Goal: Information Seeking & Learning: Learn about a topic

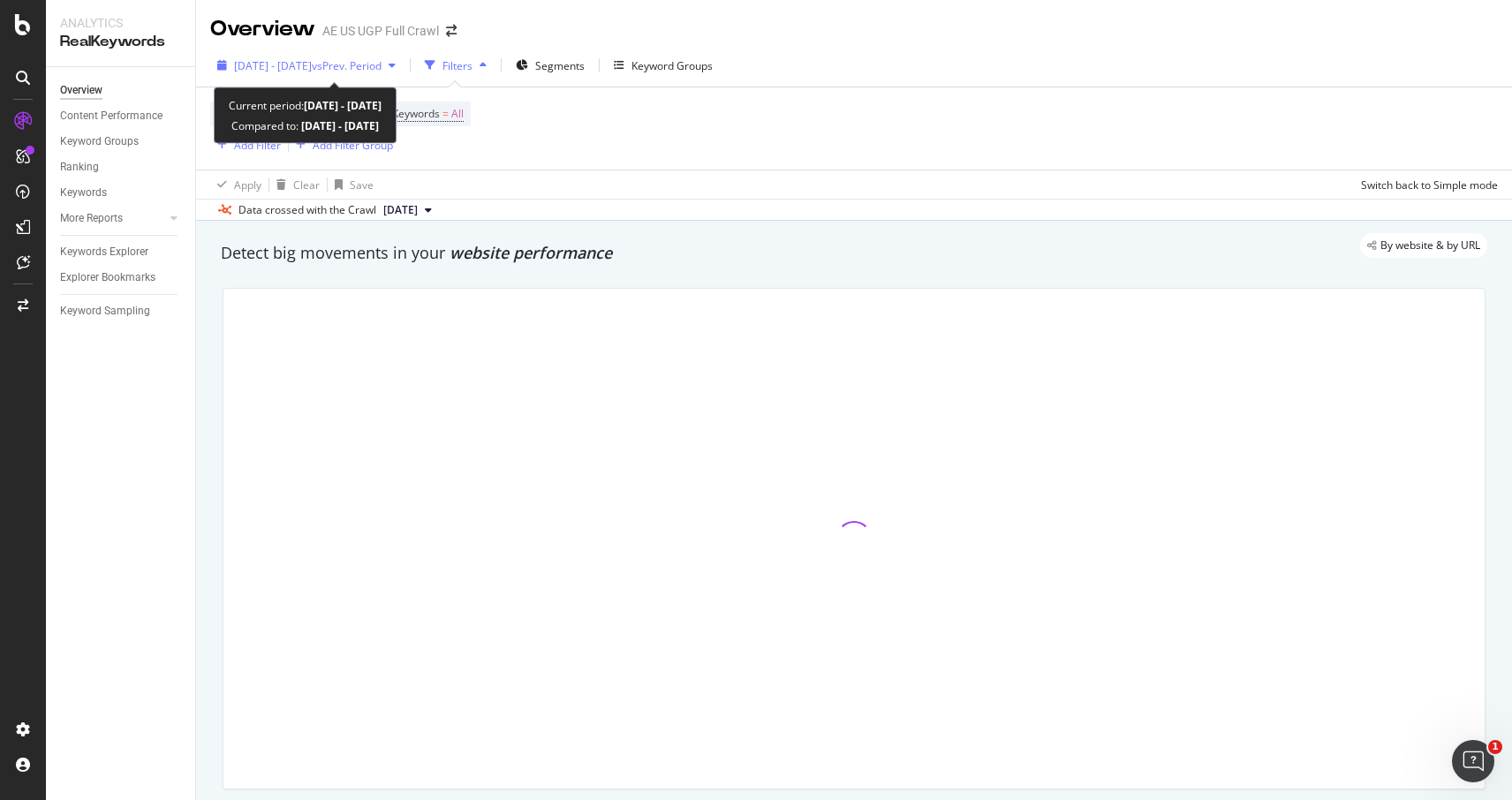
click at [312, 66] on span "2022 Sep. 12th - Sep. 18th" at bounding box center [274, 66] width 78 height 15
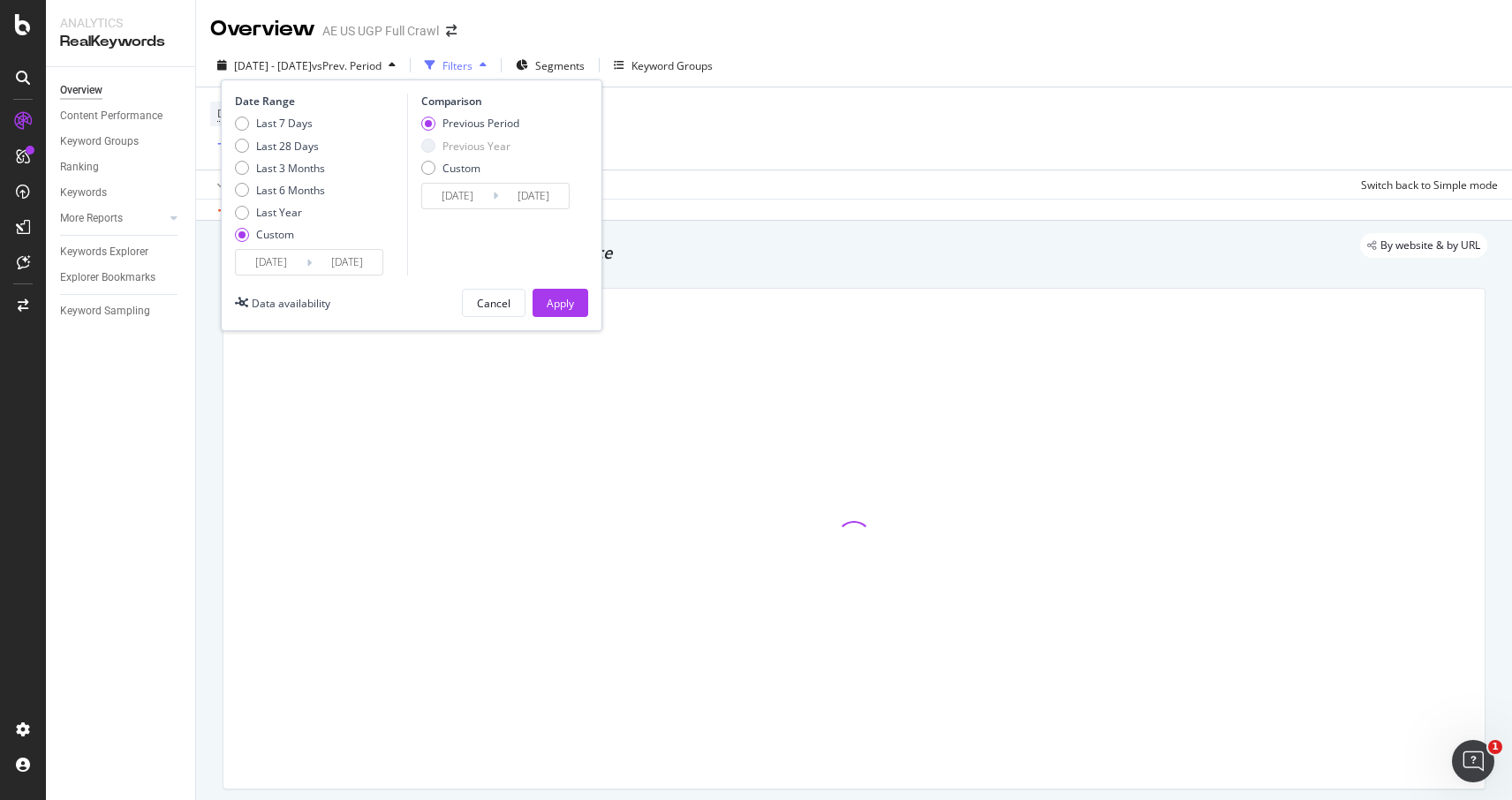
click at [269, 264] on input "2022/09/12" at bounding box center [271, 262] width 71 height 25
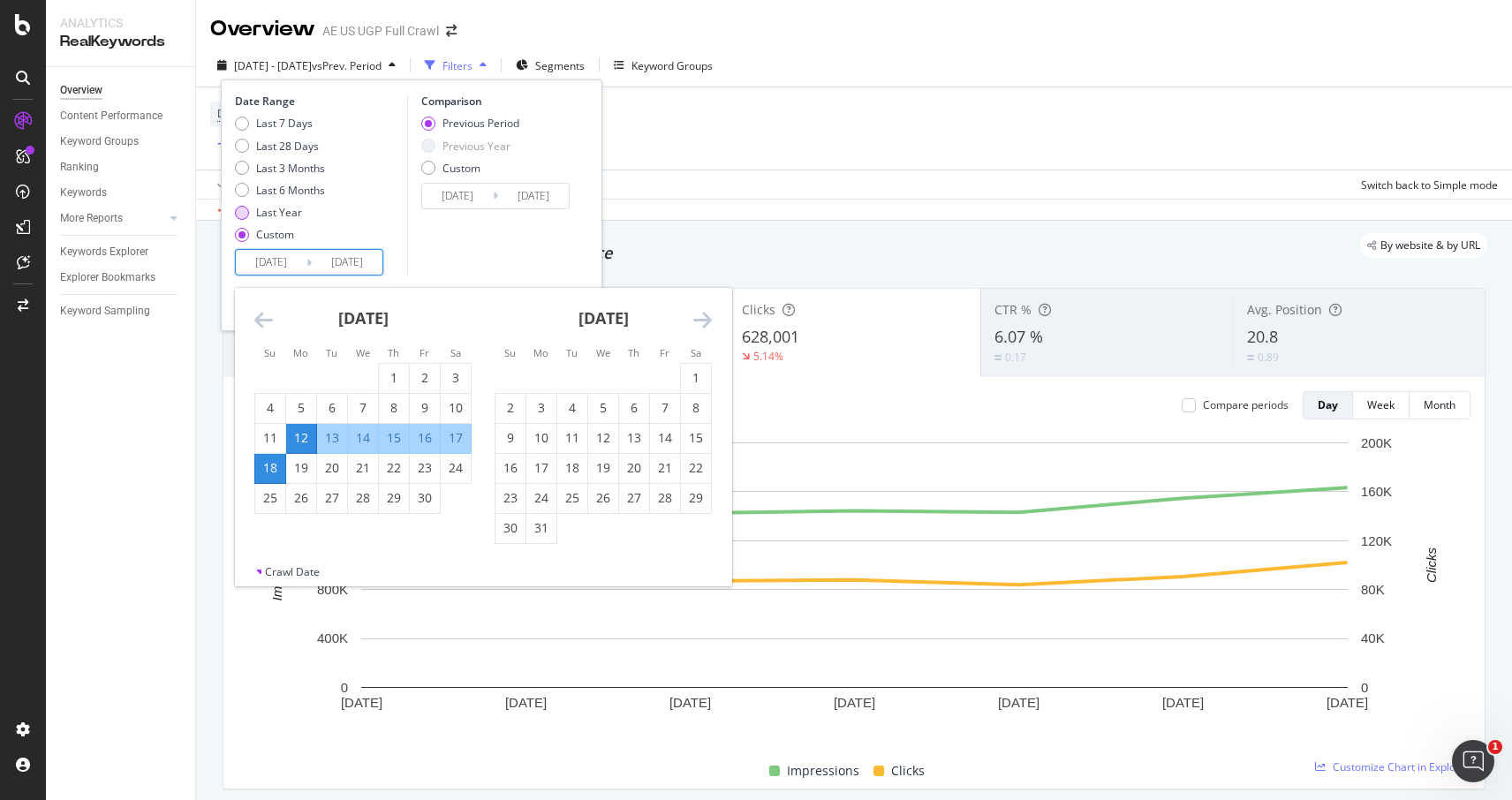
click at [284, 210] on div "Last Year" at bounding box center [279, 213] width 46 height 15
type input "2024/09/24"
type input "2025/09/23"
type input "2023/09/25"
type input "2024/09/23"
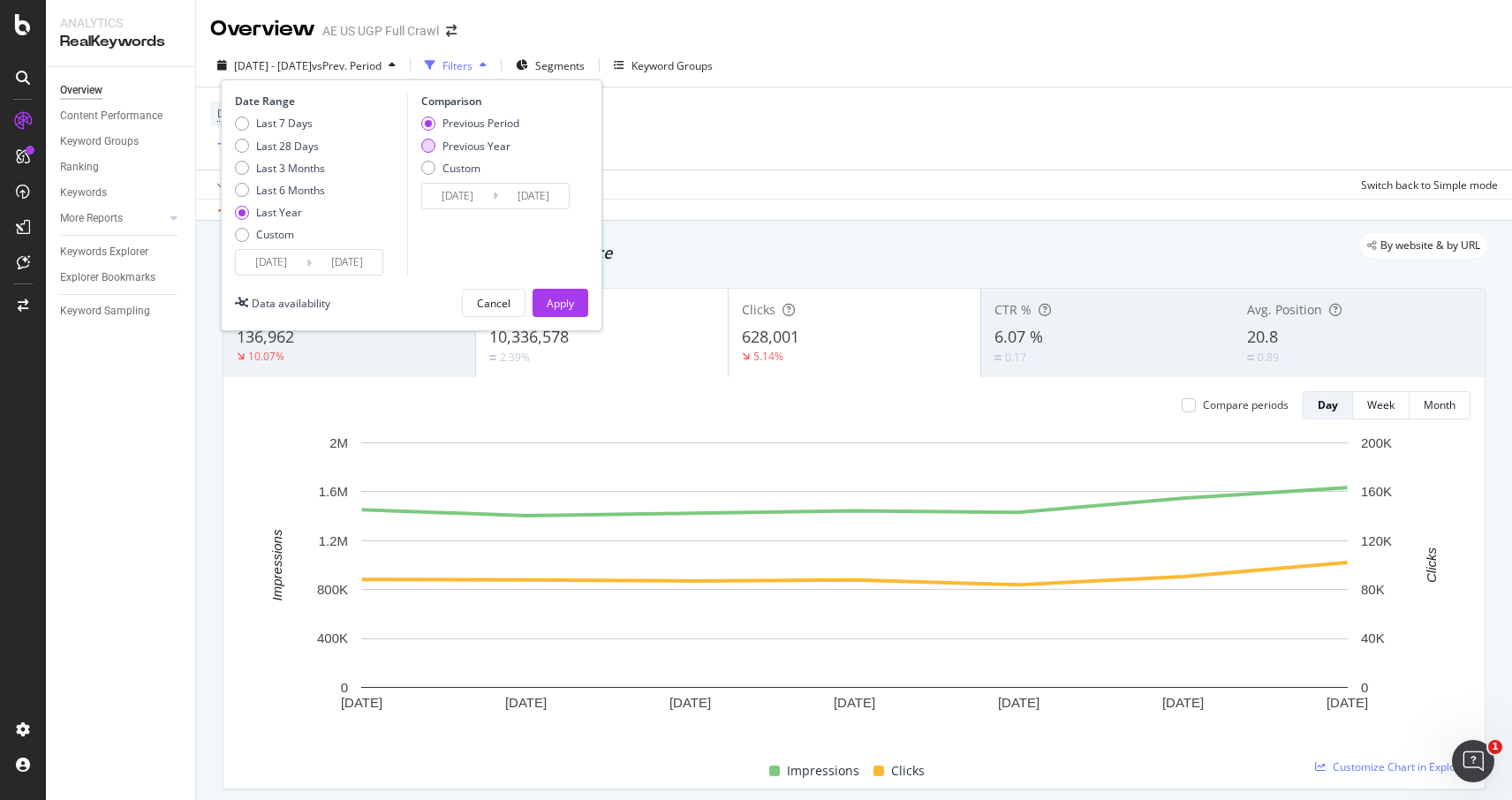
click at [460, 152] on div "Previous Year" at bounding box center [476, 146] width 68 height 15
type input "2023/09/26"
type input "2024/09/24"
click at [562, 302] on div "Apply" at bounding box center [560, 303] width 28 height 15
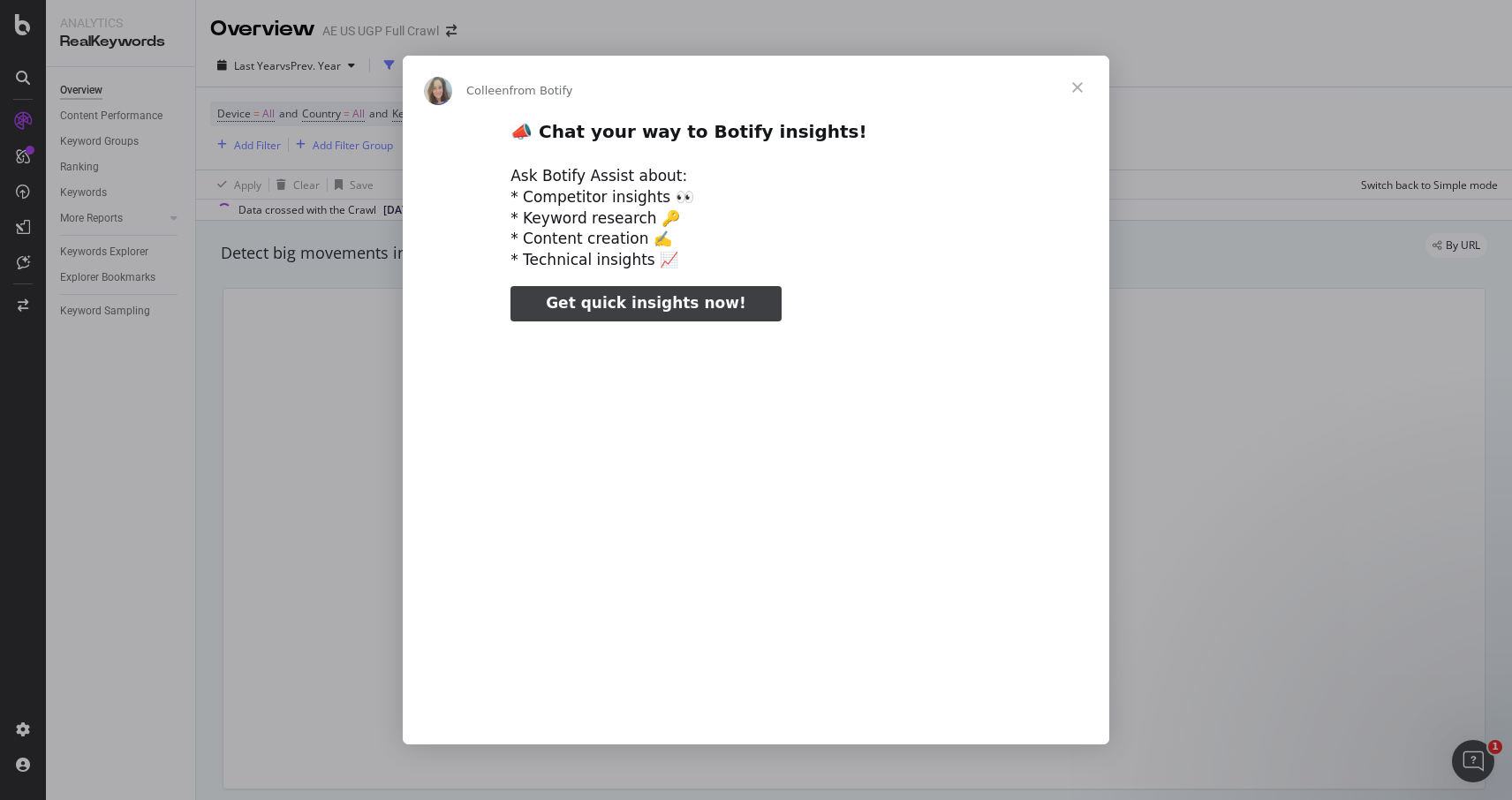
type input "135176"
click at [1075, 92] on span "Close" at bounding box center [1077, 87] width 64 height 64
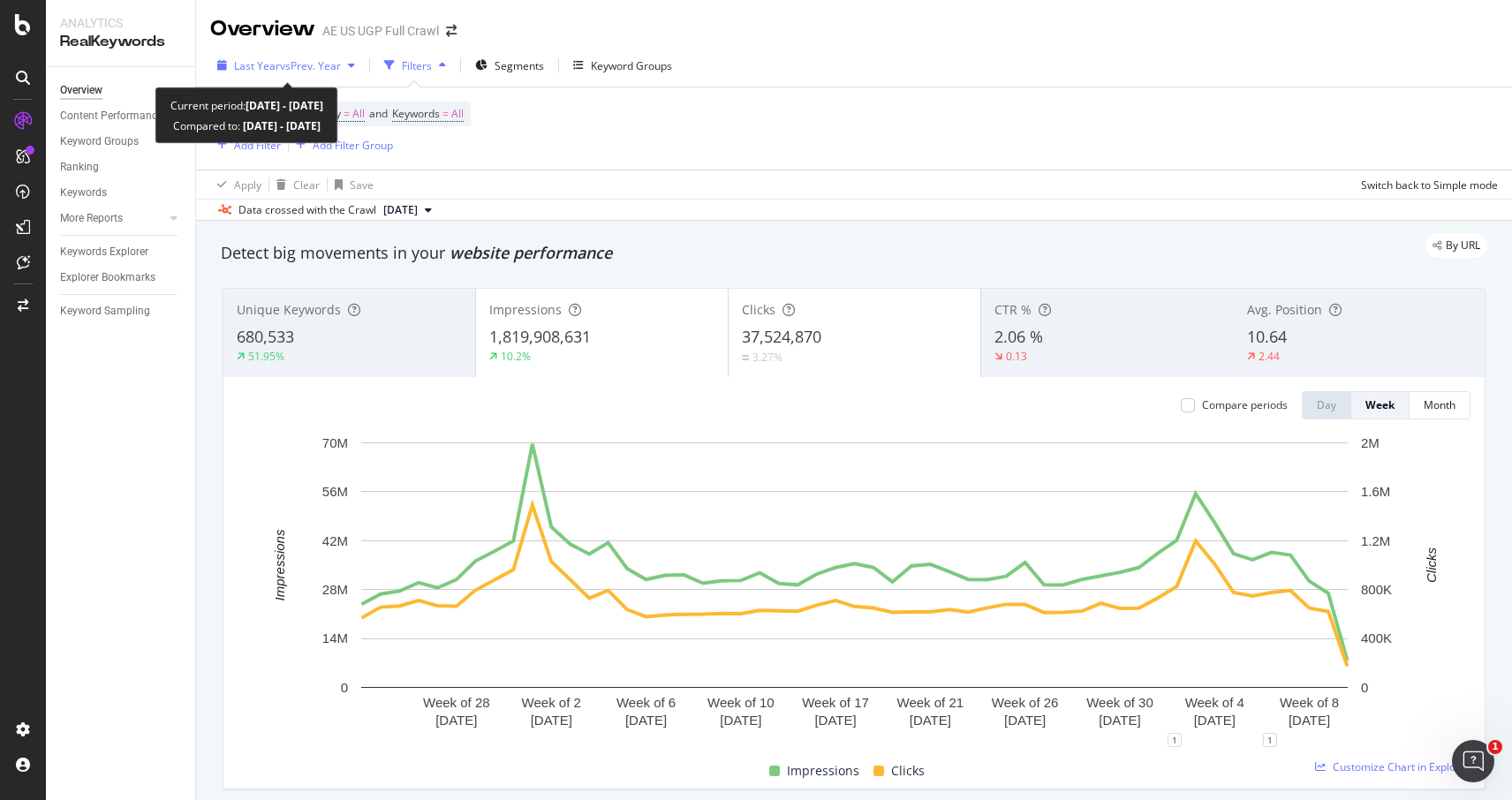
click at [331, 61] on span "vs Prev. Year" at bounding box center [311, 66] width 61 height 15
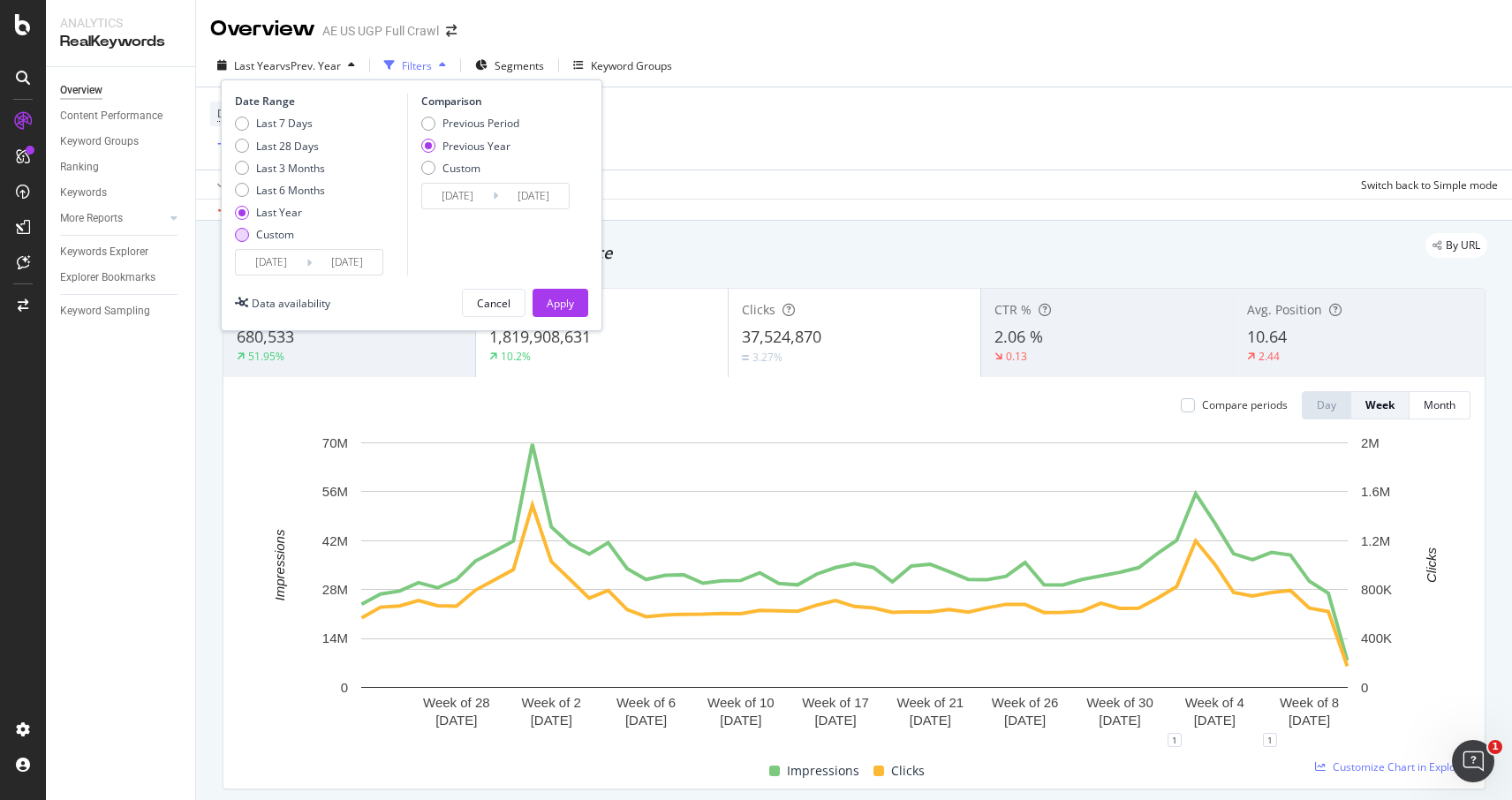
click at [271, 235] on div "Custom" at bounding box center [276, 235] width 38 height 15
type input "2025/08/27"
type input "2024/08/28"
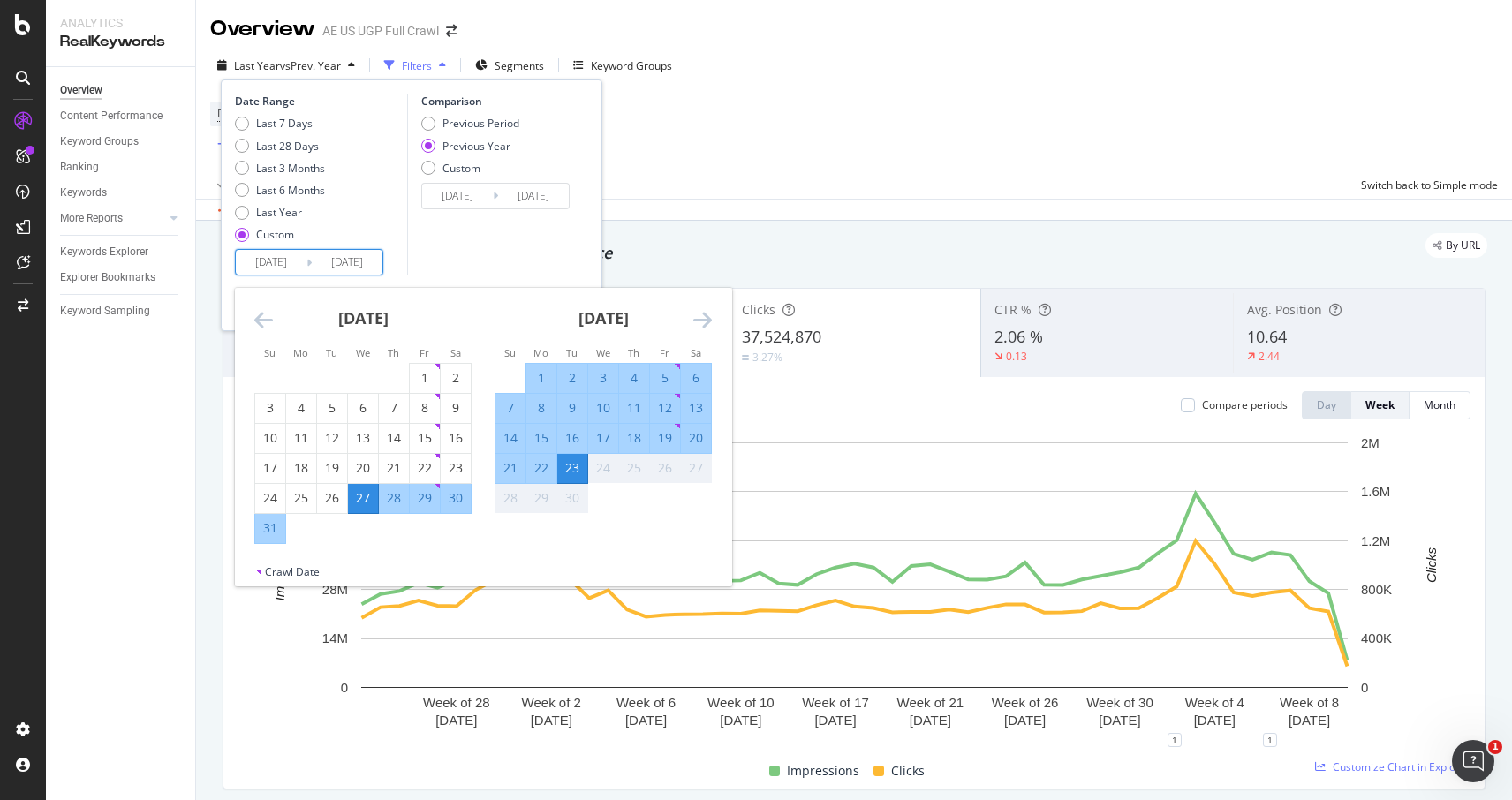
click at [276, 262] on input "2025/08/27" at bounding box center [271, 262] width 71 height 25
click at [259, 321] on icon "Move backward to switch to the previous month." at bounding box center [263, 319] width 18 height 21
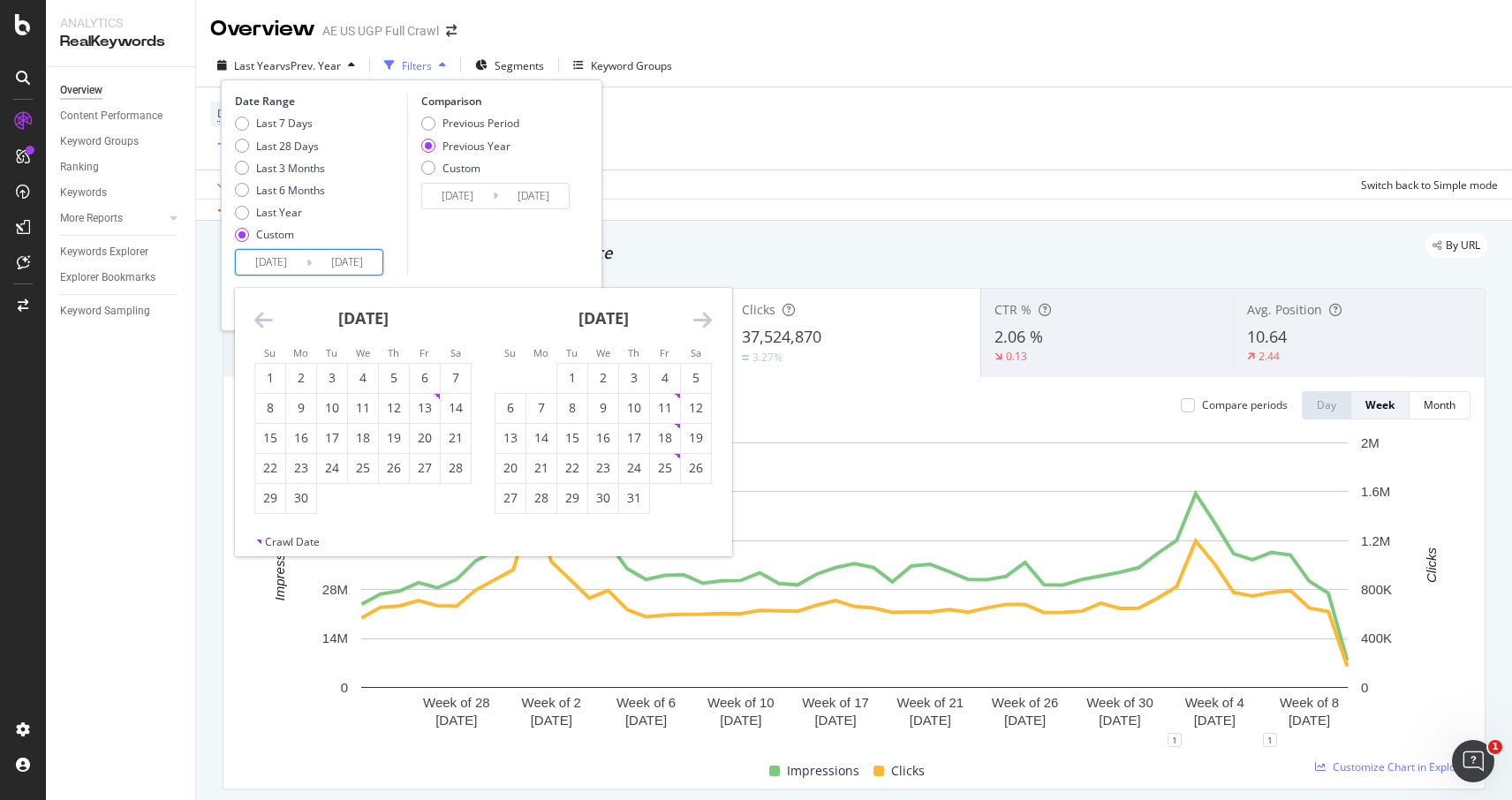
click at [259, 321] on icon "Move backward to switch to the previous month." at bounding box center [263, 319] width 18 height 21
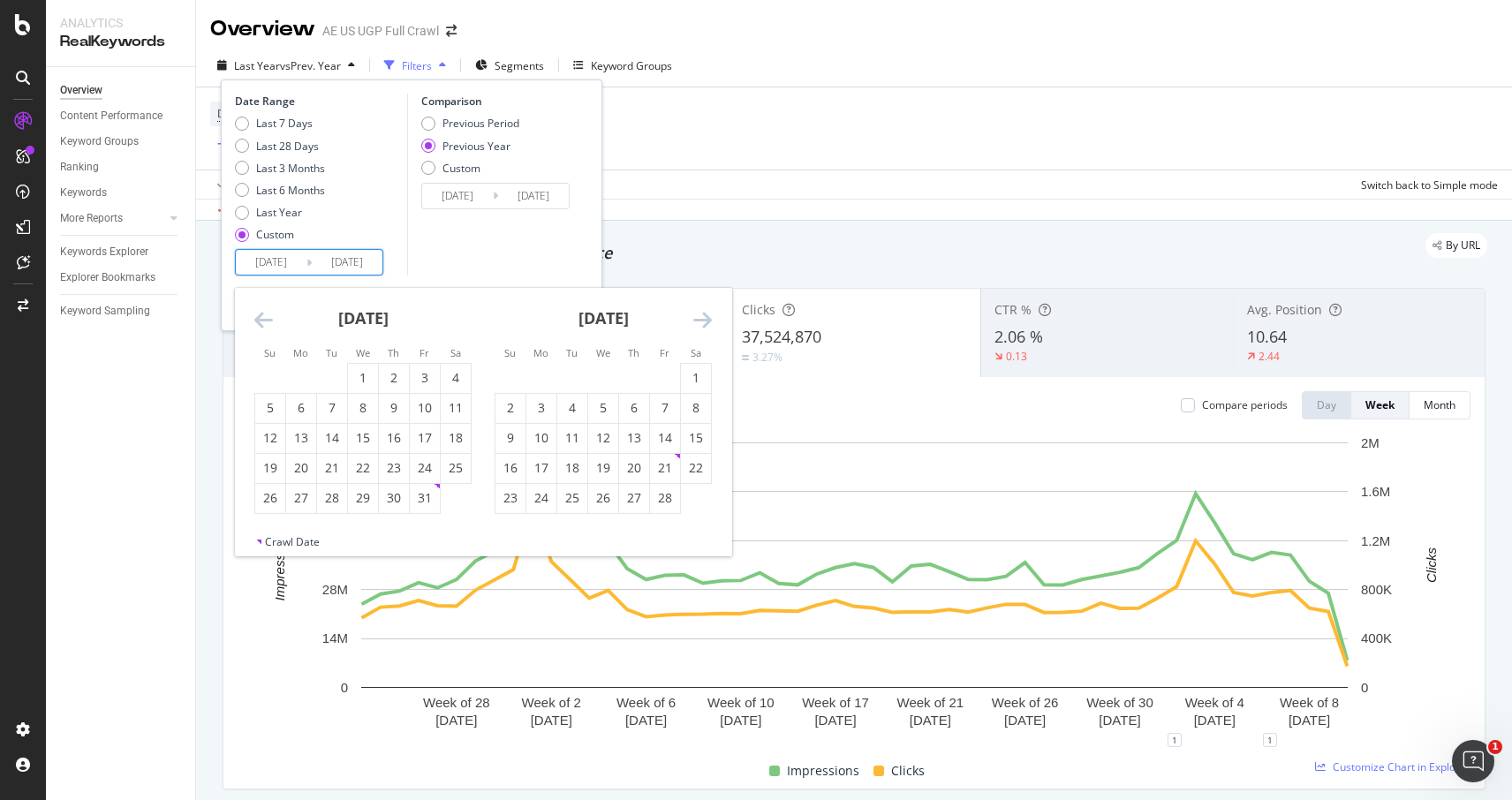
click at [259, 321] on icon "Move backward to switch to the previous month." at bounding box center [263, 319] width 18 height 21
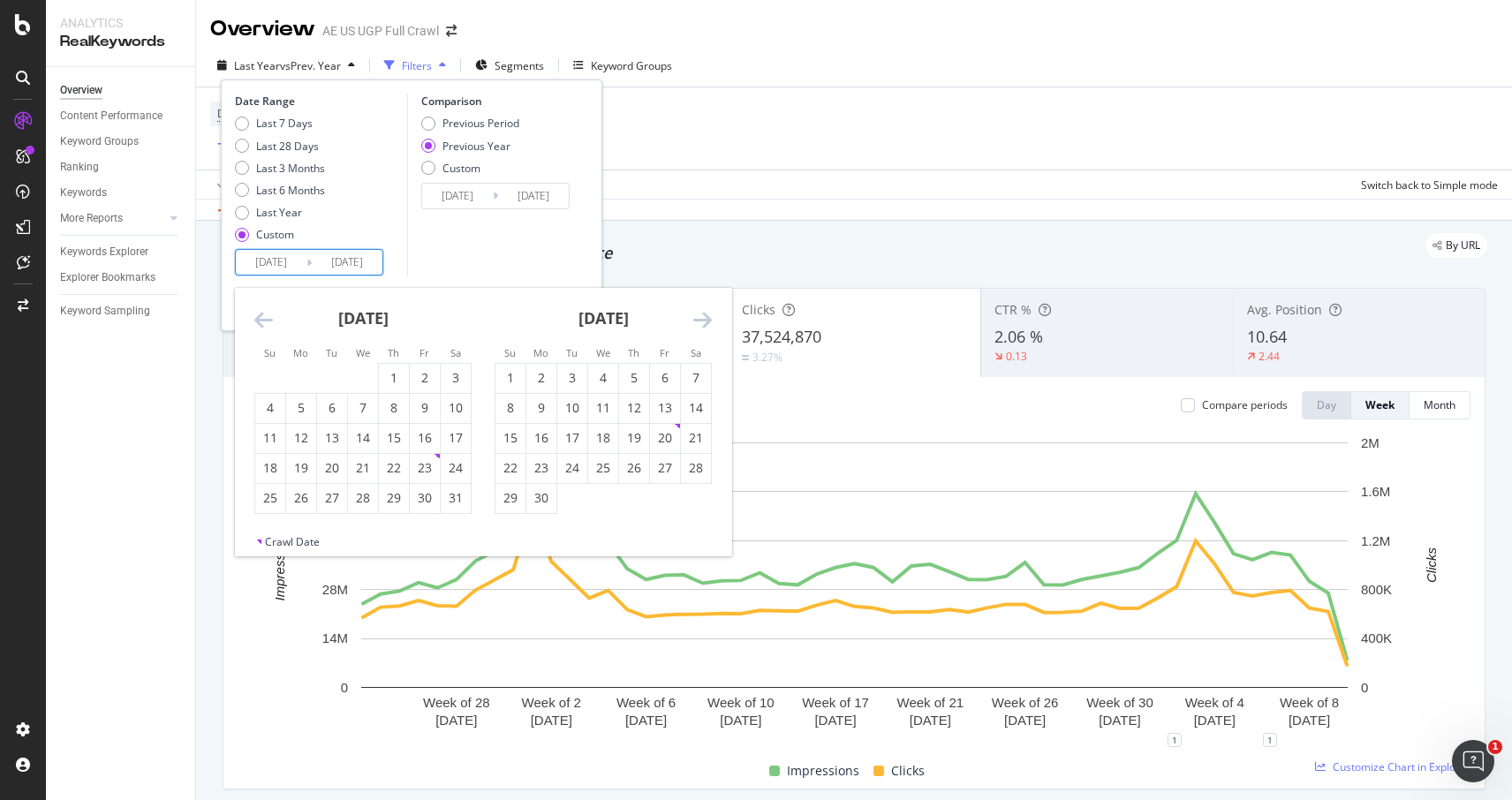
click at [259, 321] on icon "Move backward to switch to the previous month." at bounding box center [263, 319] width 18 height 21
click at [705, 319] on icon "Move forward to switch to the next month." at bounding box center [702, 319] width 18 height 21
click at [502, 371] on div "1" at bounding box center [511, 378] width 31 height 18
type input "2024/09/01"
type input "2023/09/03"
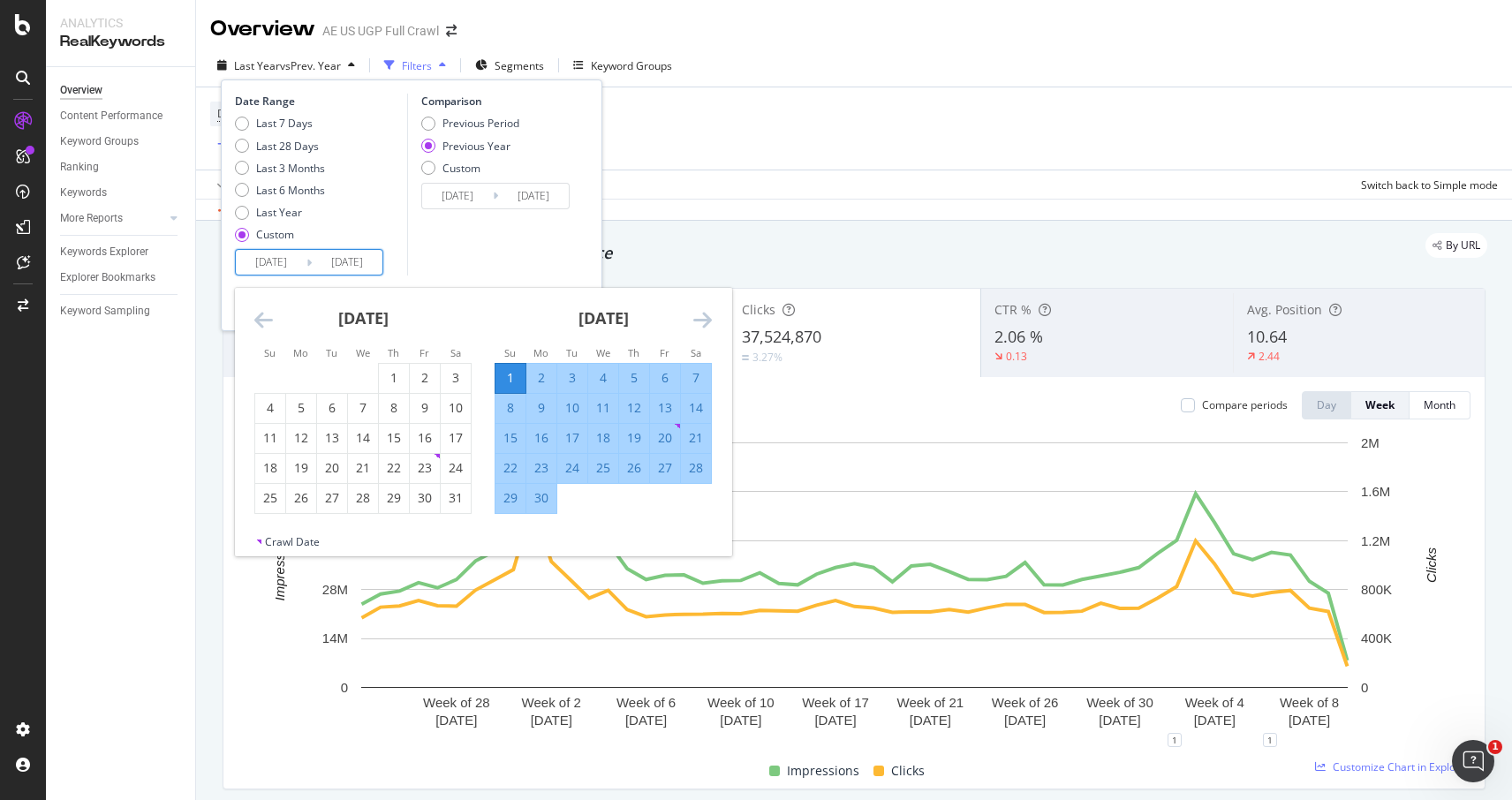
click at [703, 323] on icon "Move forward to switch to the next month." at bounding box center [702, 319] width 18 height 21
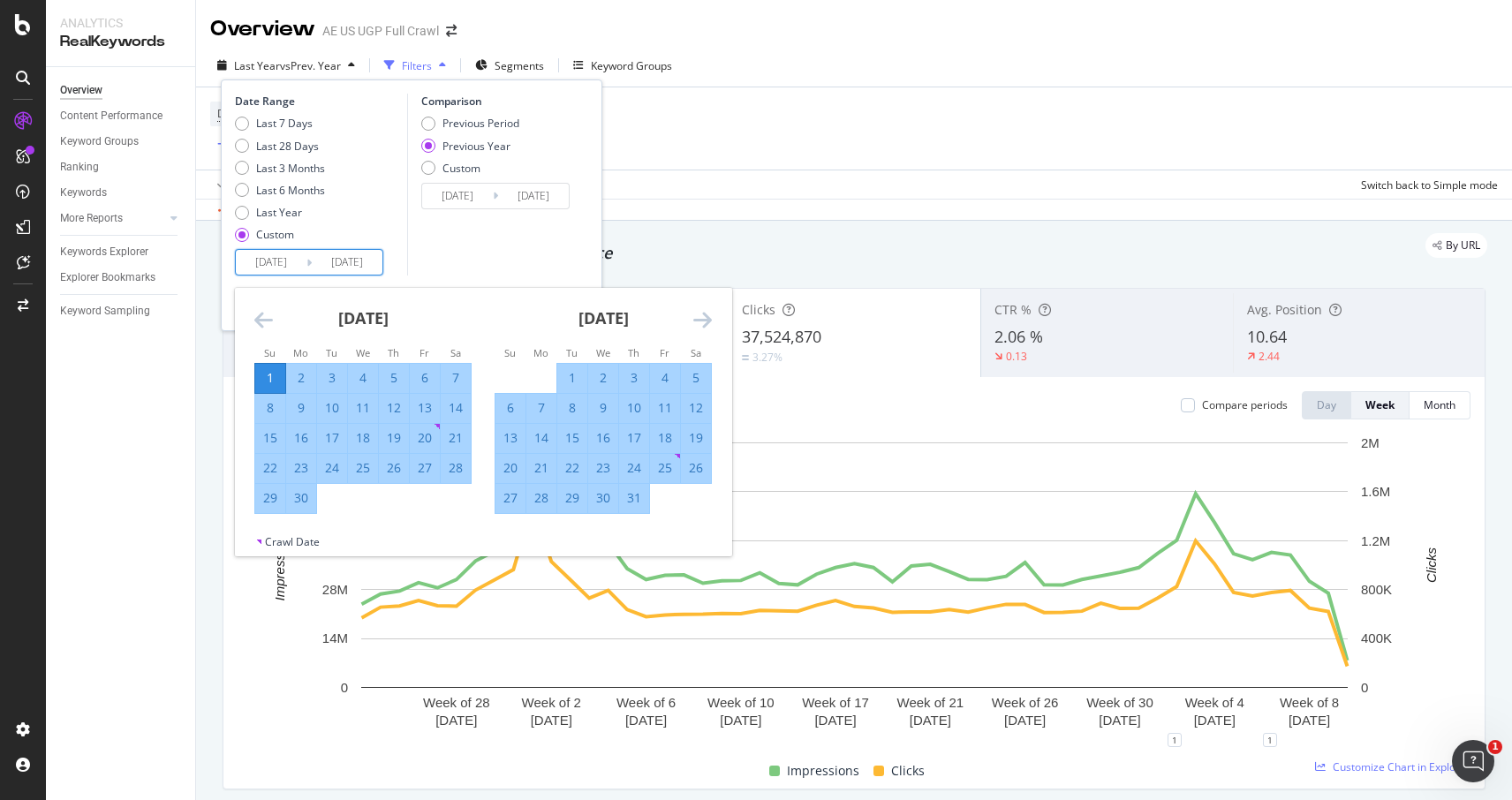
click at [703, 323] on icon "Move forward to switch to the next month." at bounding box center [702, 319] width 18 height 21
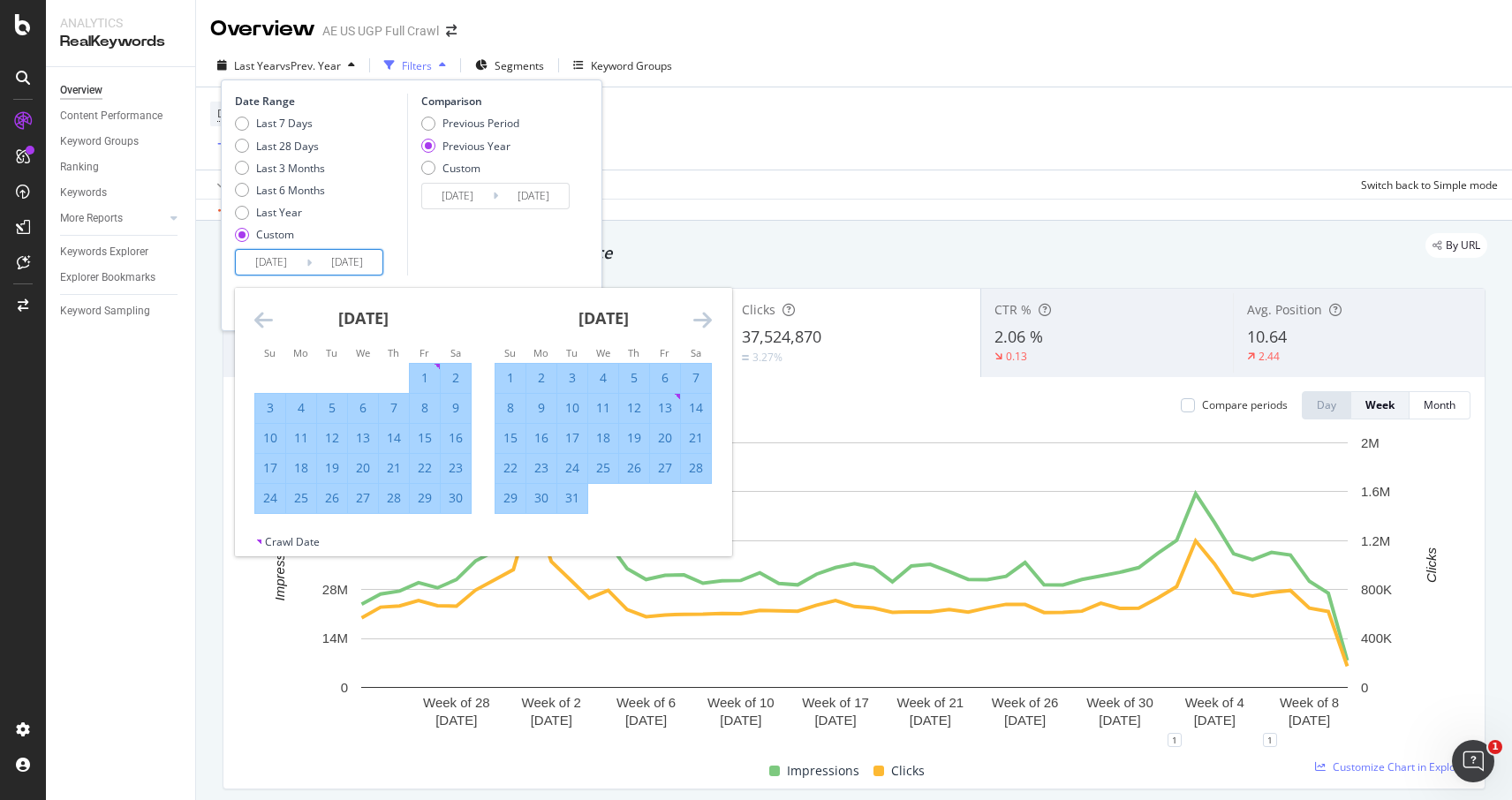
click at [703, 323] on icon "Move forward to switch to the next month." at bounding box center [702, 319] width 18 height 21
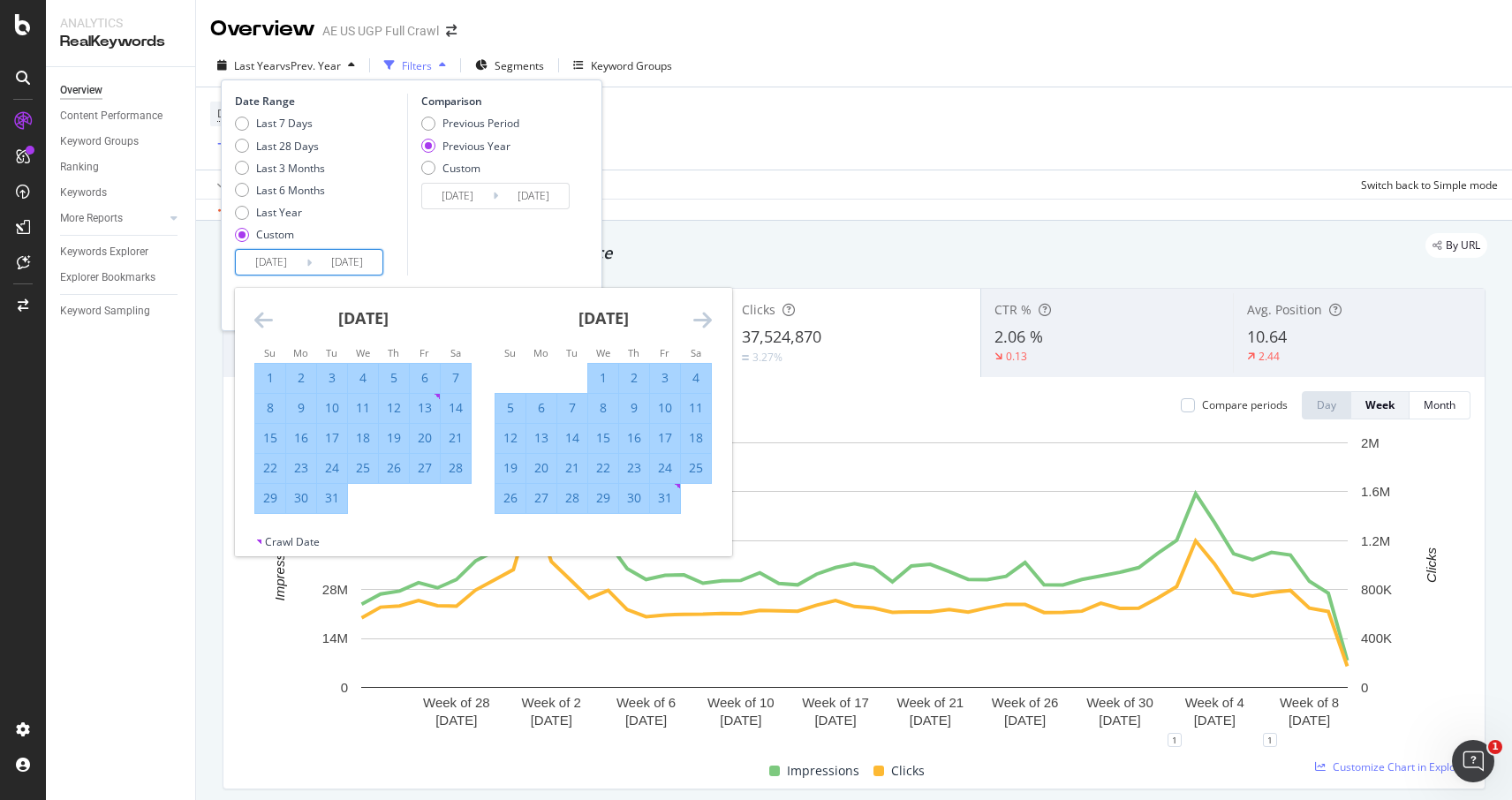
click at [703, 323] on icon "Move forward to switch to the next month." at bounding box center [702, 319] width 18 height 21
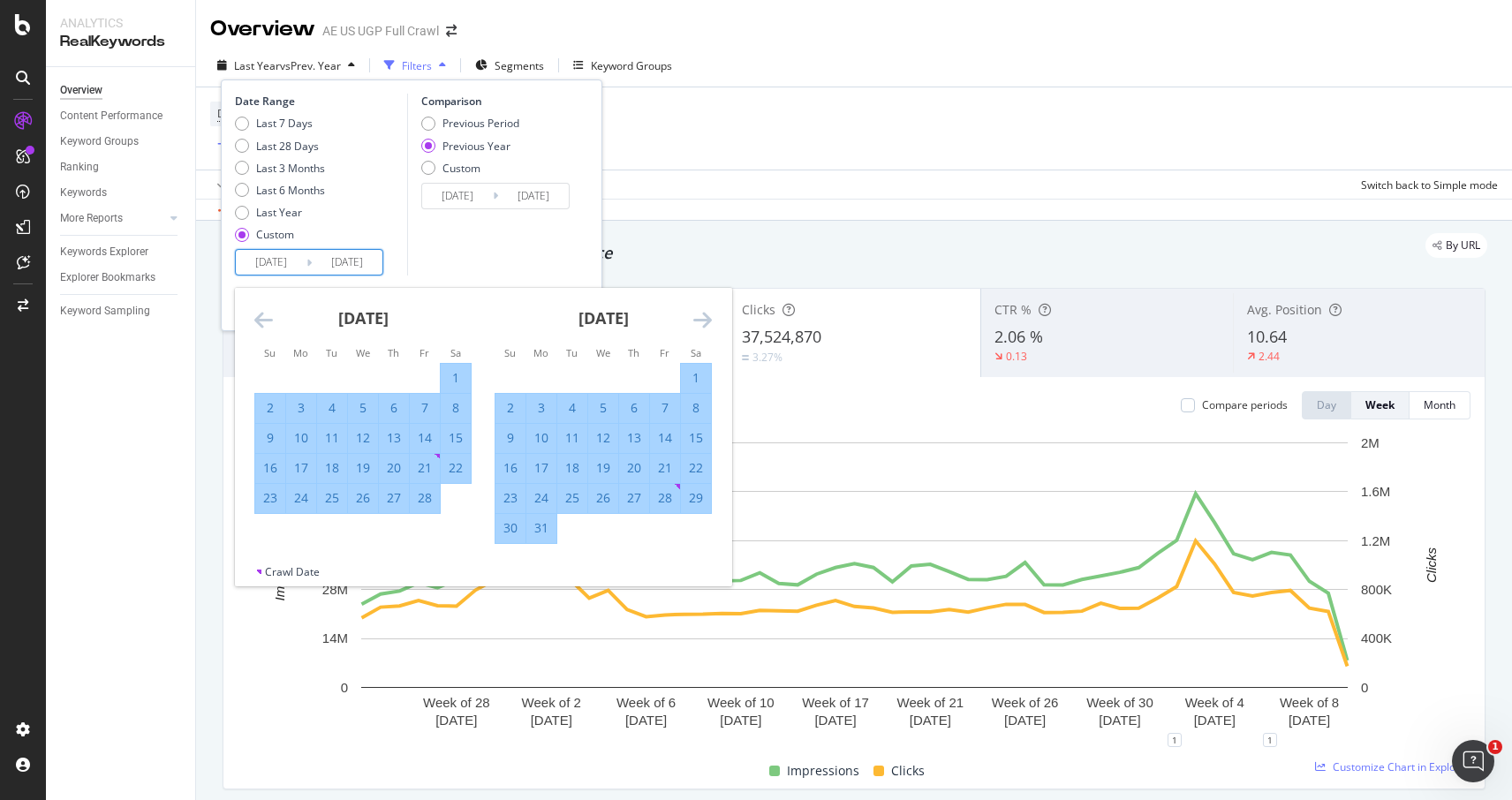
click at [703, 323] on icon "Move forward to switch to the next month." at bounding box center [702, 319] width 18 height 21
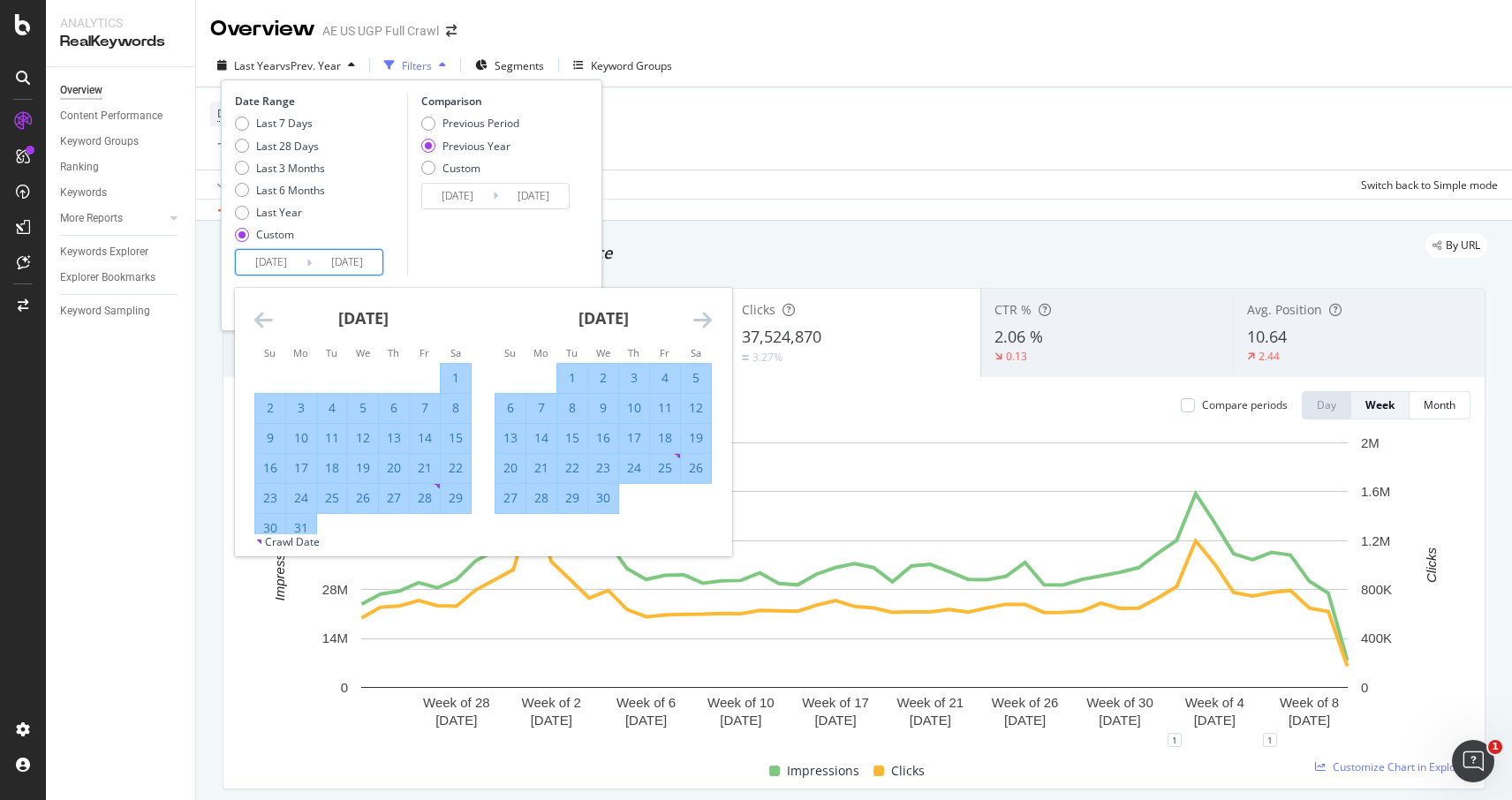
click at [703, 323] on icon "Move forward to switch to the next month." at bounding box center [702, 319] width 18 height 21
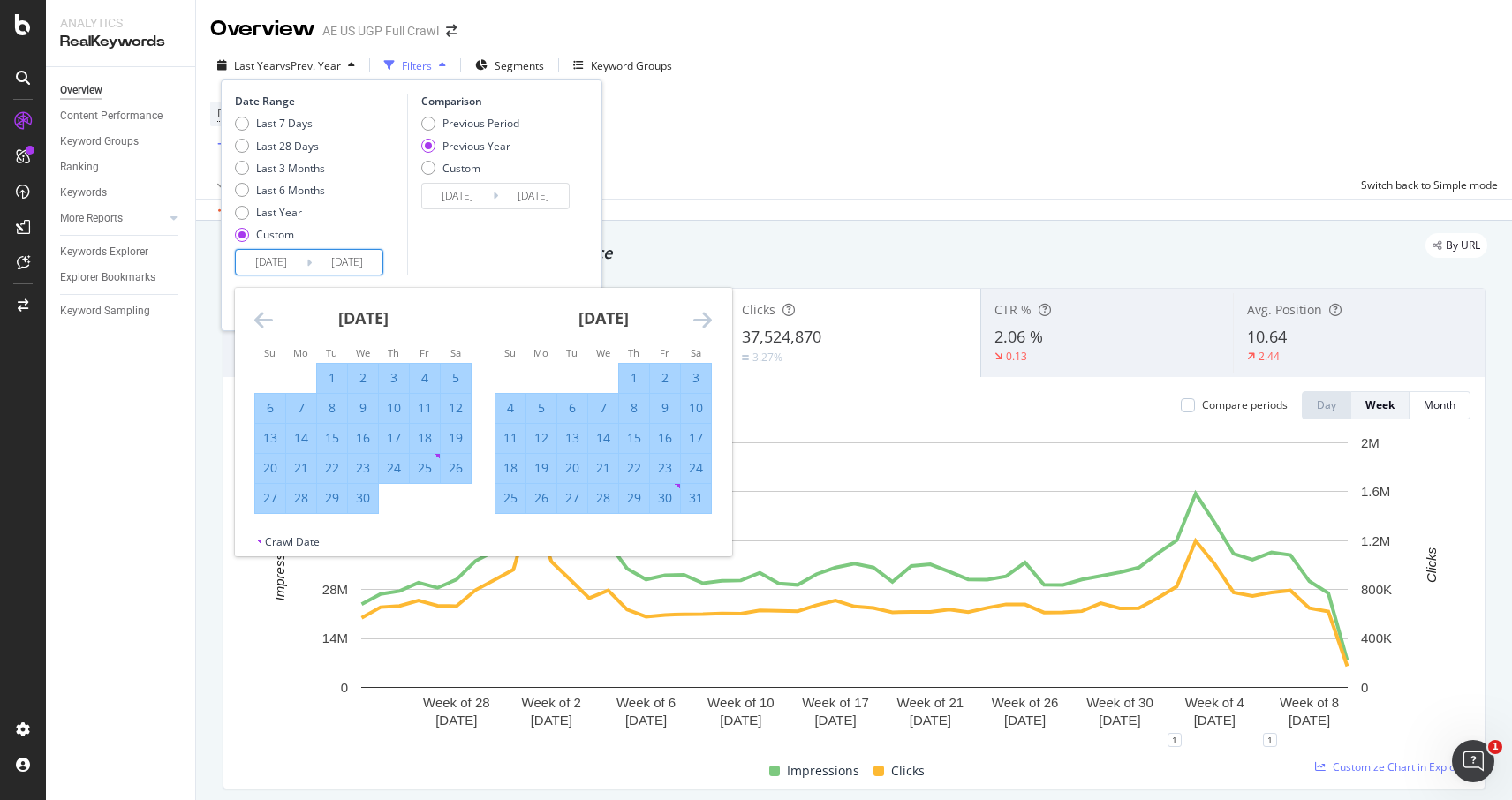
click at [703, 323] on icon "Move forward to switch to the next month." at bounding box center [702, 319] width 18 height 21
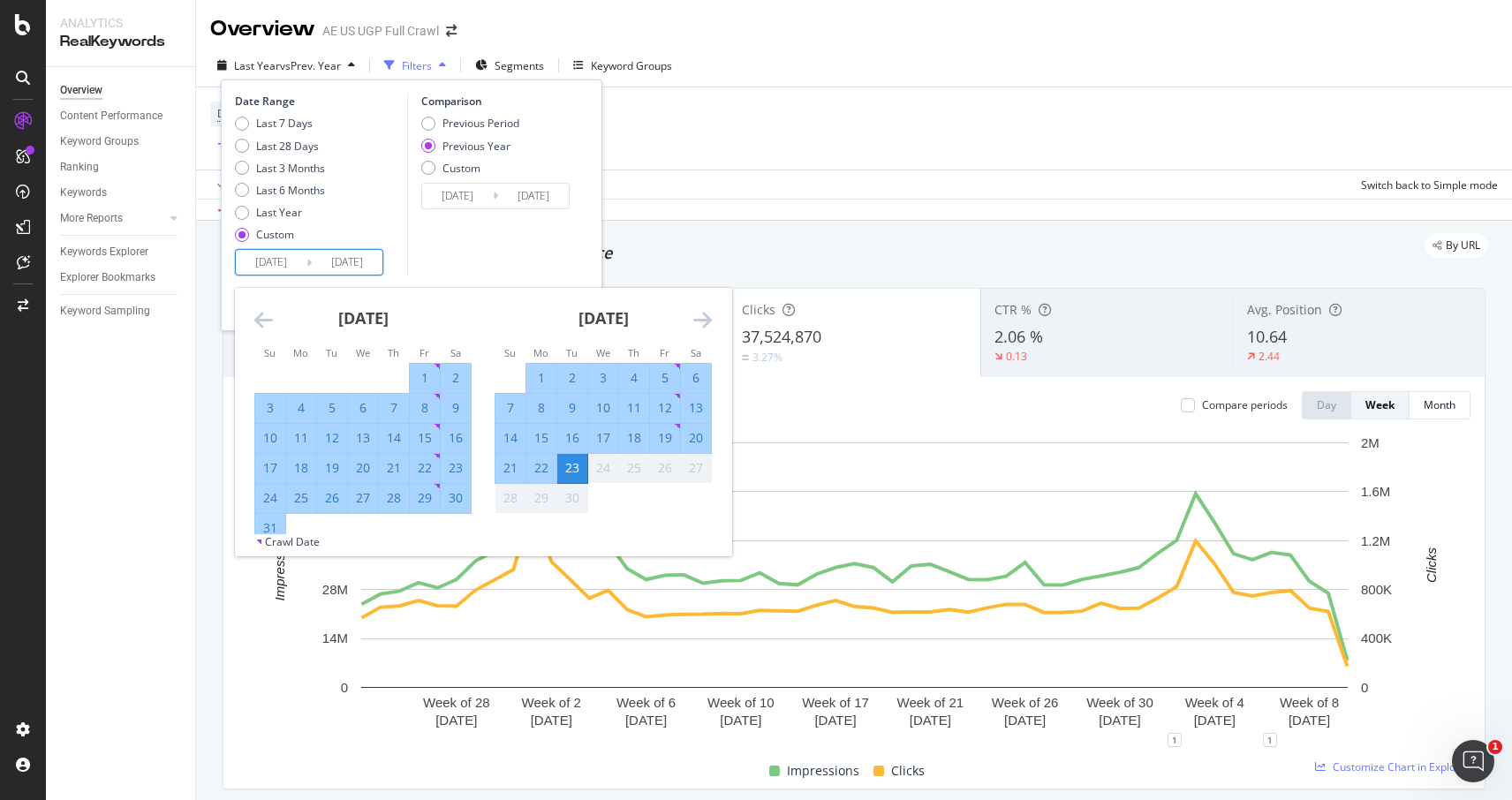
click at [270, 527] on div "31" at bounding box center [271, 528] width 31 height 18
type input "2025/08/31"
type input "2024/09/01"
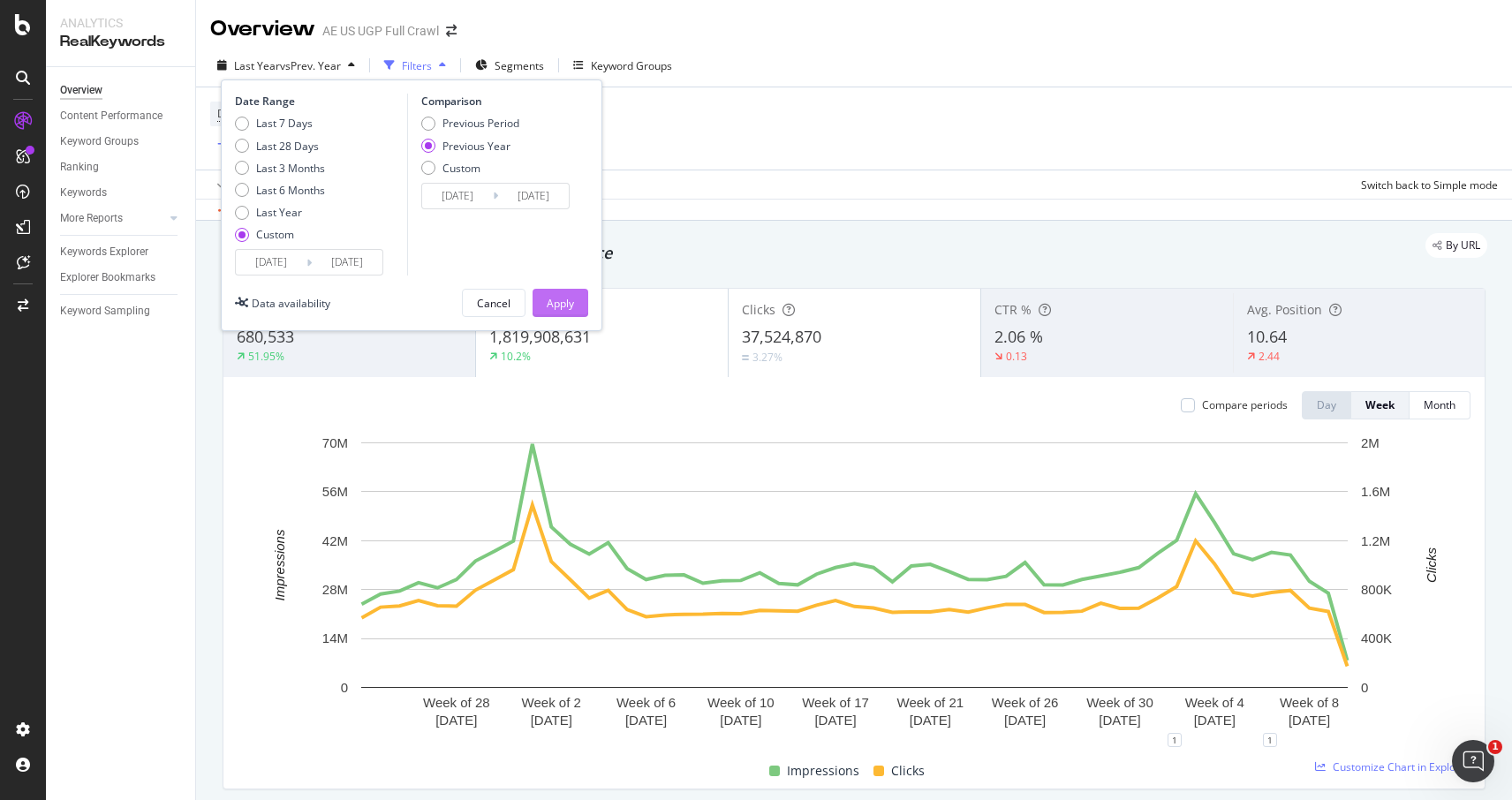
click at [560, 298] on div "Apply" at bounding box center [560, 303] width 28 height 15
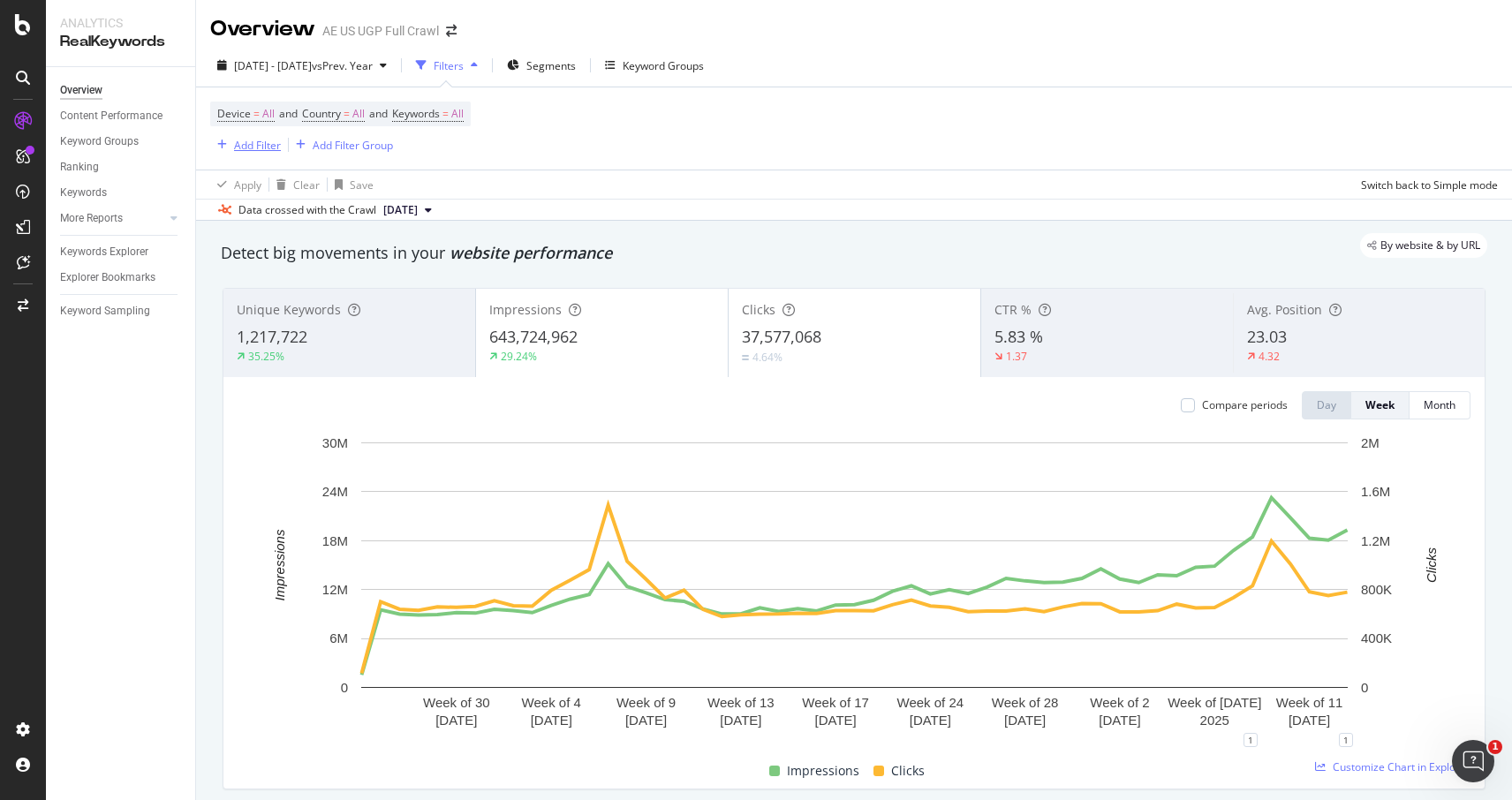
click at [257, 149] on div "Add Filter" at bounding box center [257, 146] width 47 height 15
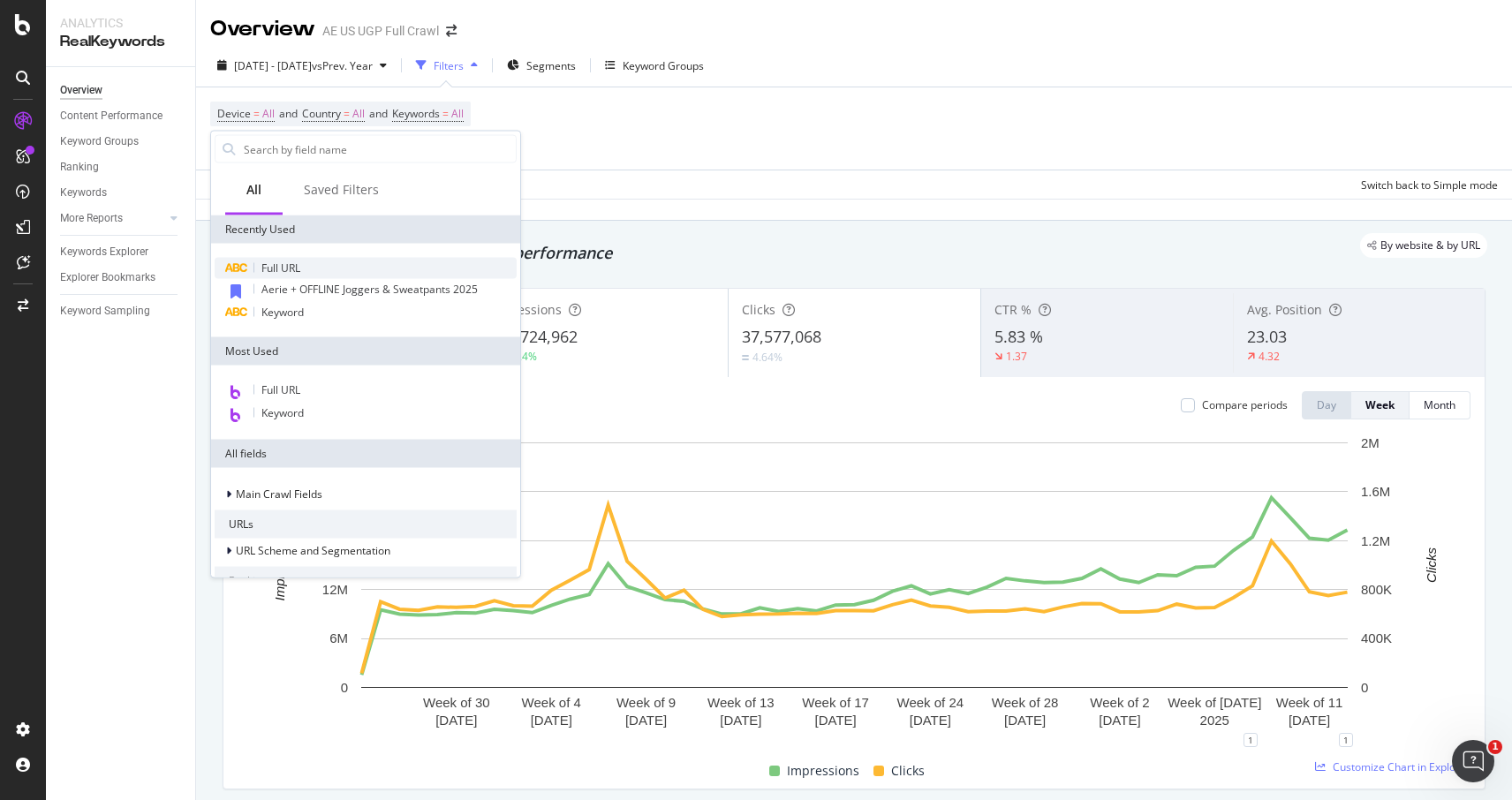
click at [296, 266] on span "Full URL" at bounding box center [280, 268] width 39 height 15
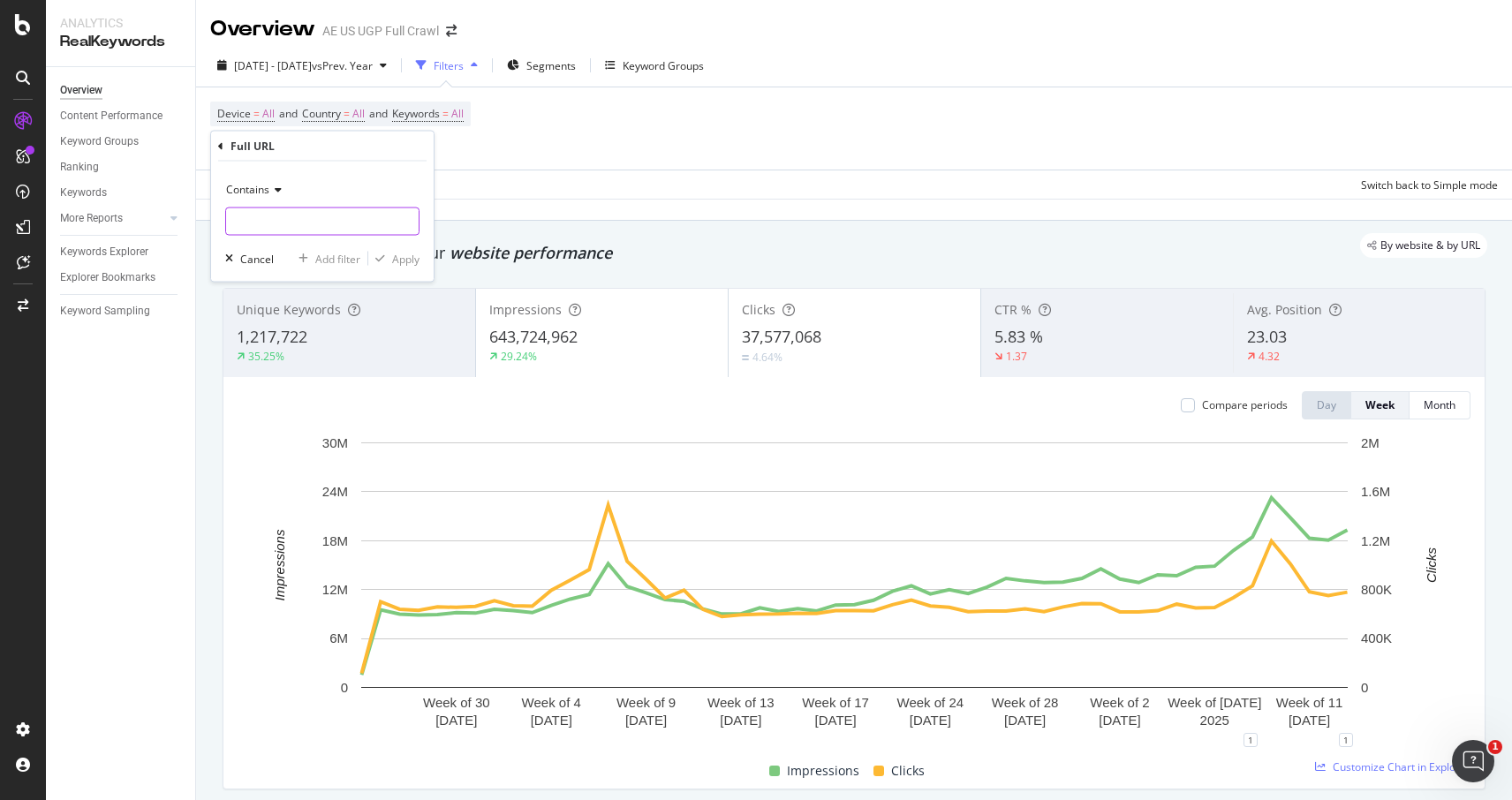
click at [293, 208] on input "text" at bounding box center [322, 222] width 193 height 29
paste input "featured/apparel-best-sellers"
type input "featured/apparel-best-sellers"
click at [402, 259] on div "Apply" at bounding box center [405, 258] width 28 height 15
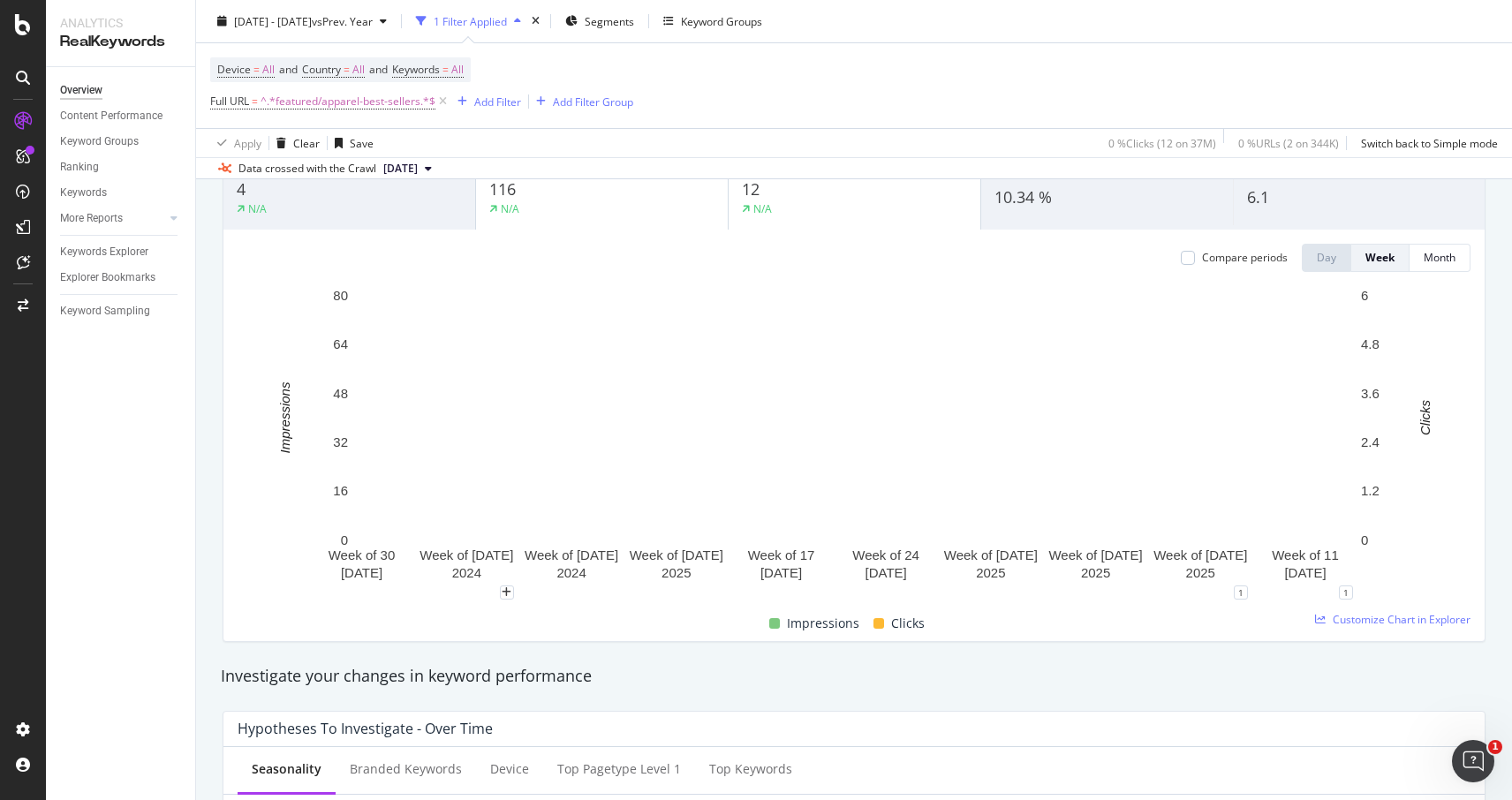
scroll to position [167, 0]
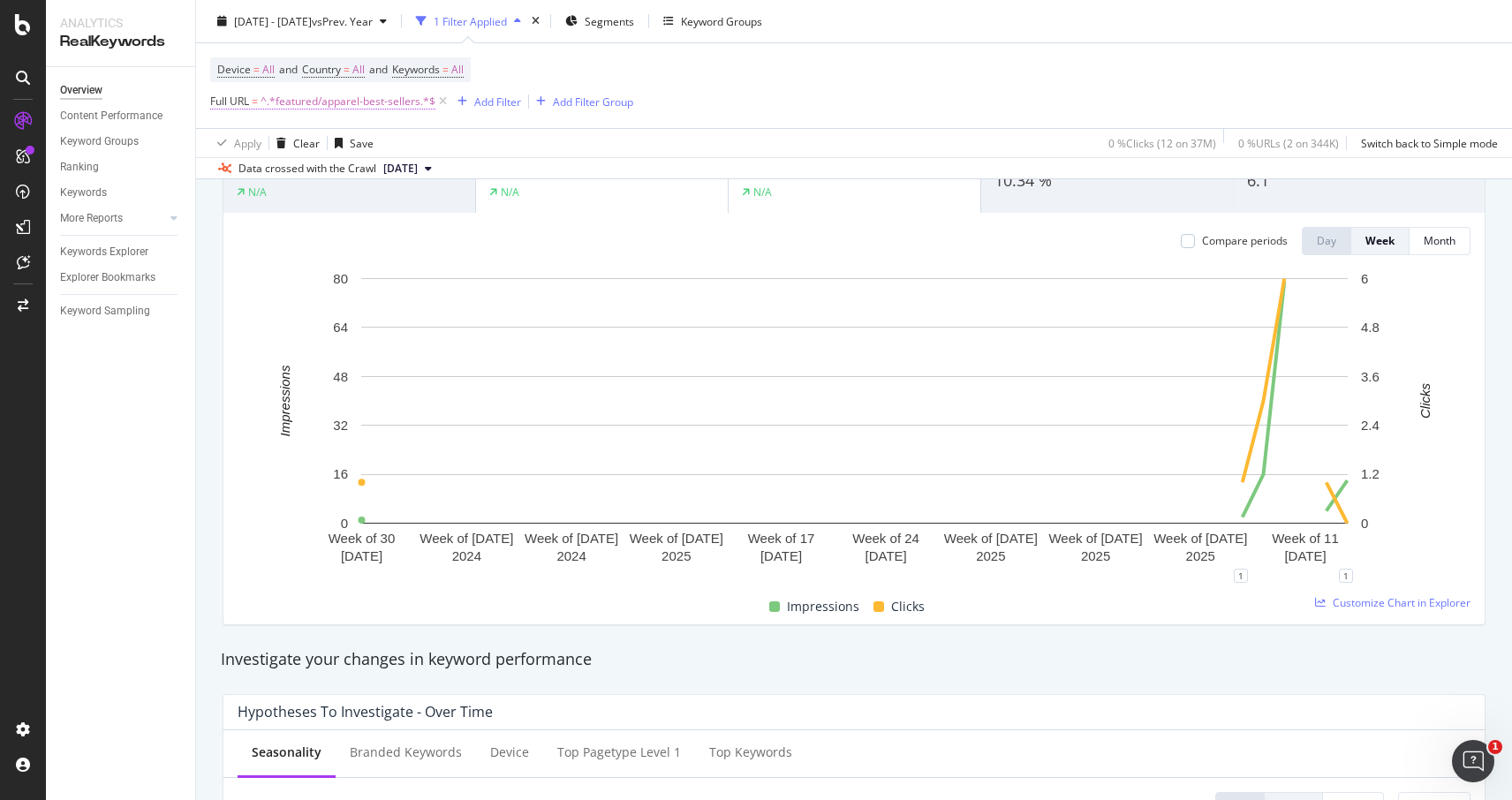
click at [355, 102] on span "^.*featured/apparel-best-sellers.*$" at bounding box center [347, 102] width 174 height 25
click at [327, 176] on input "featured/apparel-best-sellers" at bounding box center [309, 176] width 167 height 29
click at [276, 176] on input "featured/apparel-best-sellers" at bounding box center [309, 176] width 167 height 29
drag, startPoint x: 280, startPoint y: 177, endPoint x: 219, endPoint y: 172, distance: 61.2
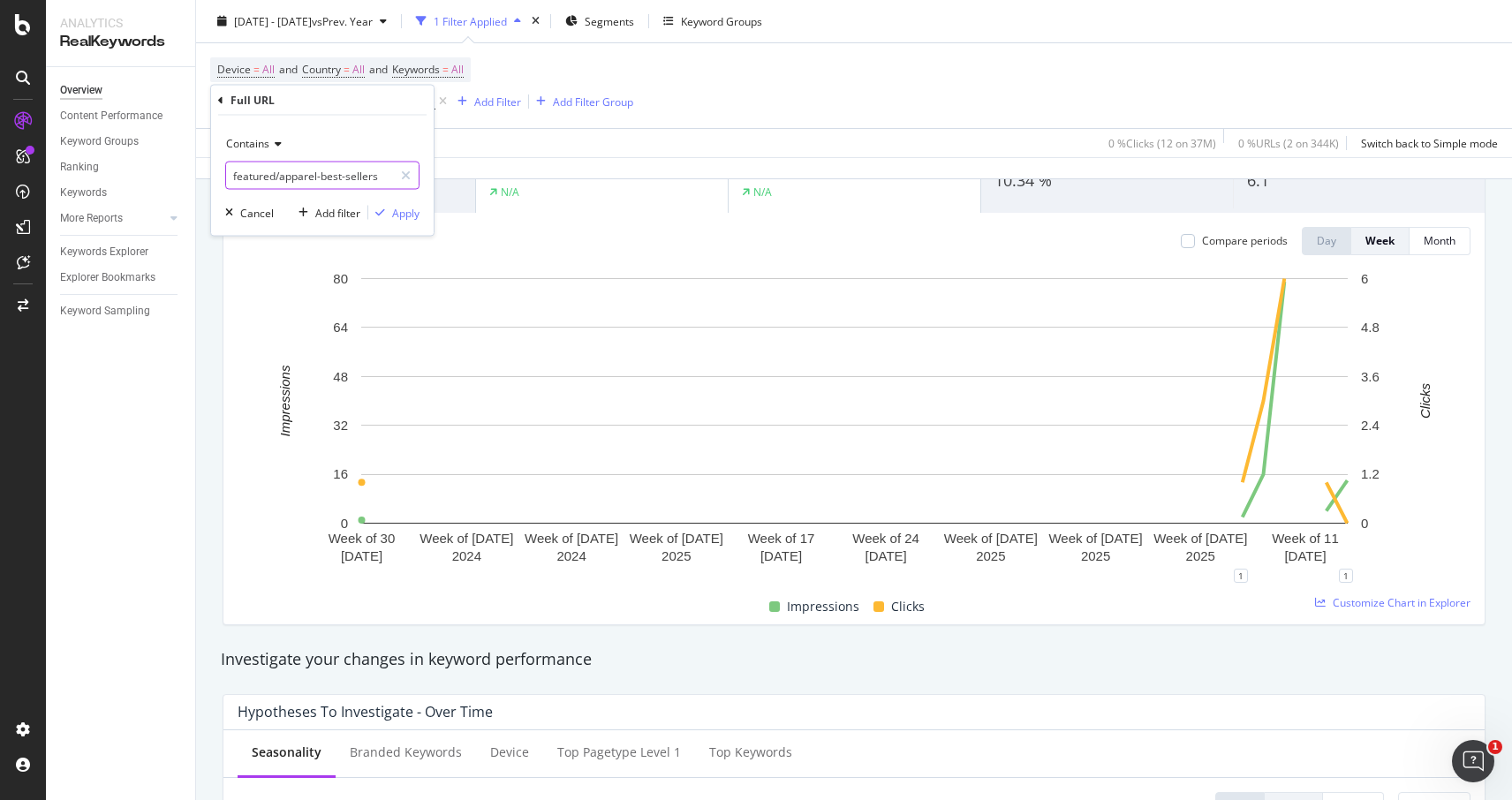
click at [219, 172] on div "Contains featured/apparel-best-sellers Cancel Add filter Apply" at bounding box center [321, 175] width 222 height 120
type input "apparel-best-sellers"
click at [400, 214] on div "Apply" at bounding box center [405, 213] width 28 height 15
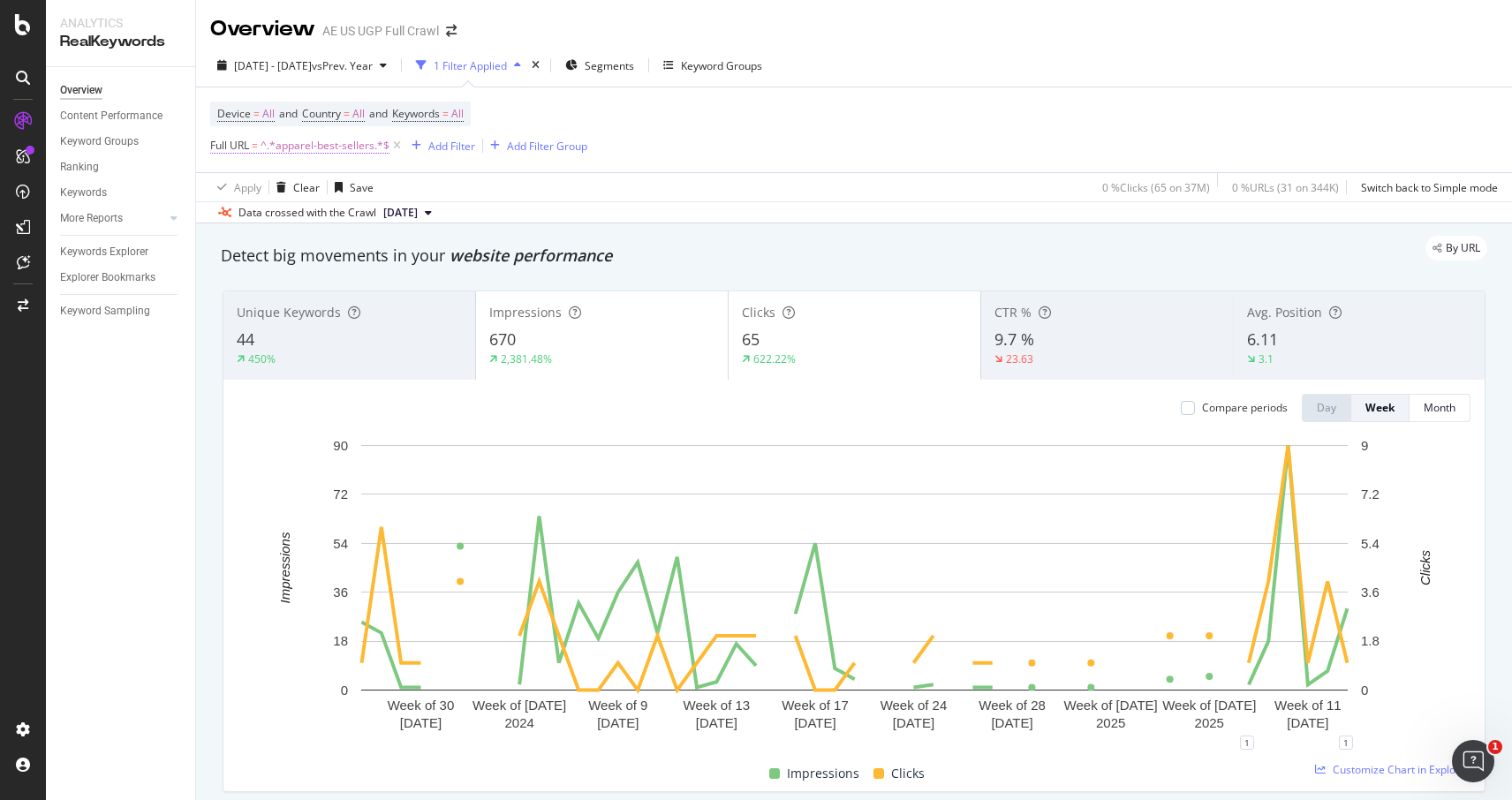
click at [325, 146] on span "^.*apparel-best-sellers.*$" at bounding box center [324, 146] width 129 height 25
click at [305, 213] on input "apparel-best-sellers" at bounding box center [309, 220] width 167 height 29
paste input "erie/intimates"
drag, startPoint x: 262, startPoint y: 222, endPoint x: 231, endPoint y: 217, distance: 31.4
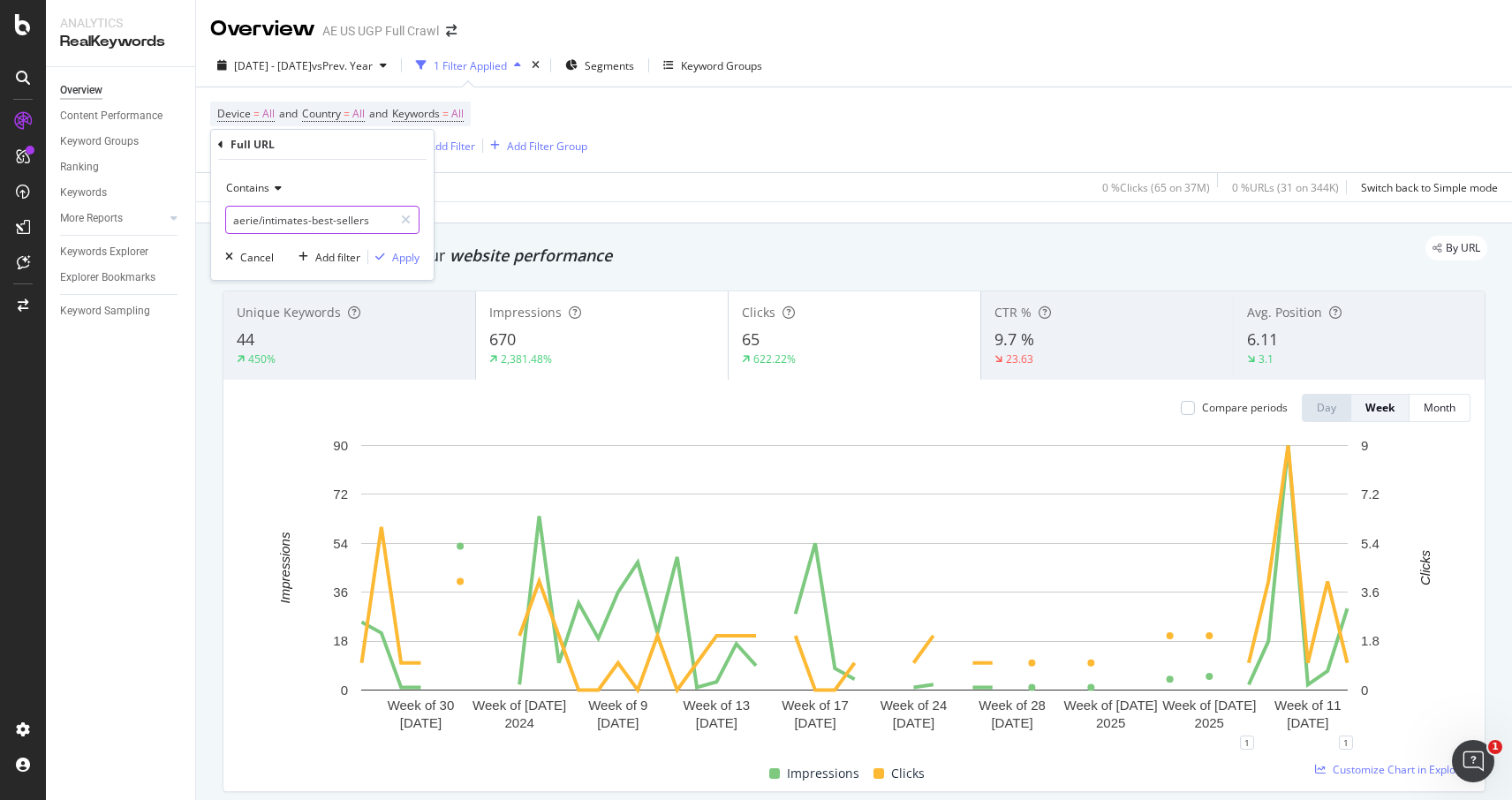
click at [231, 217] on input "aerie/intimates-best-sellers" at bounding box center [309, 220] width 167 height 29
type input "intimates-best-sellers"
click at [399, 258] on div "Apply" at bounding box center [405, 257] width 28 height 15
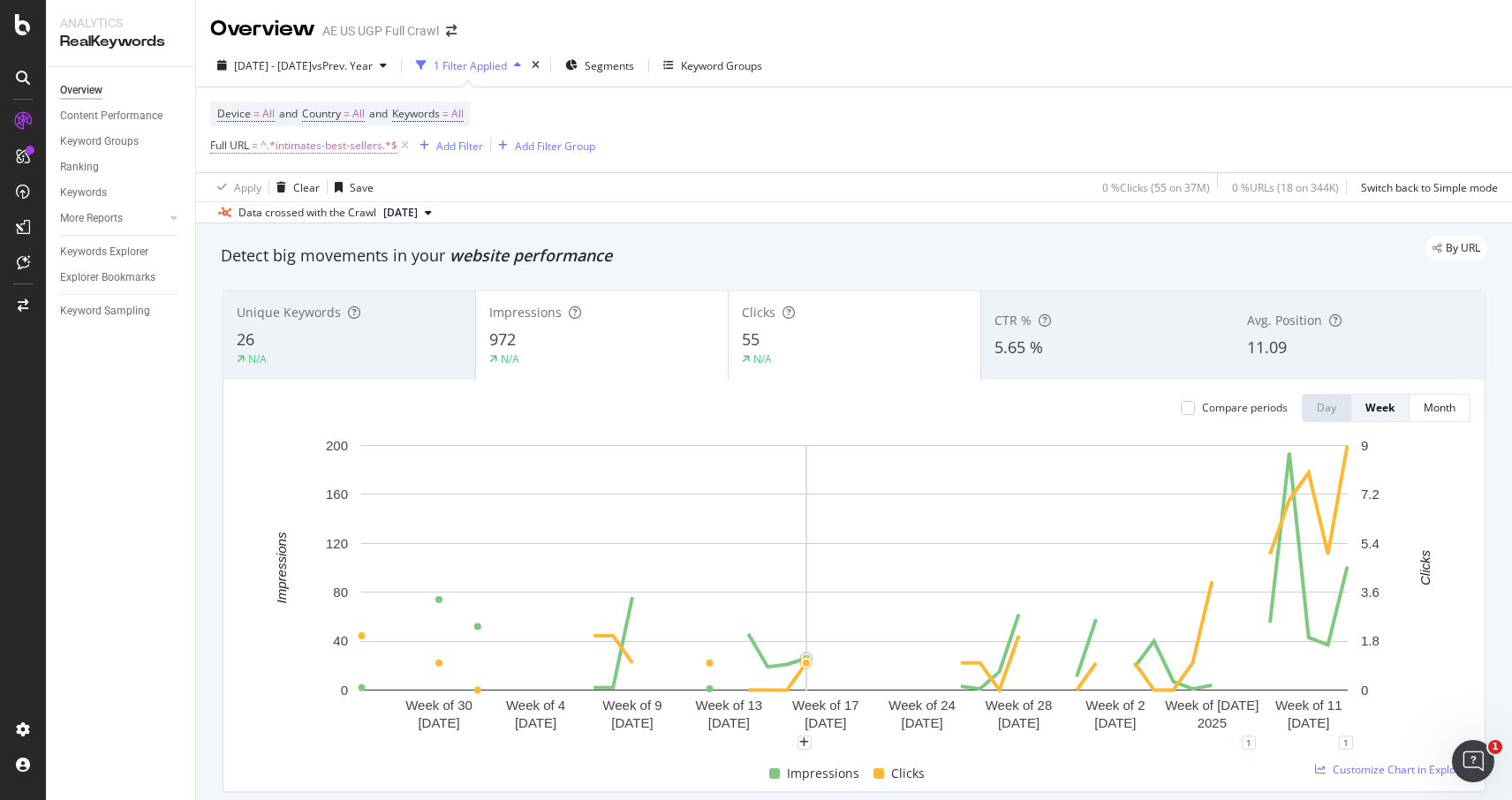
click at [304, 144] on span "^.*intimates-best-sellers.*$" at bounding box center [329, 146] width 137 height 25
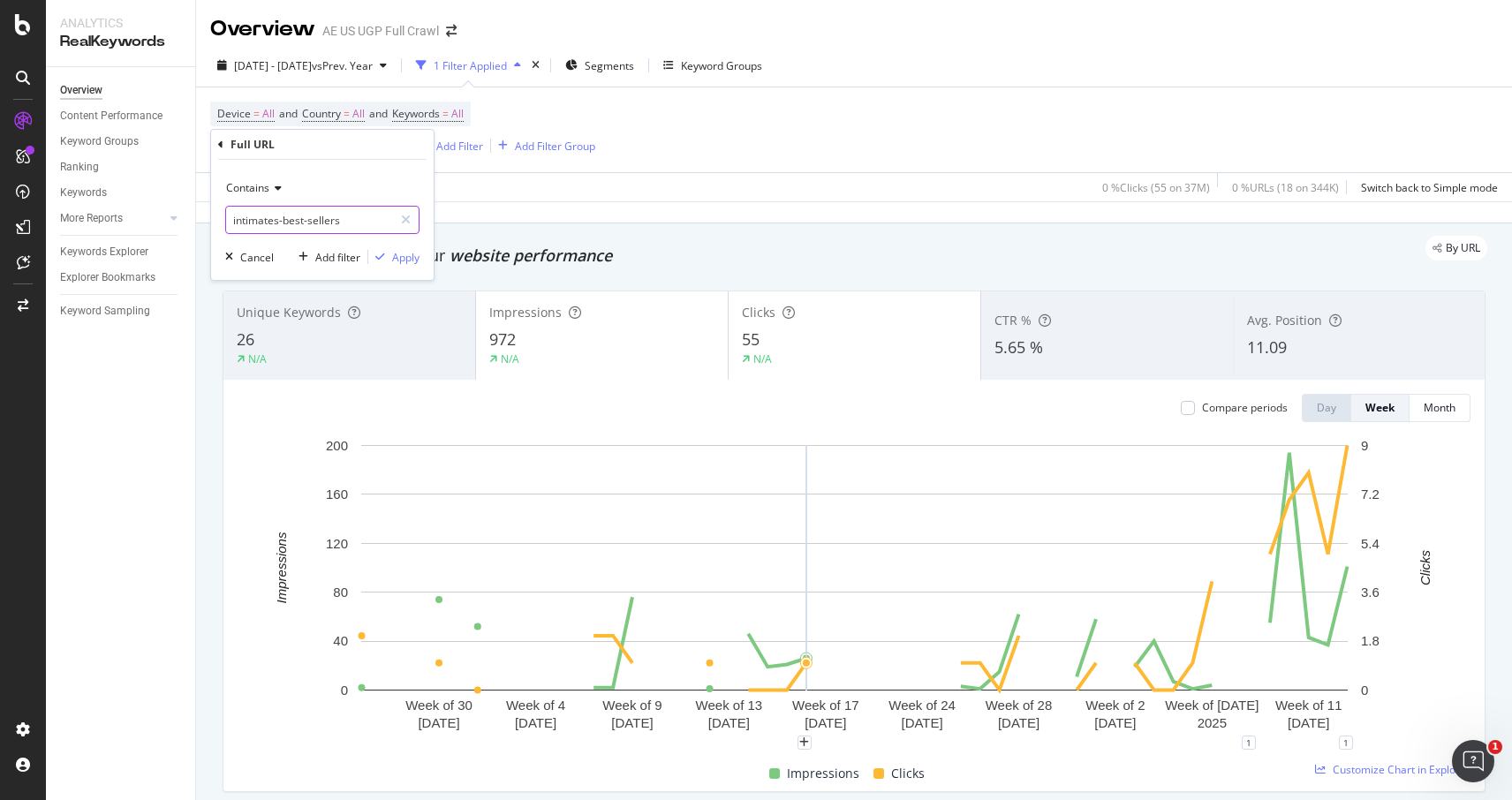
click at [310, 226] on input "intimates-best-sellers" at bounding box center [309, 220] width 167 height 29
paste input "aerie/real-natural"
type input "aerie/real-natural"
click at [414, 255] on div "Apply" at bounding box center [405, 257] width 28 height 15
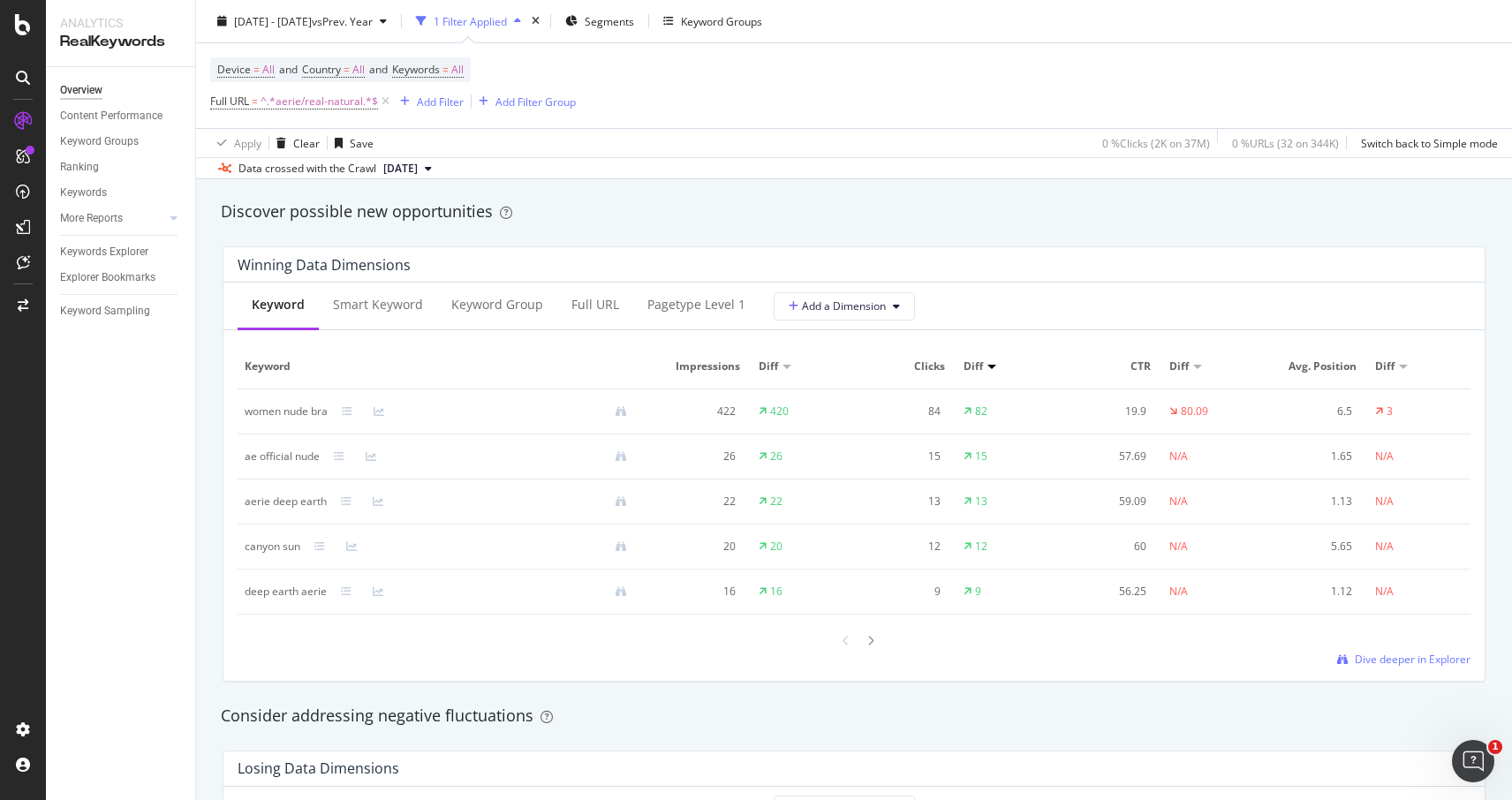
scroll to position [1620, 0]
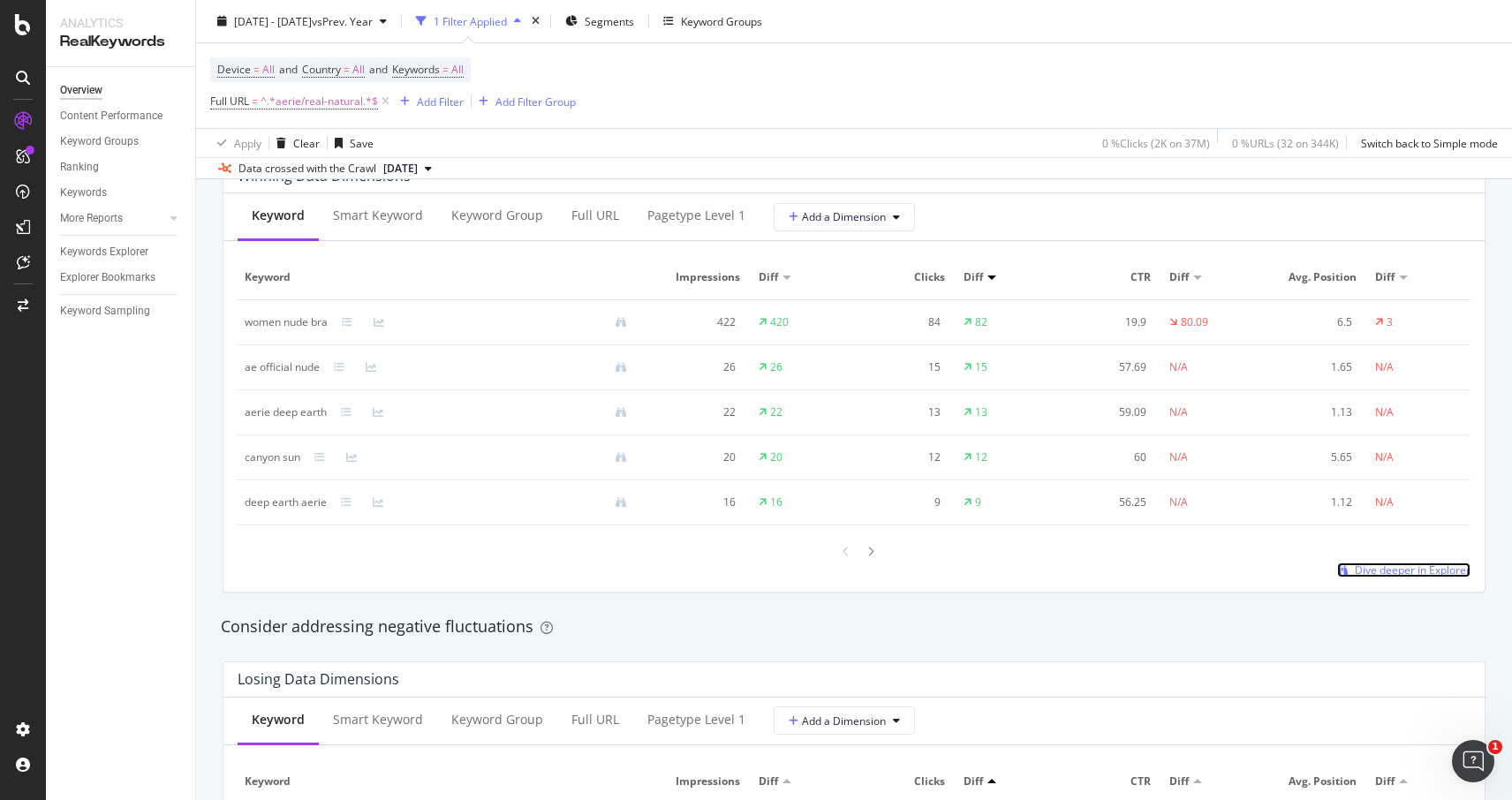
click at [1384, 575] on span "Dive deeper in Explorer" at bounding box center [1412, 570] width 115 height 15
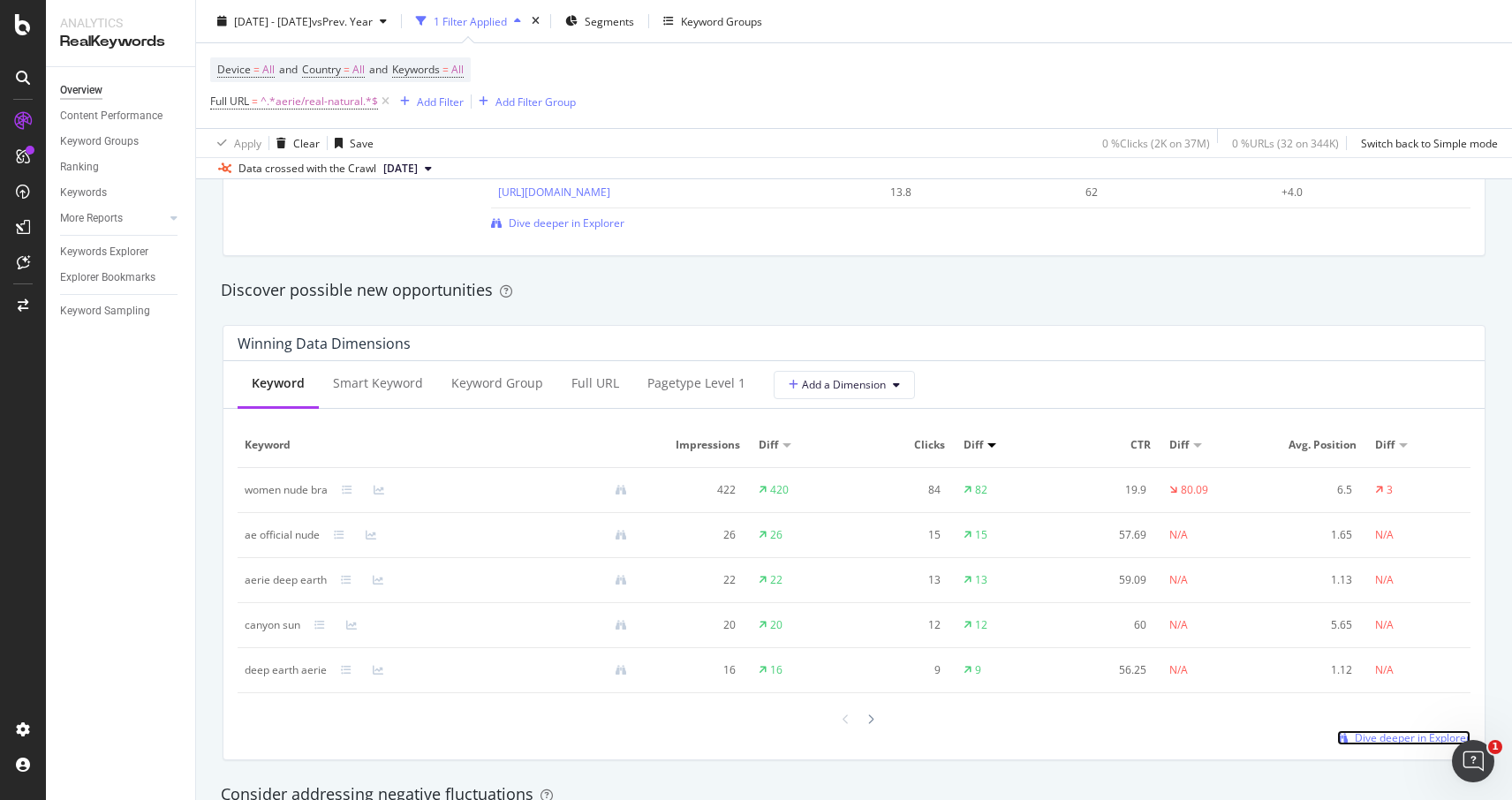
scroll to position [1320, 0]
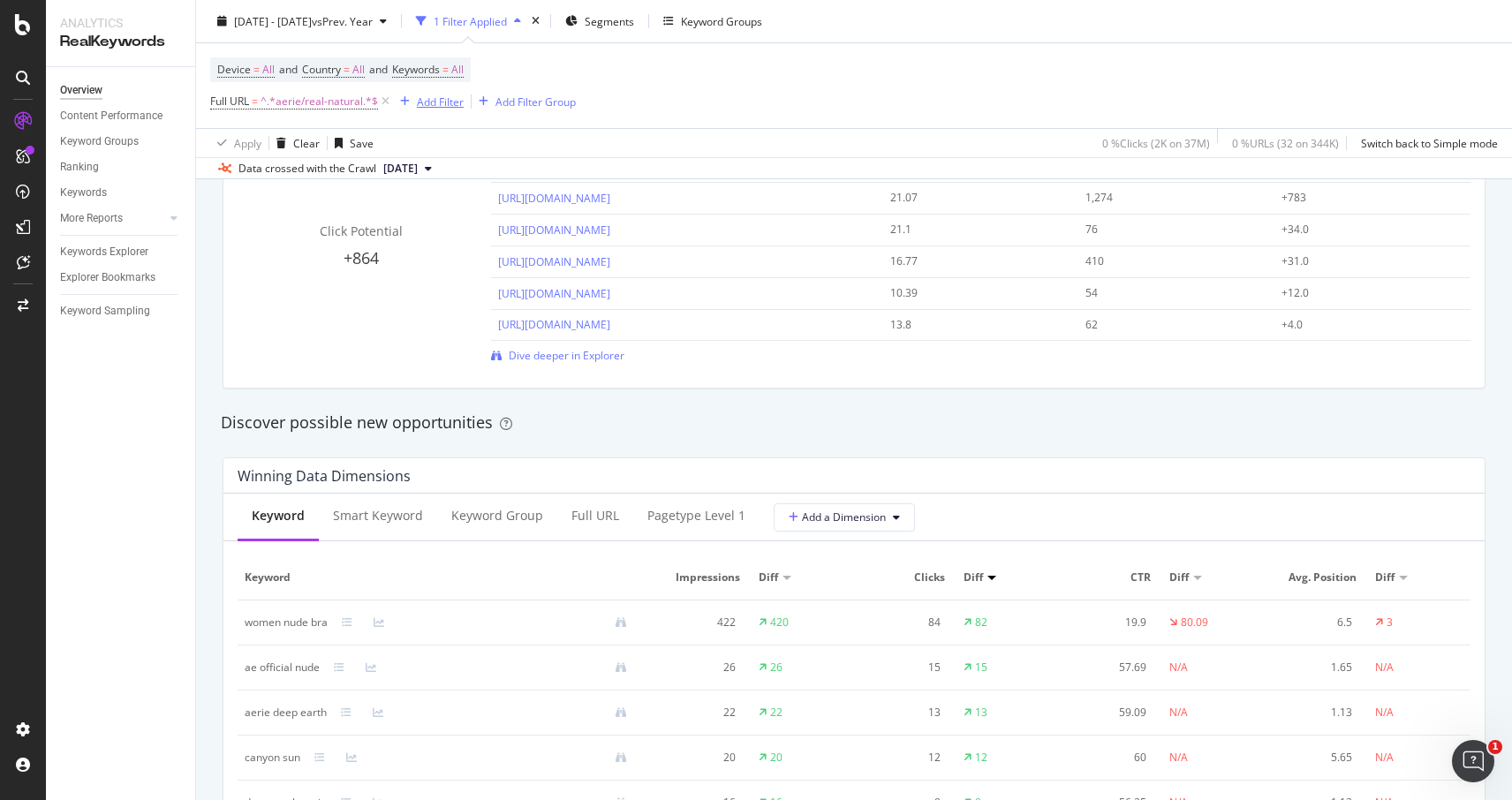
click at [442, 102] on div "Add Filter" at bounding box center [439, 101] width 47 height 15
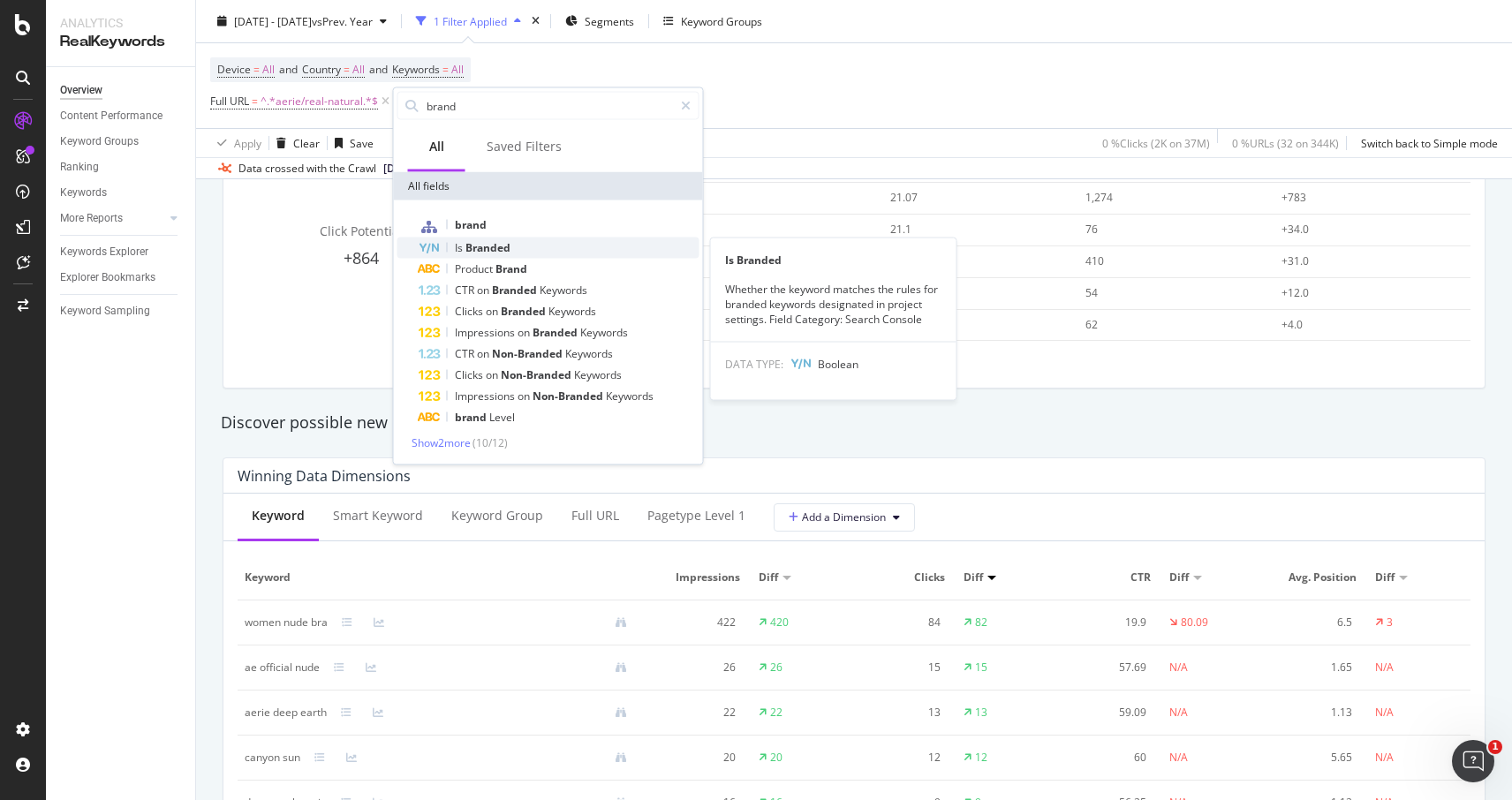
type input "brand"
click at [524, 240] on div "Is Branded" at bounding box center [559, 248] width 281 height 21
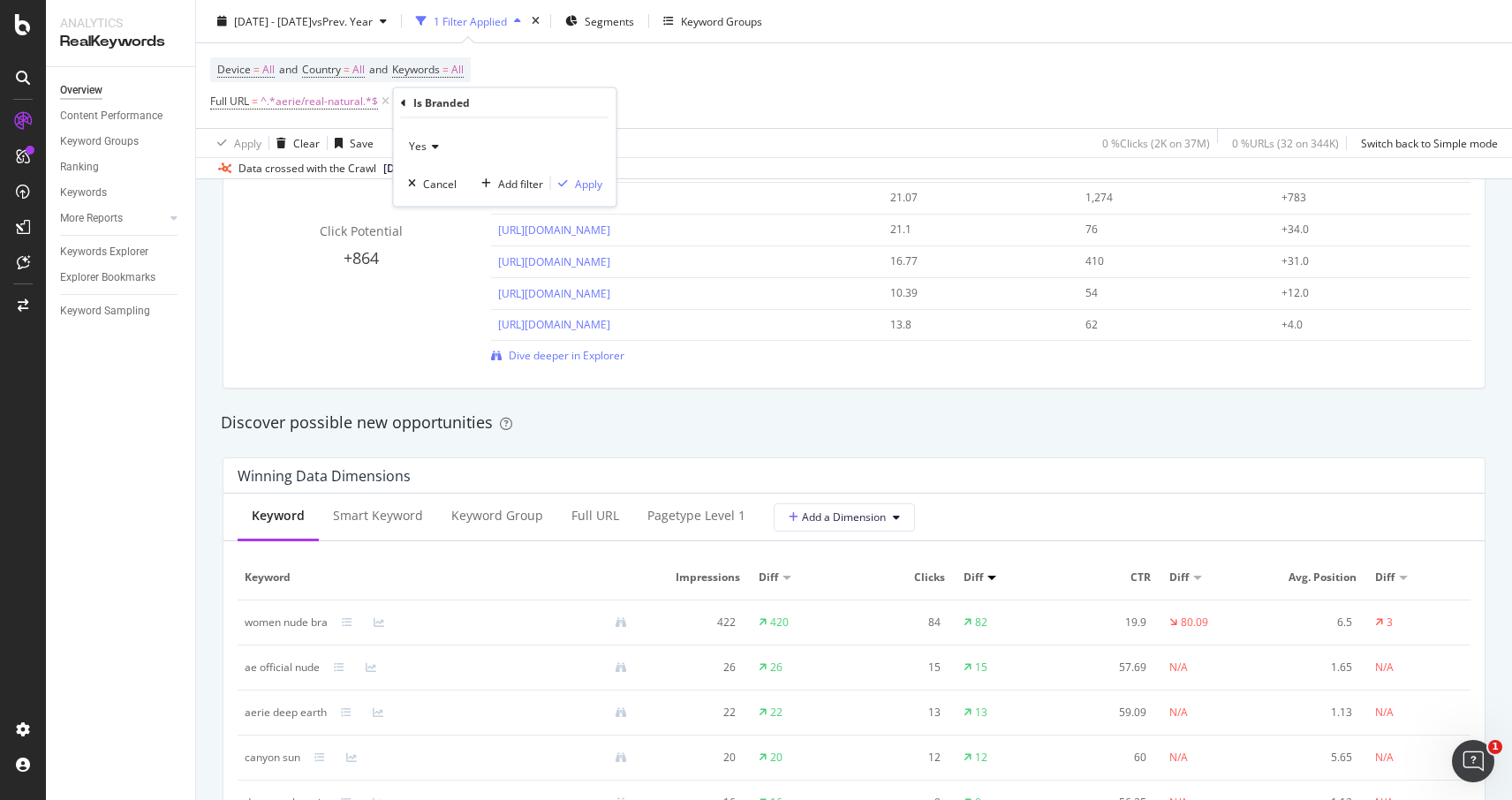
click at [436, 147] on icon at bounding box center [432, 146] width 12 height 10
click at [436, 203] on div "No" at bounding box center [507, 206] width 189 height 23
click at [592, 184] on div "Apply" at bounding box center [588, 183] width 28 height 15
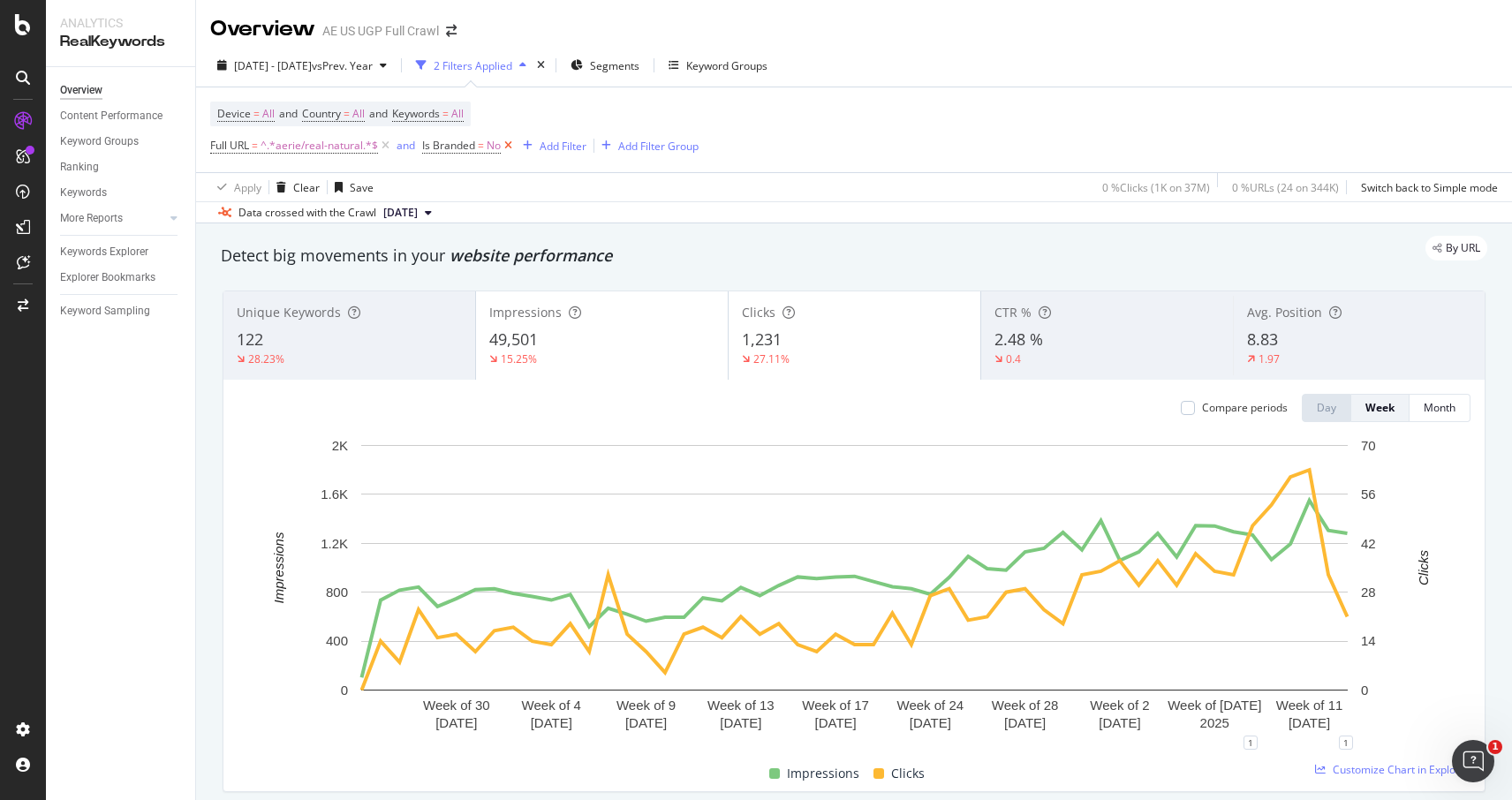
click at [504, 147] on icon at bounding box center [508, 146] width 15 height 18
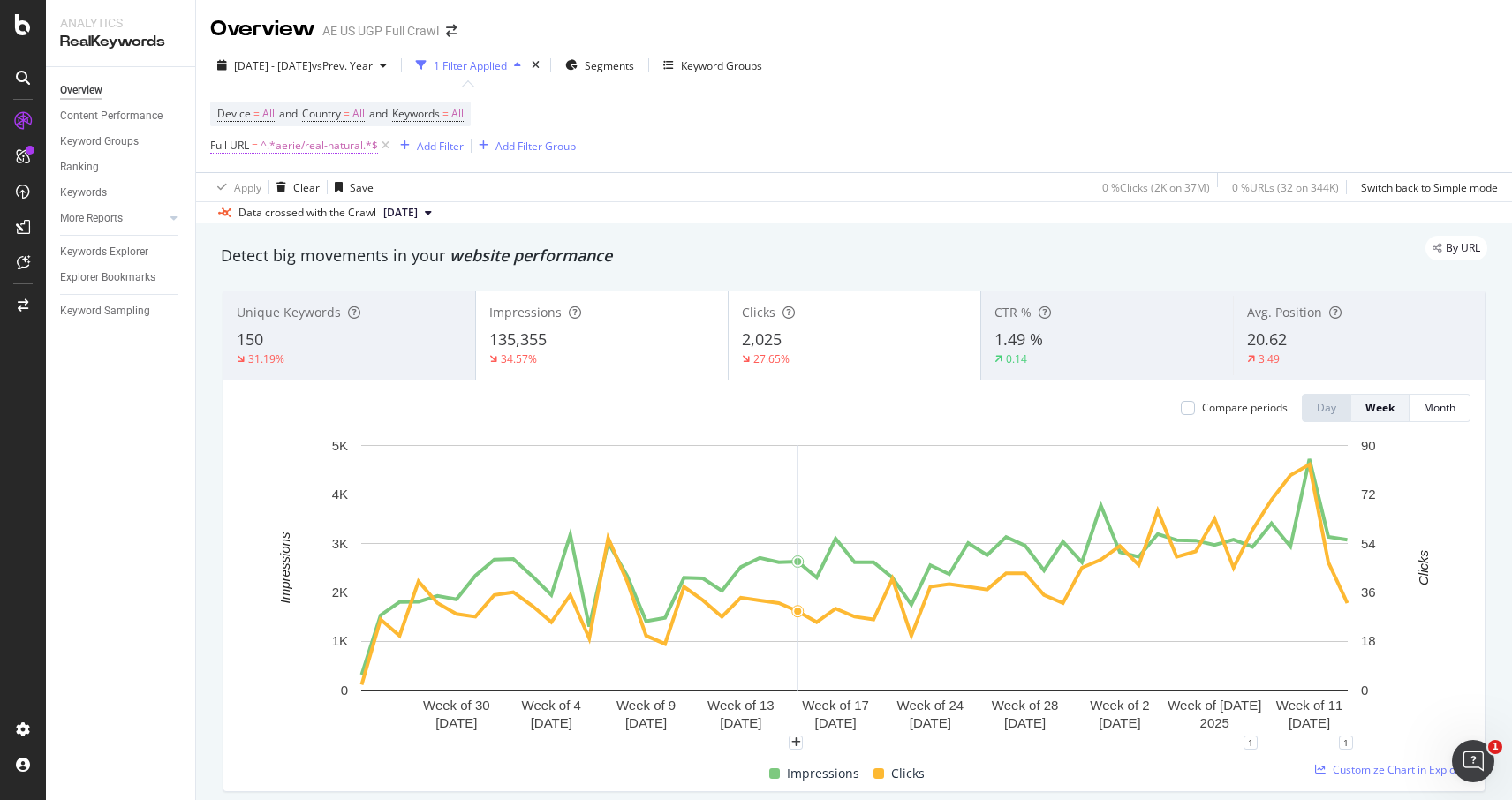
click at [322, 150] on span "^.*aerie/real-natural.*$" at bounding box center [318, 146] width 117 height 25
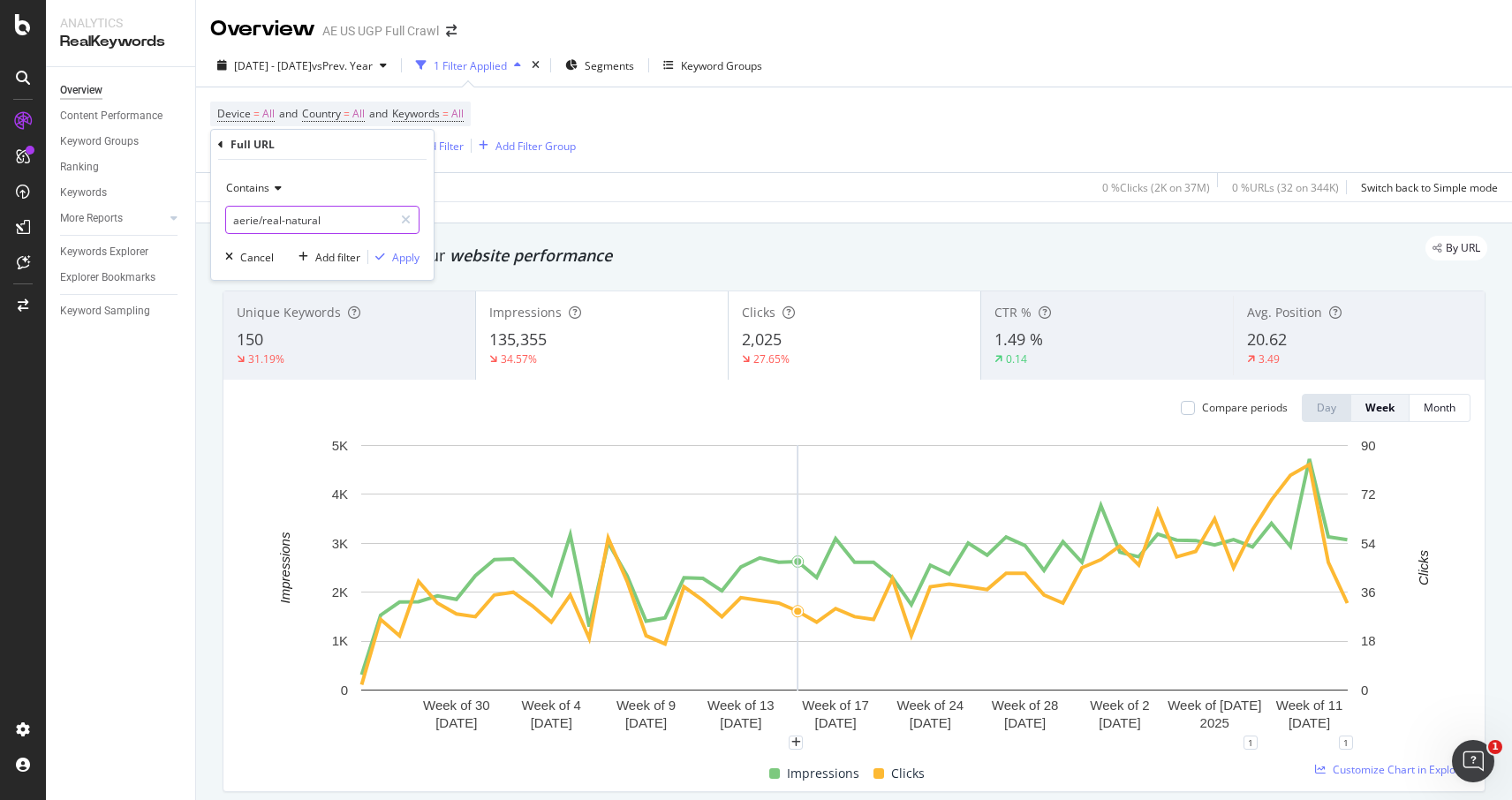
click at [296, 211] on input "aerie/real-natural" at bounding box center [309, 220] width 167 height 29
paste input "offline-real-me-high-waisted-crossover-legging"
type input "offline-real-me-high-waisted-crossover-legging"
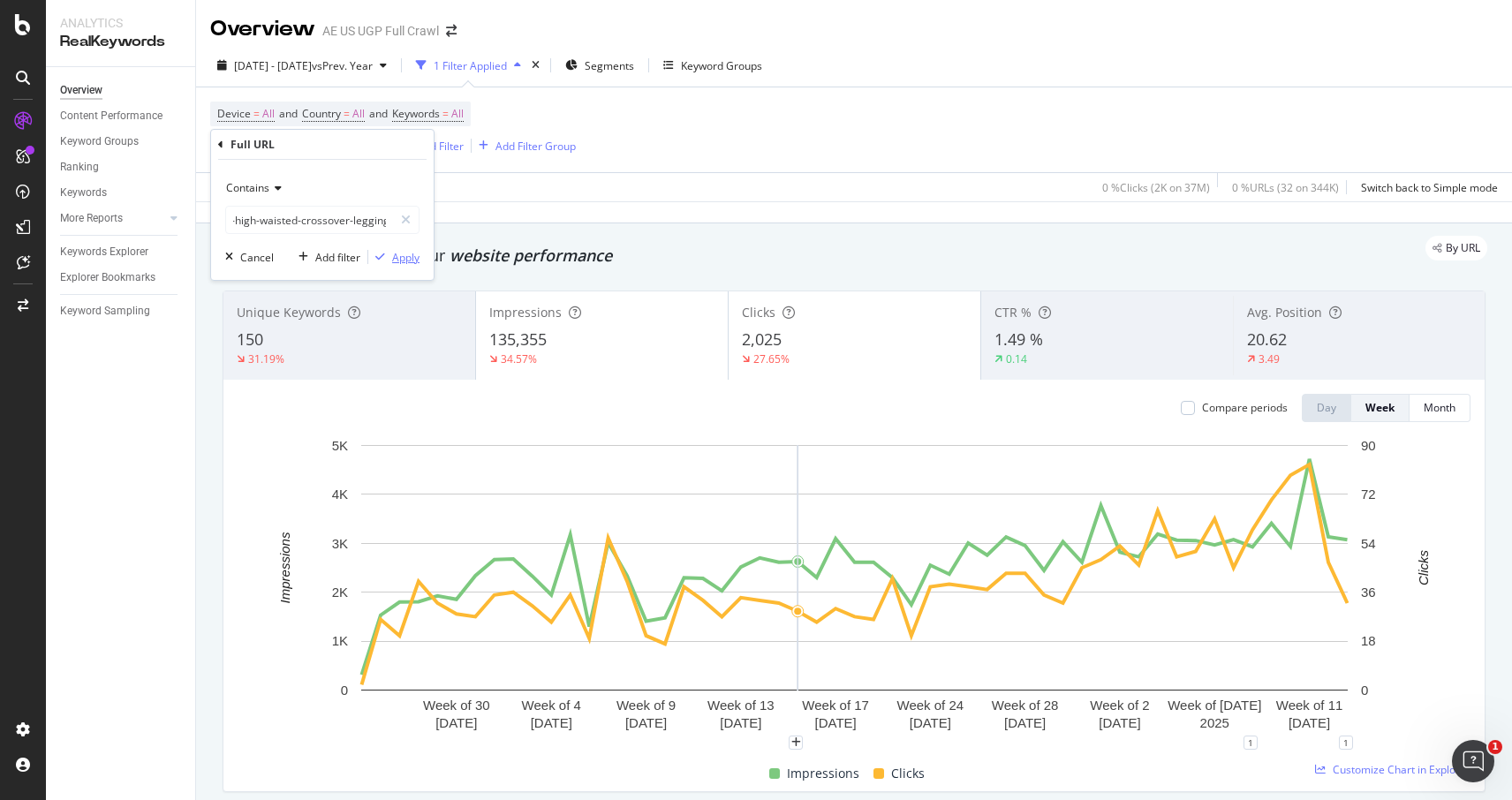
scroll to position [0, 0]
click at [407, 256] on div "Apply" at bounding box center [405, 257] width 28 height 15
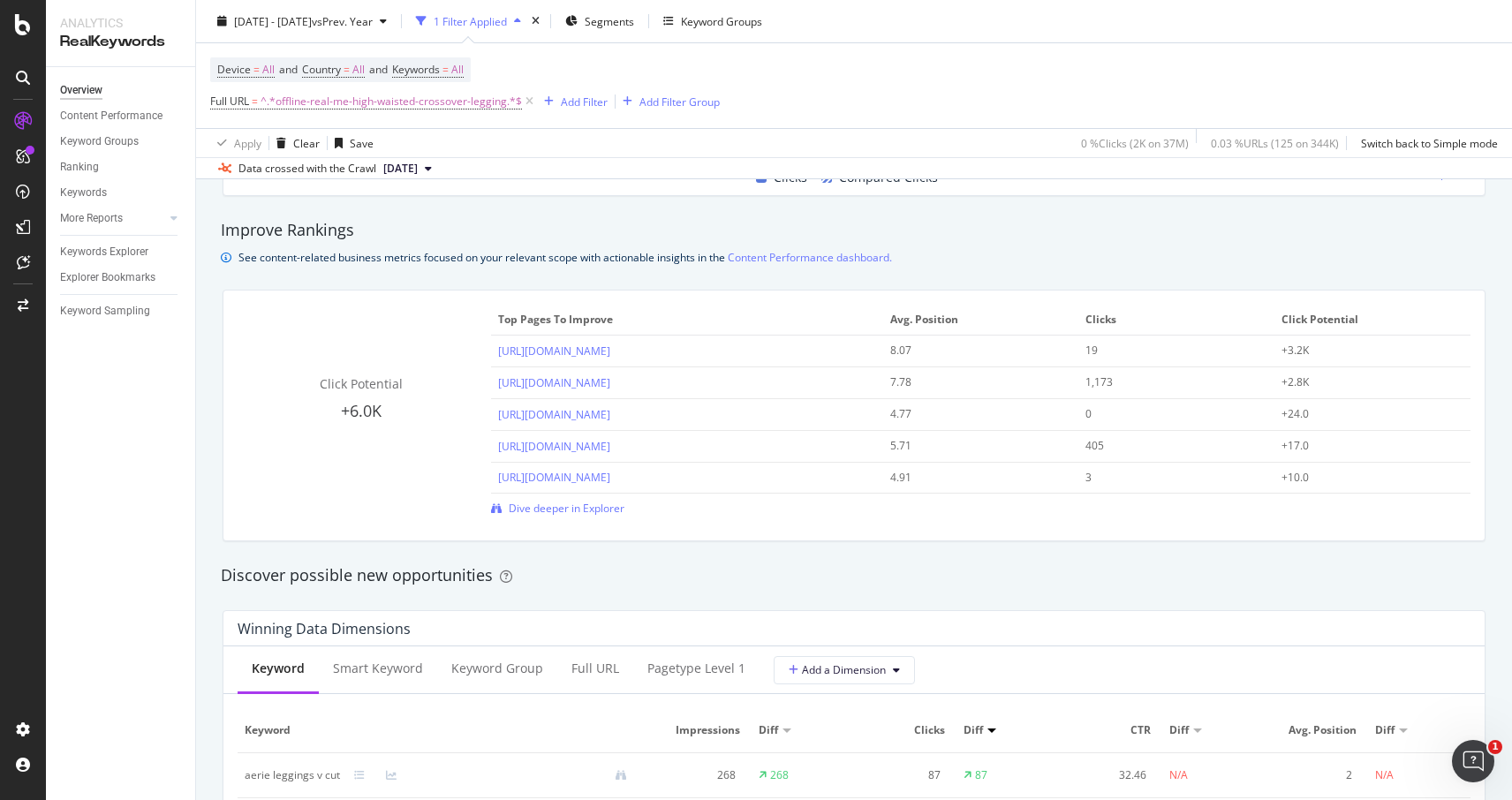
scroll to position [1853, 0]
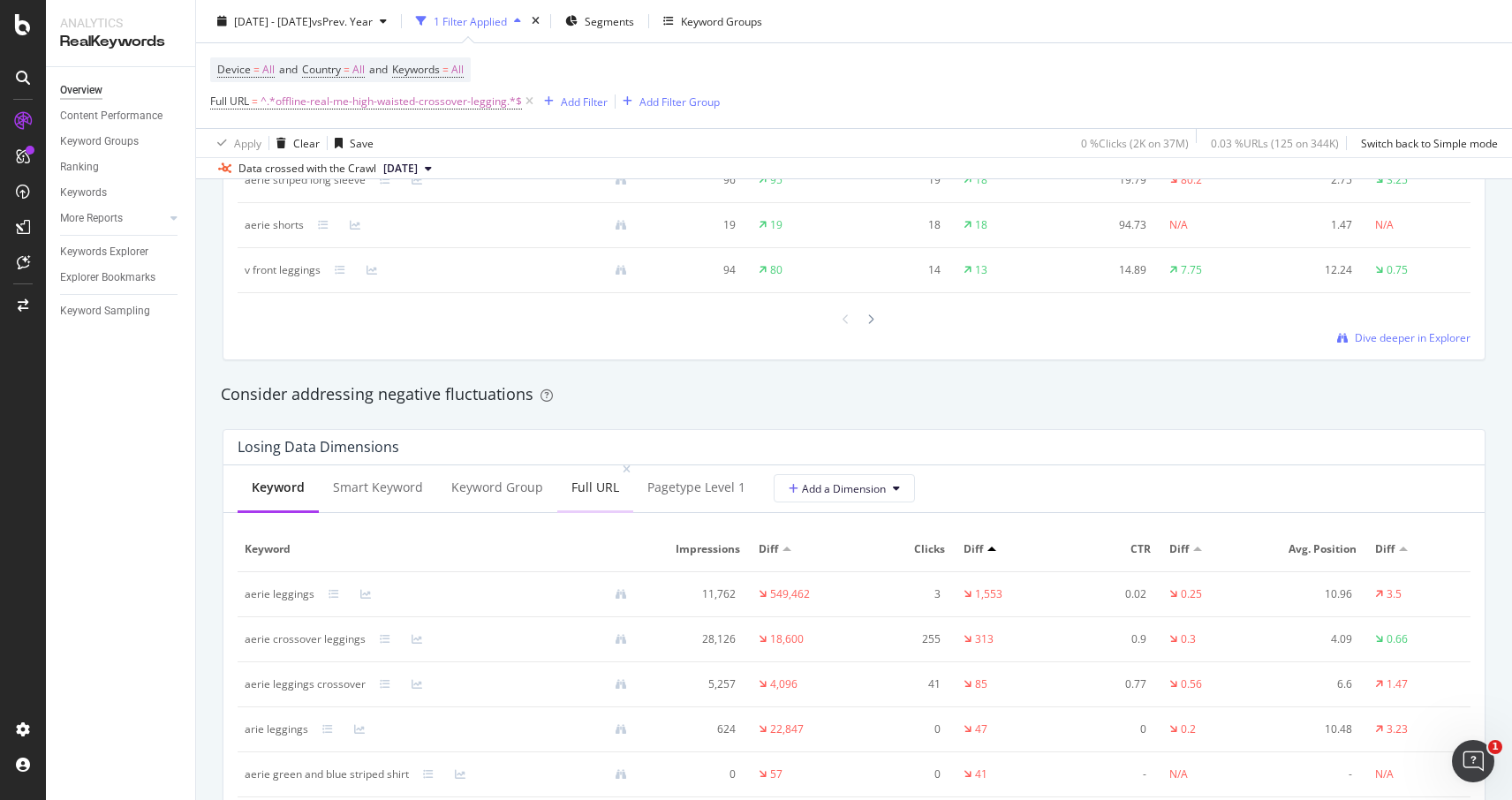
click at [578, 493] on div "Full URL" at bounding box center [595, 487] width 48 height 18
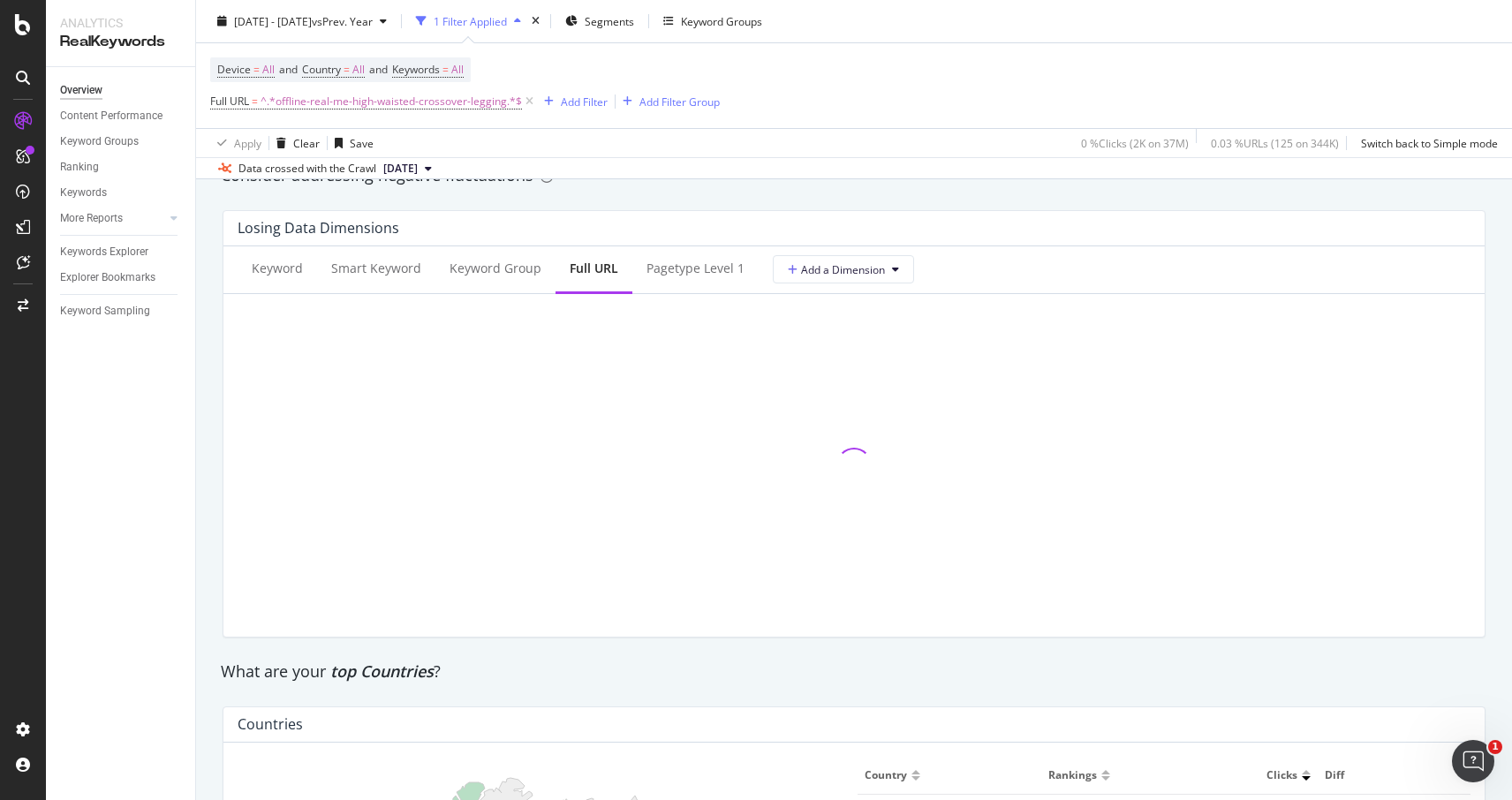
scroll to position [2073, 0]
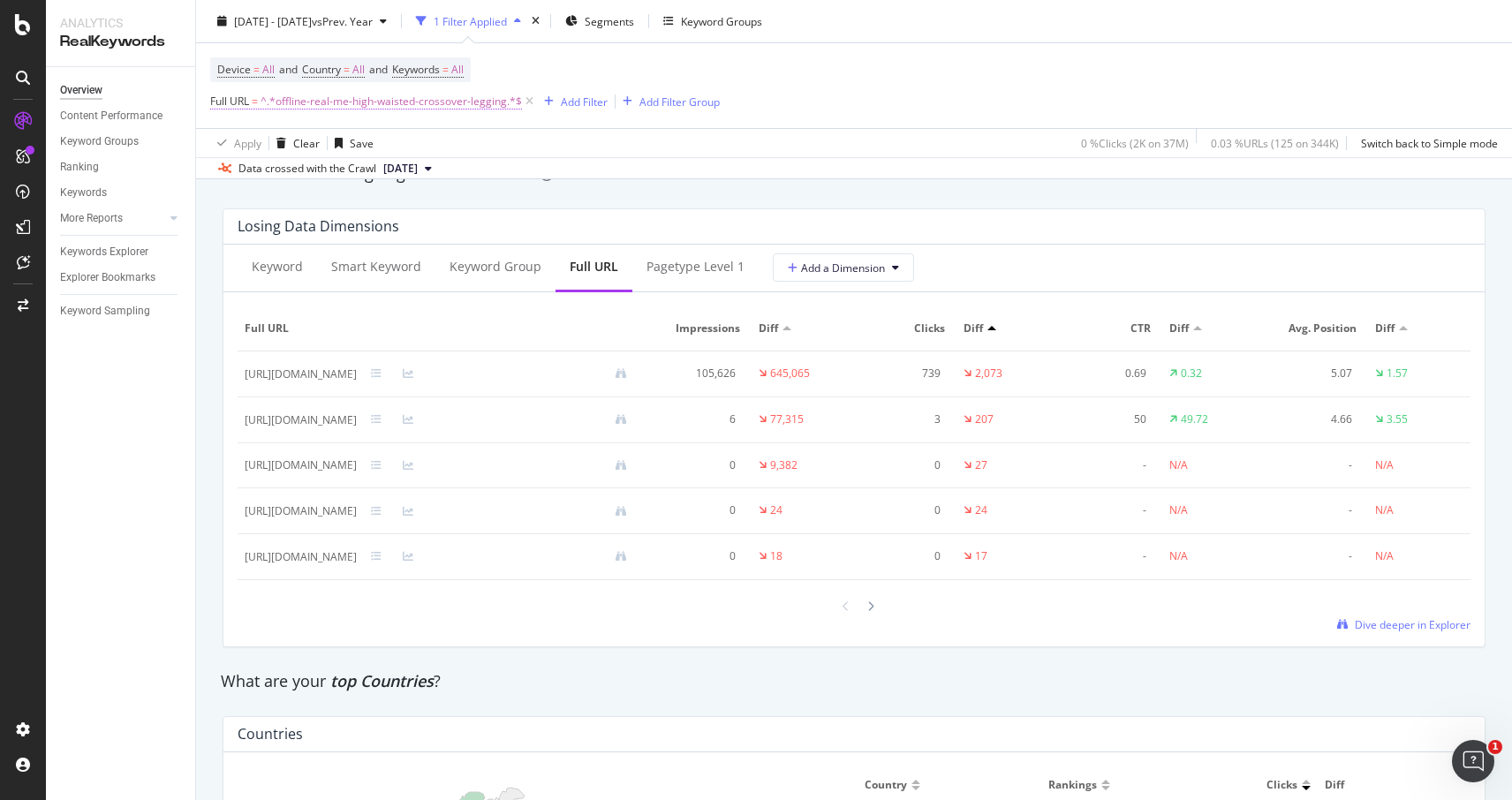
click at [380, 106] on span "^.*offline-real-me-high-waisted-crossover-legging.*$" at bounding box center [391, 102] width 261 height 25
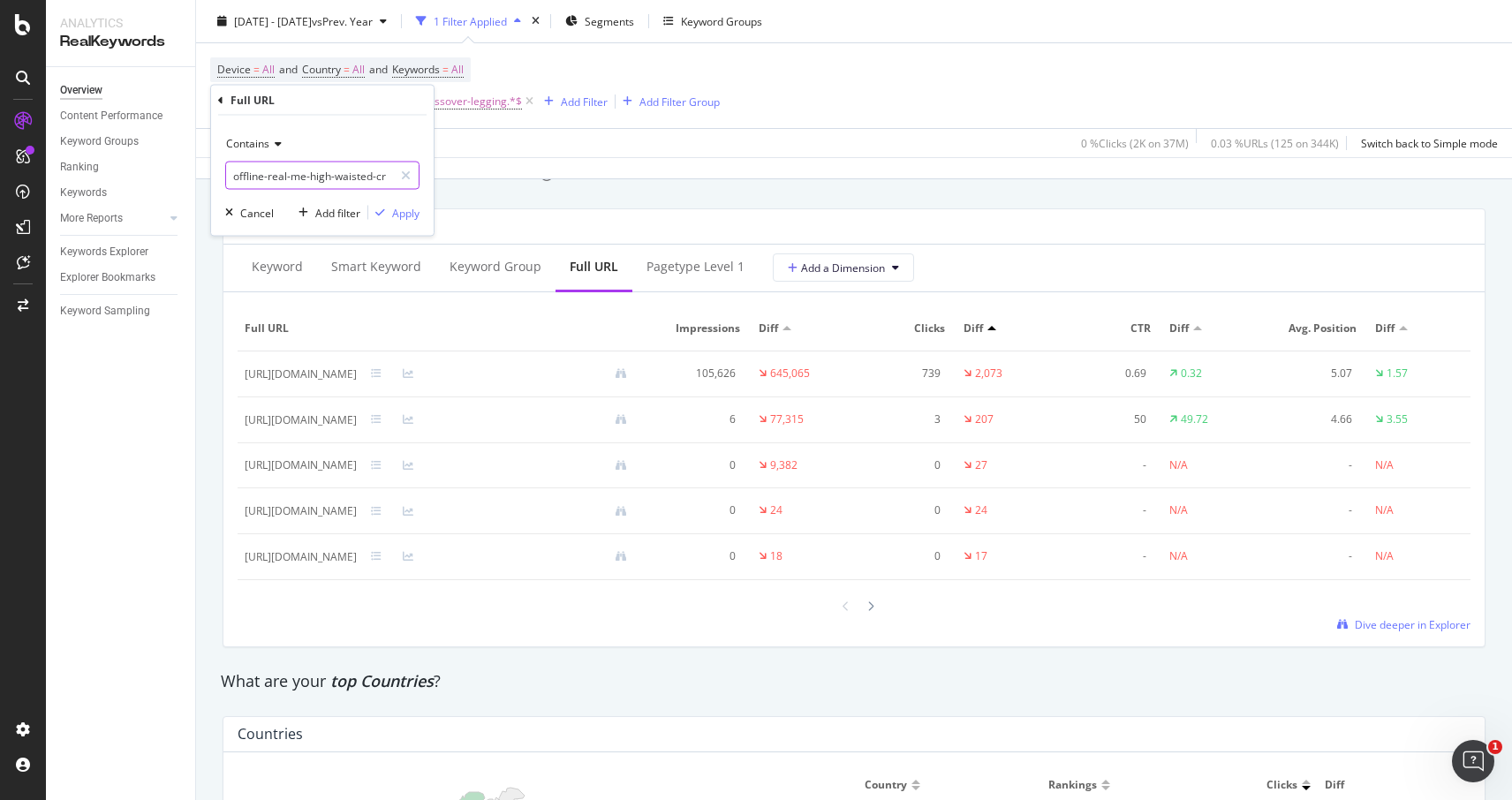
click at [324, 173] on input "offline-real-me-high-waisted-crossover-legging" at bounding box center [309, 176] width 167 height 29
paste input "/aerie/activewear/"
type input "/aerie/activewear/offline-real-me-high-waisted-crossover-legging"
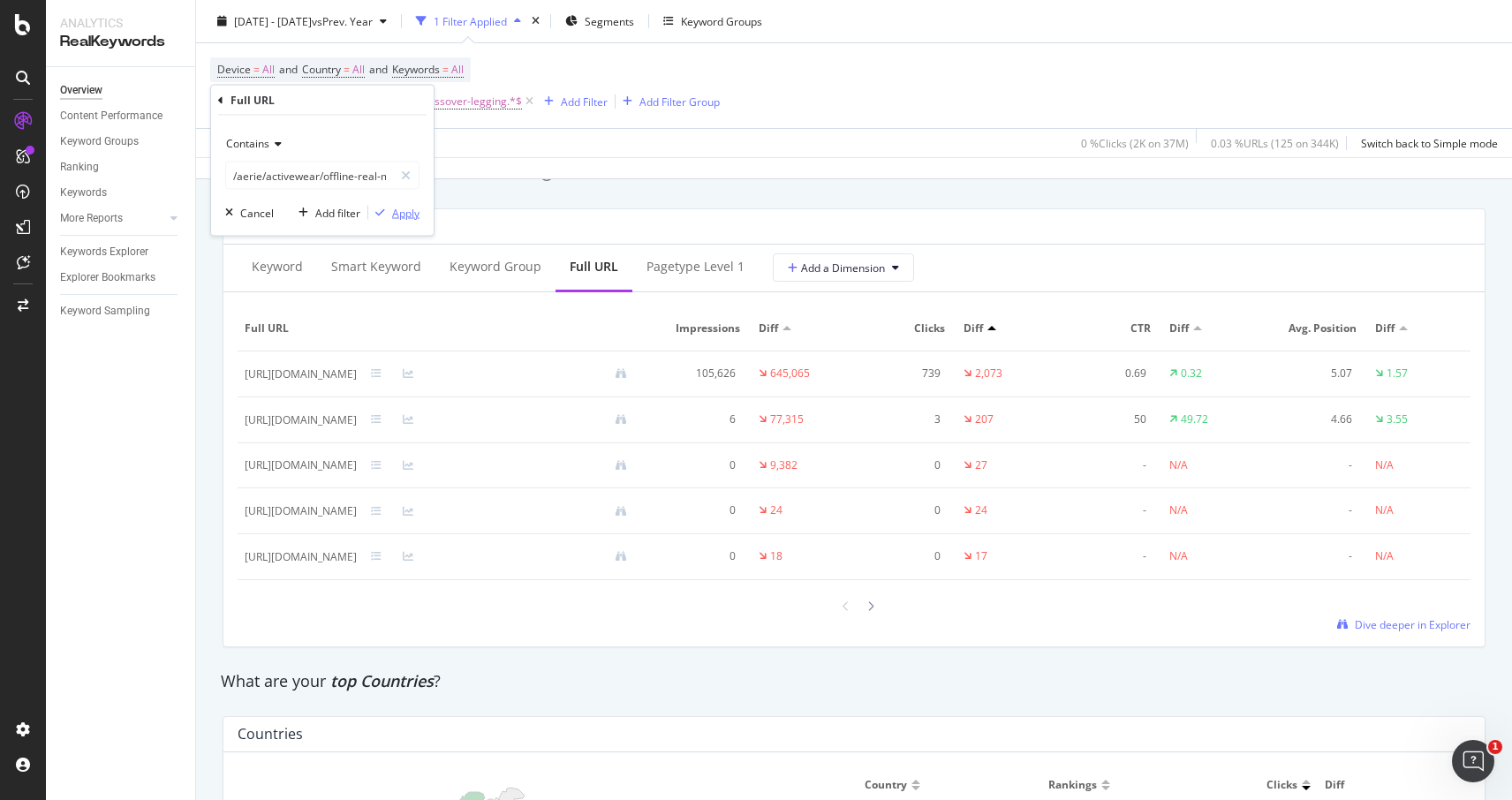
click at [404, 215] on div "Apply" at bounding box center [405, 213] width 28 height 15
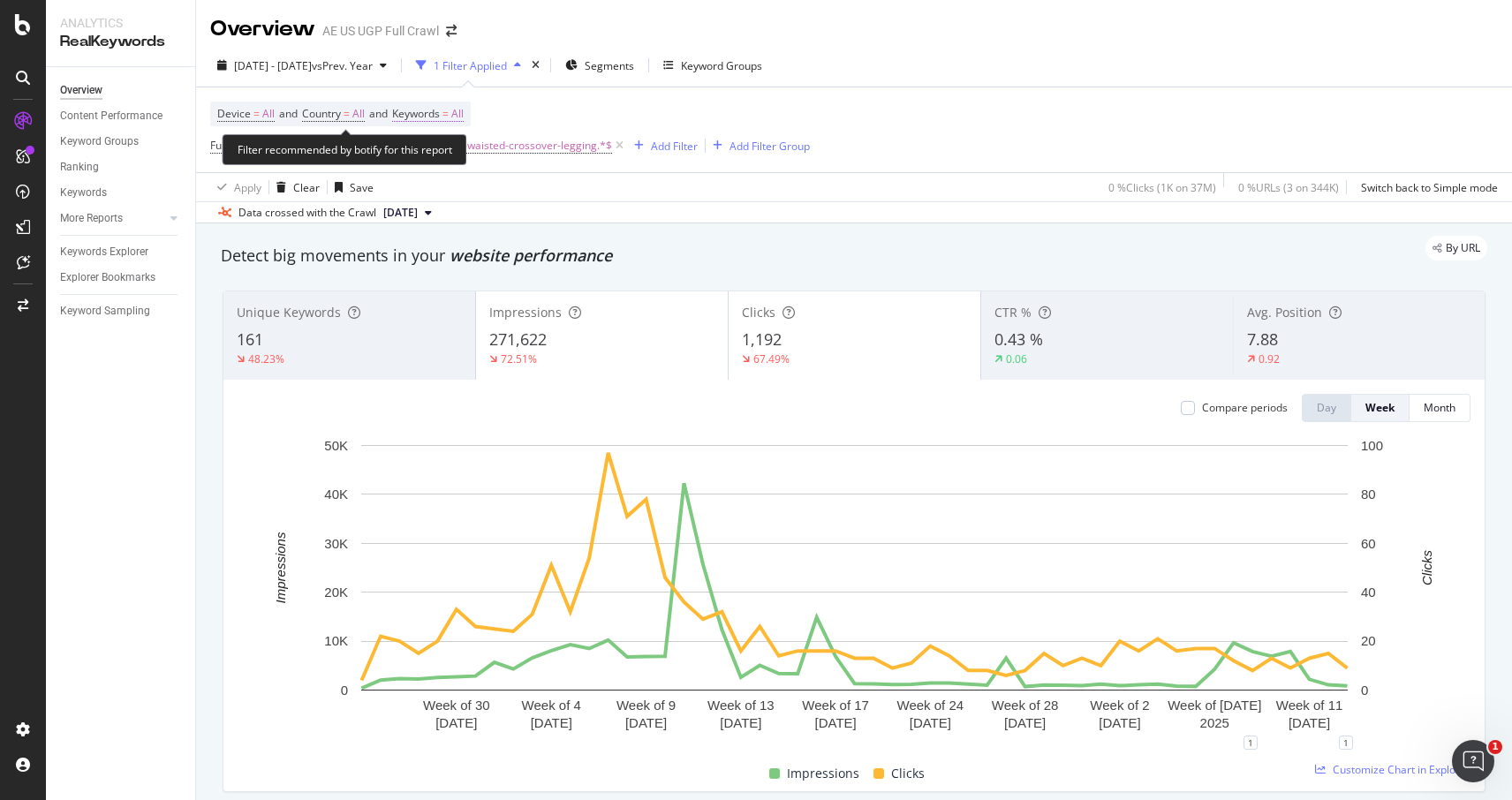
click at [439, 113] on span "Keywords" at bounding box center [416, 113] width 48 height 15
click at [451, 156] on icon "button" at bounding box center [448, 155] width 7 height 10
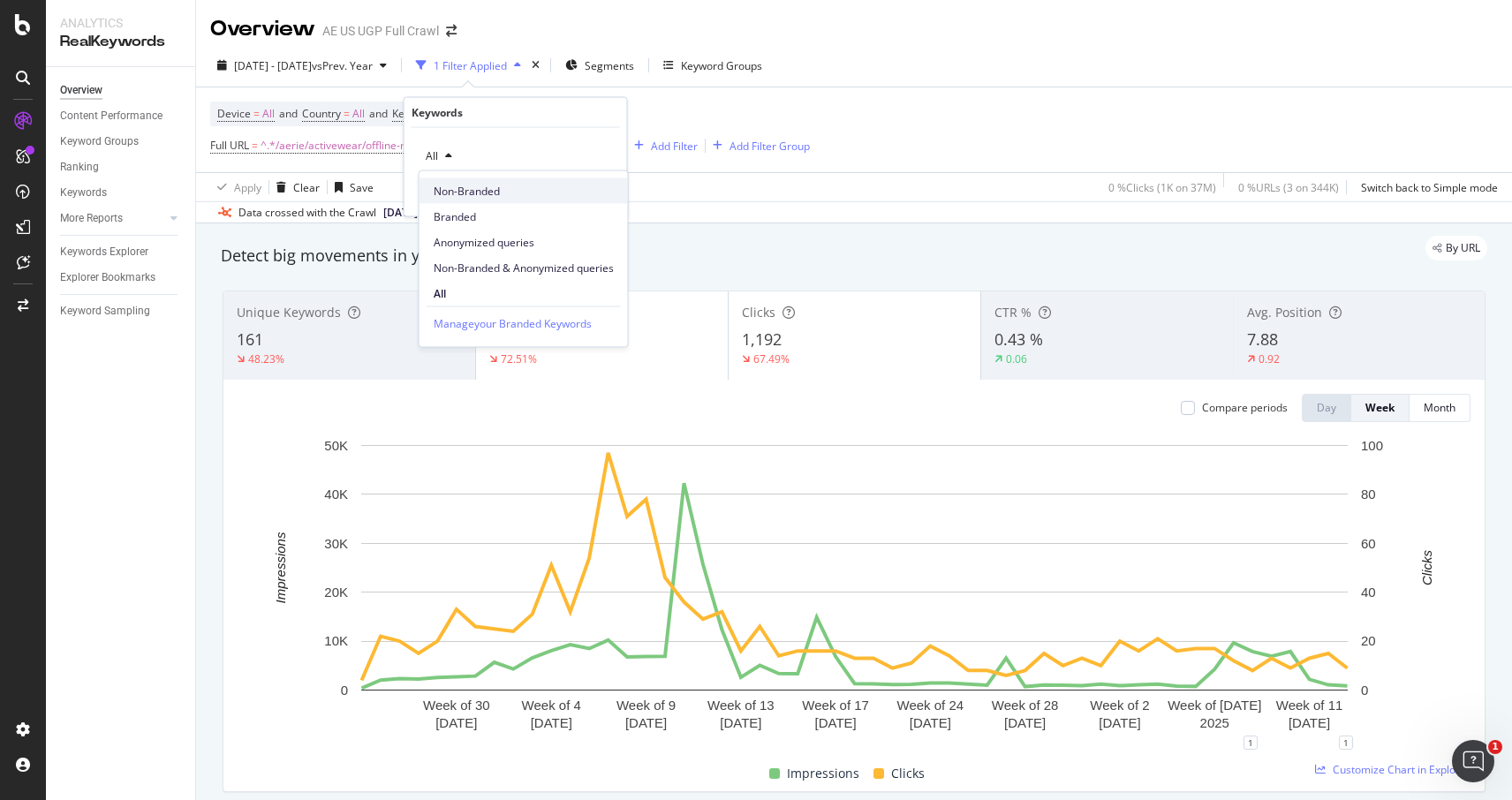
click at [462, 196] on span "Non-Branded" at bounding box center [523, 191] width 180 height 16
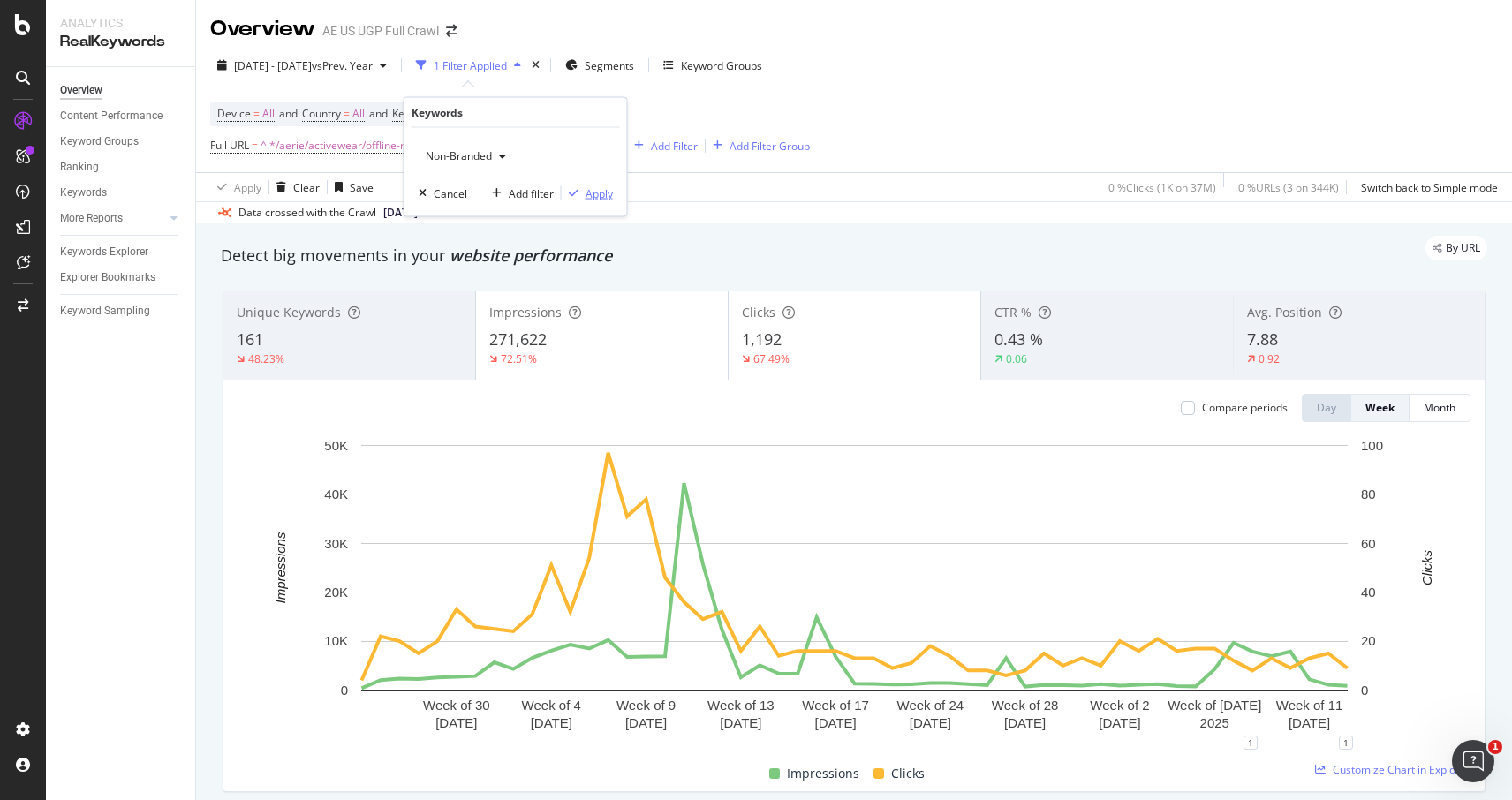
click at [598, 190] on div "Apply" at bounding box center [599, 194] width 28 height 15
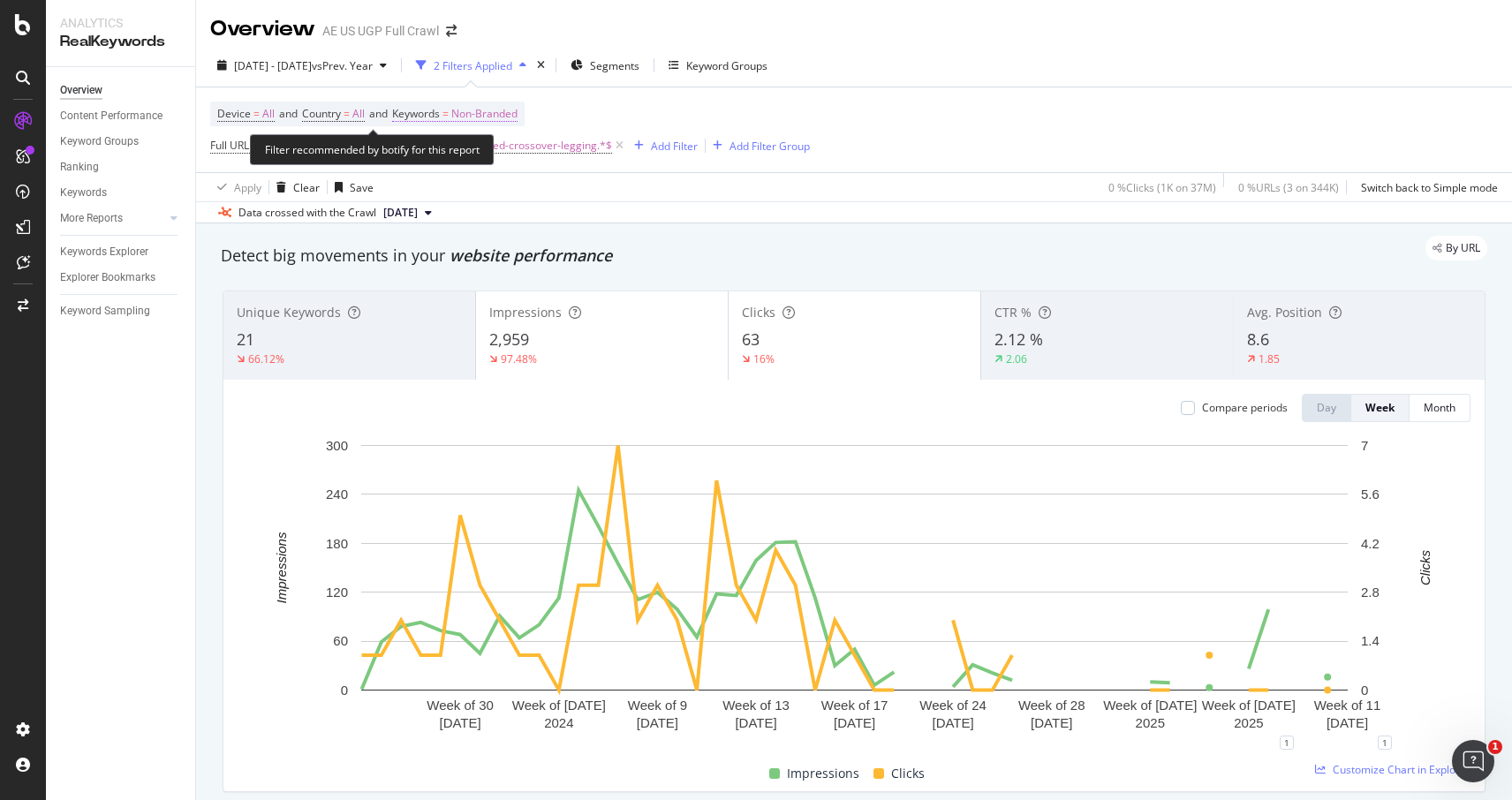
click at [501, 111] on span "Non-Branded" at bounding box center [483, 114] width 66 height 25
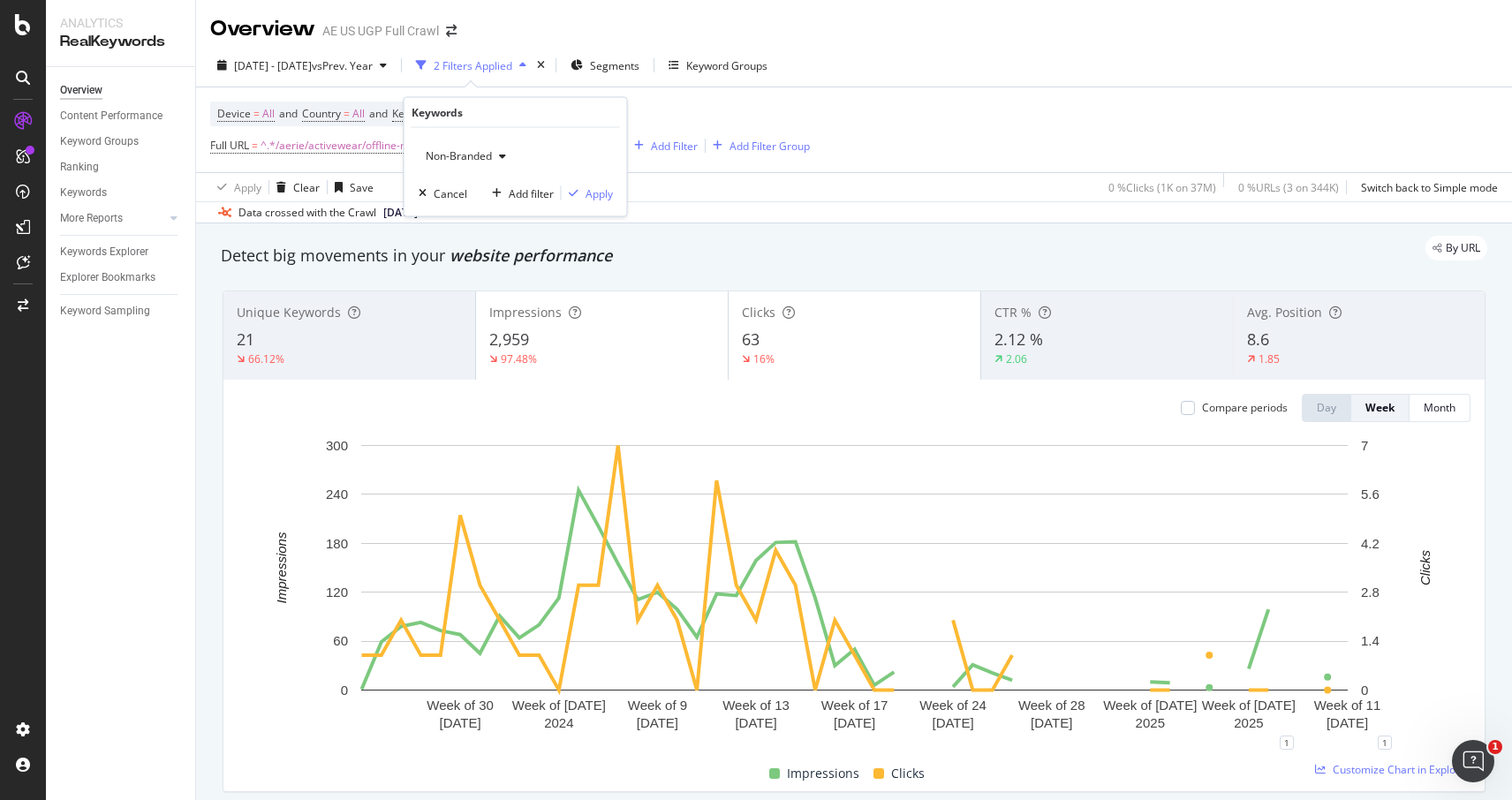
click at [501, 155] on icon "button" at bounding box center [501, 155] width 7 height 10
click at [478, 214] on span "Branded" at bounding box center [523, 216] width 180 height 16
click at [598, 202] on div "Branded Cancel Add filter Apply" at bounding box center [515, 172] width 222 height 89
click at [587, 186] on div "Apply" at bounding box center [599, 194] width 28 height 15
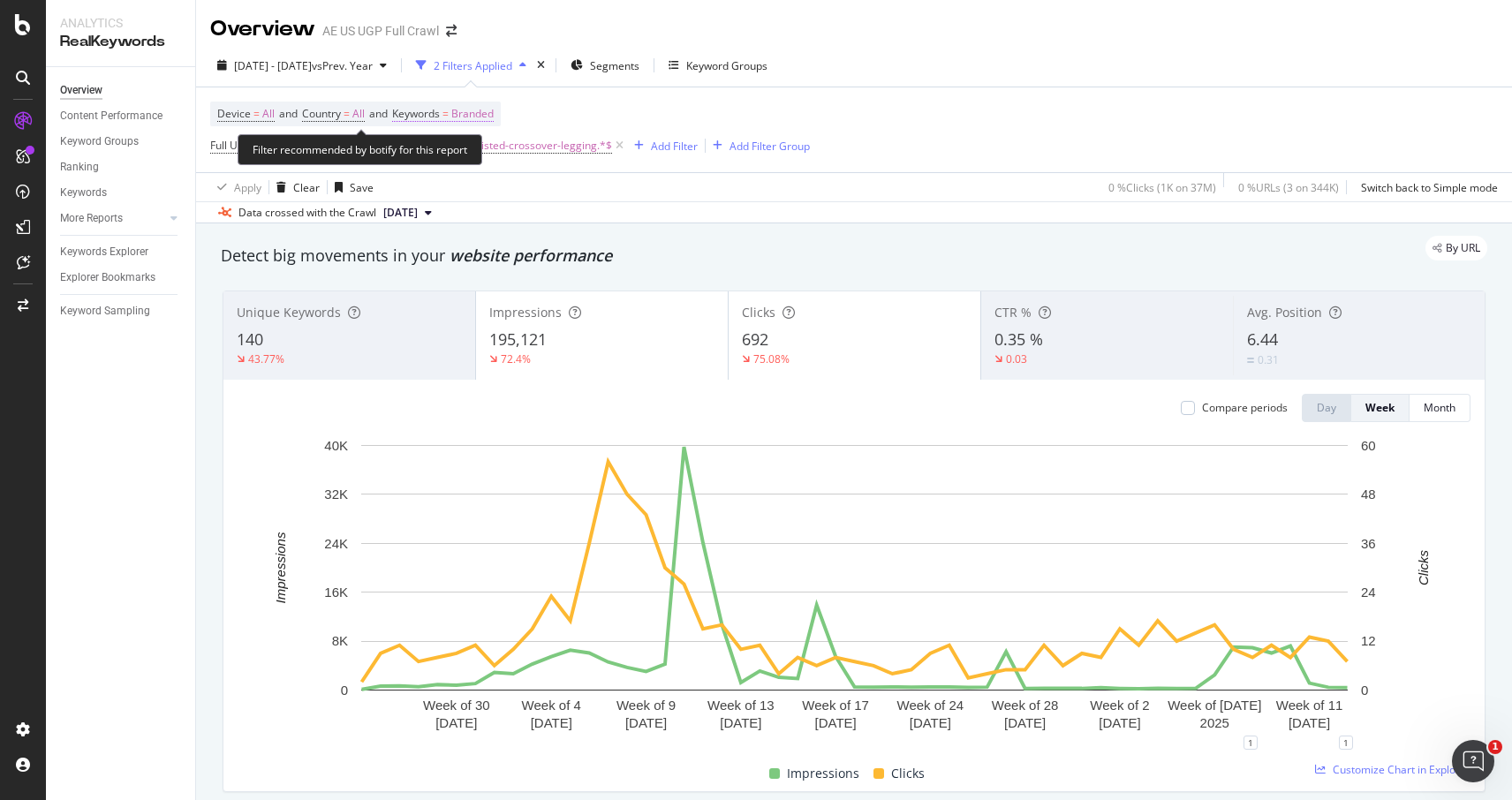
click at [460, 114] on span "Keywords = Branded" at bounding box center [442, 113] width 102 height 16
click at [478, 154] on icon "button" at bounding box center [478, 155] width 7 height 10
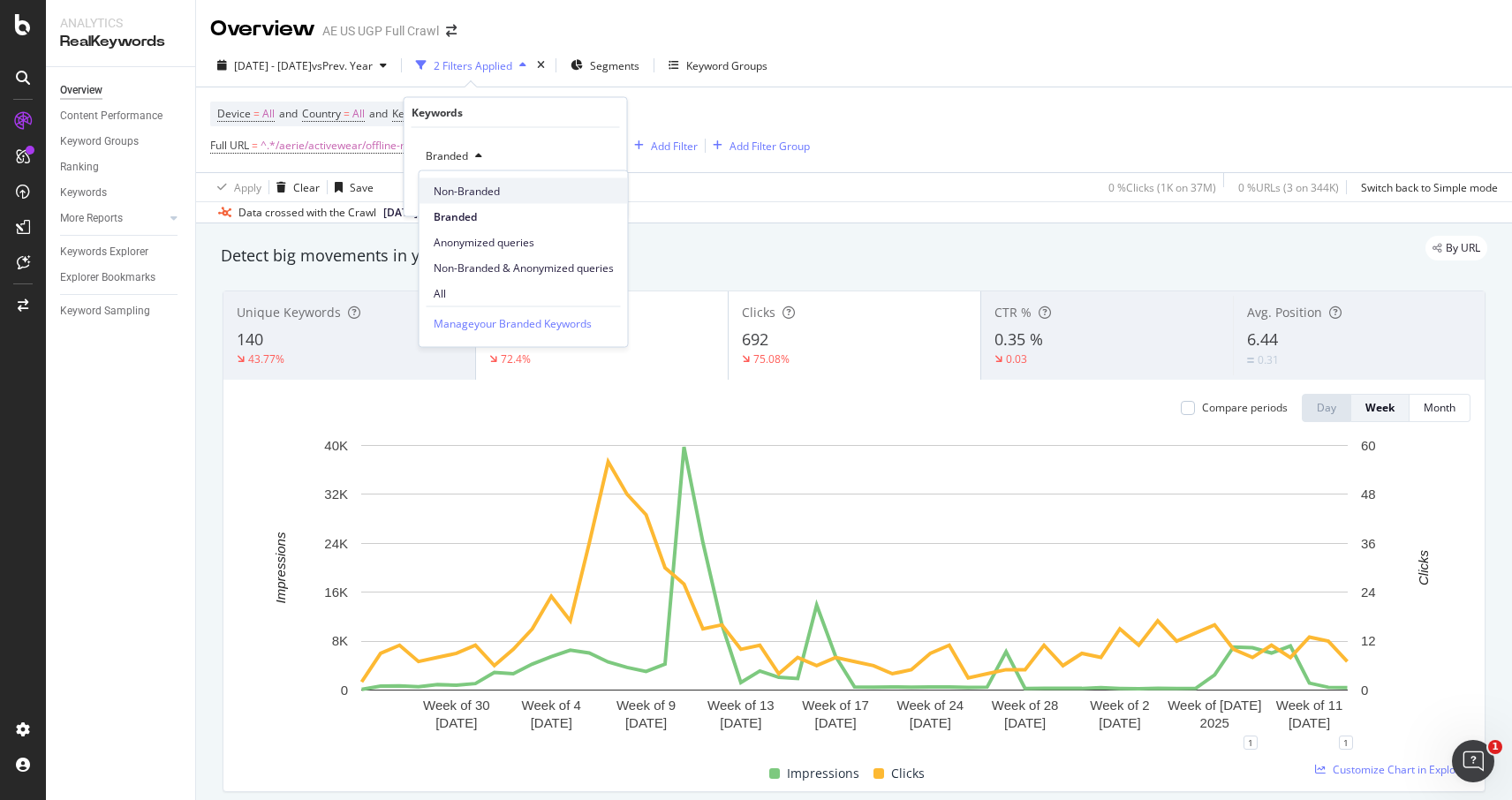
click at [479, 189] on span "Non-Branded" at bounding box center [523, 191] width 180 height 16
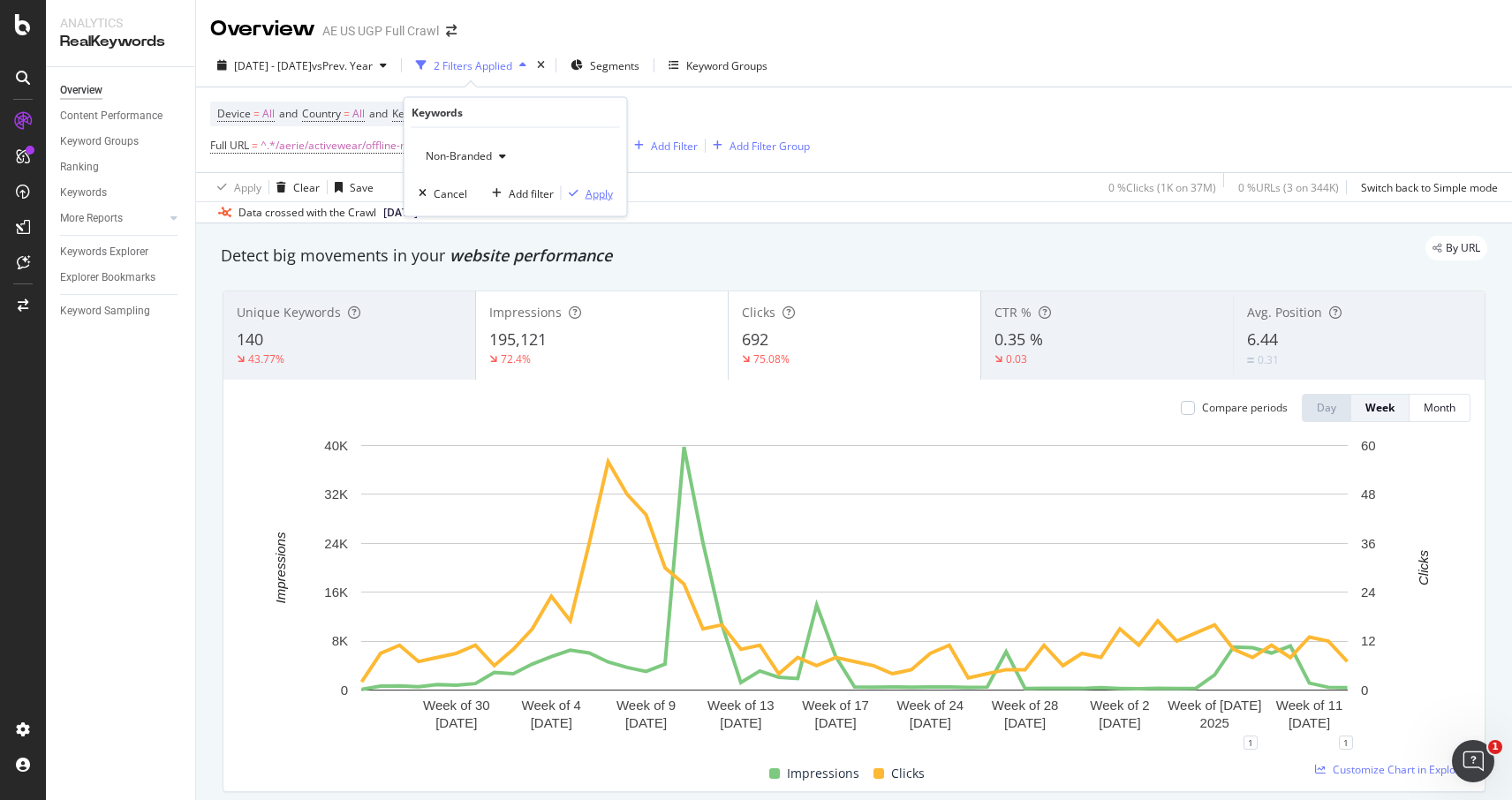
click at [595, 198] on div "Apply" at bounding box center [599, 194] width 28 height 15
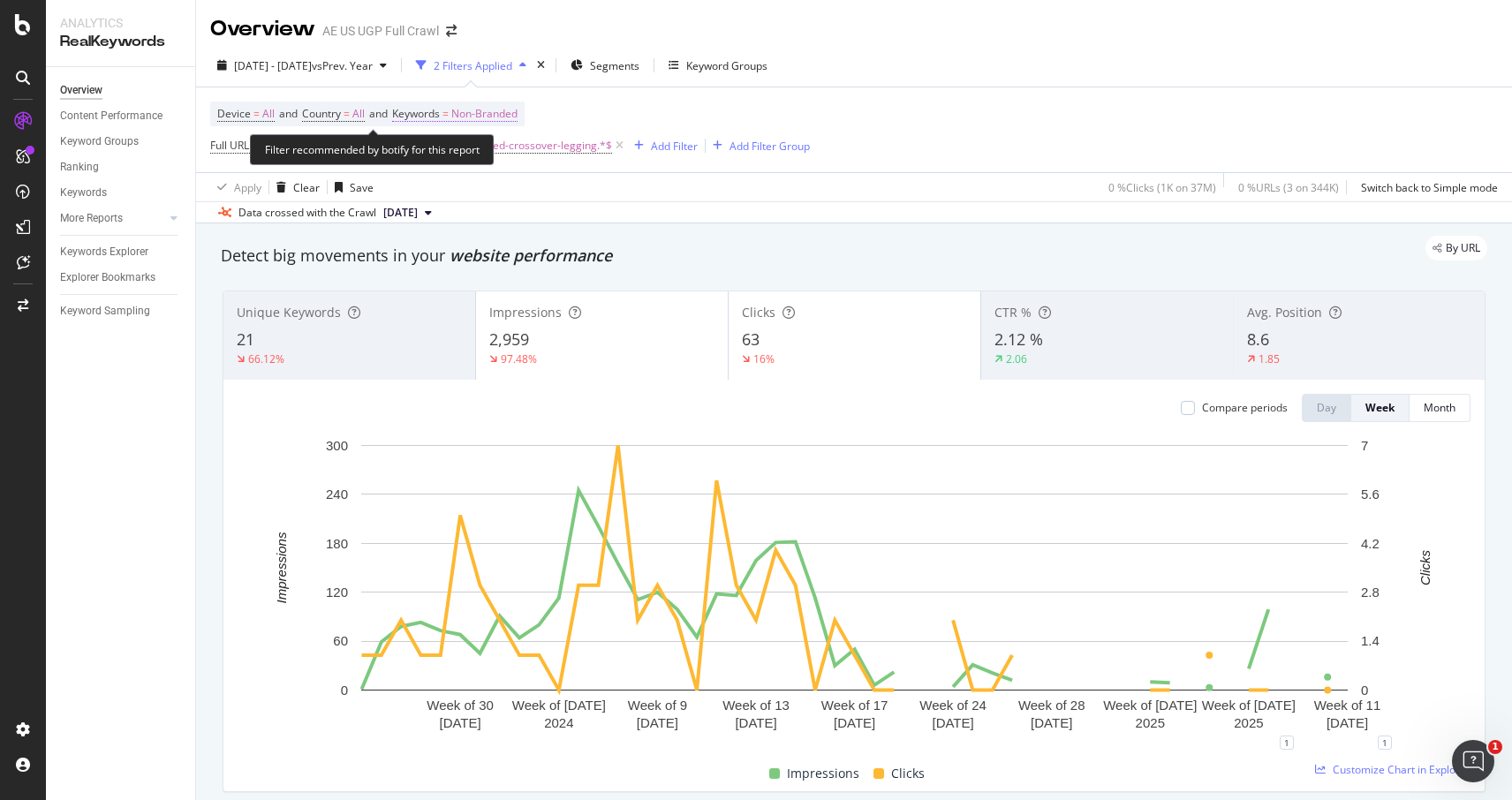
click at [439, 113] on span "Keywords" at bounding box center [416, 113] width 48 height 15
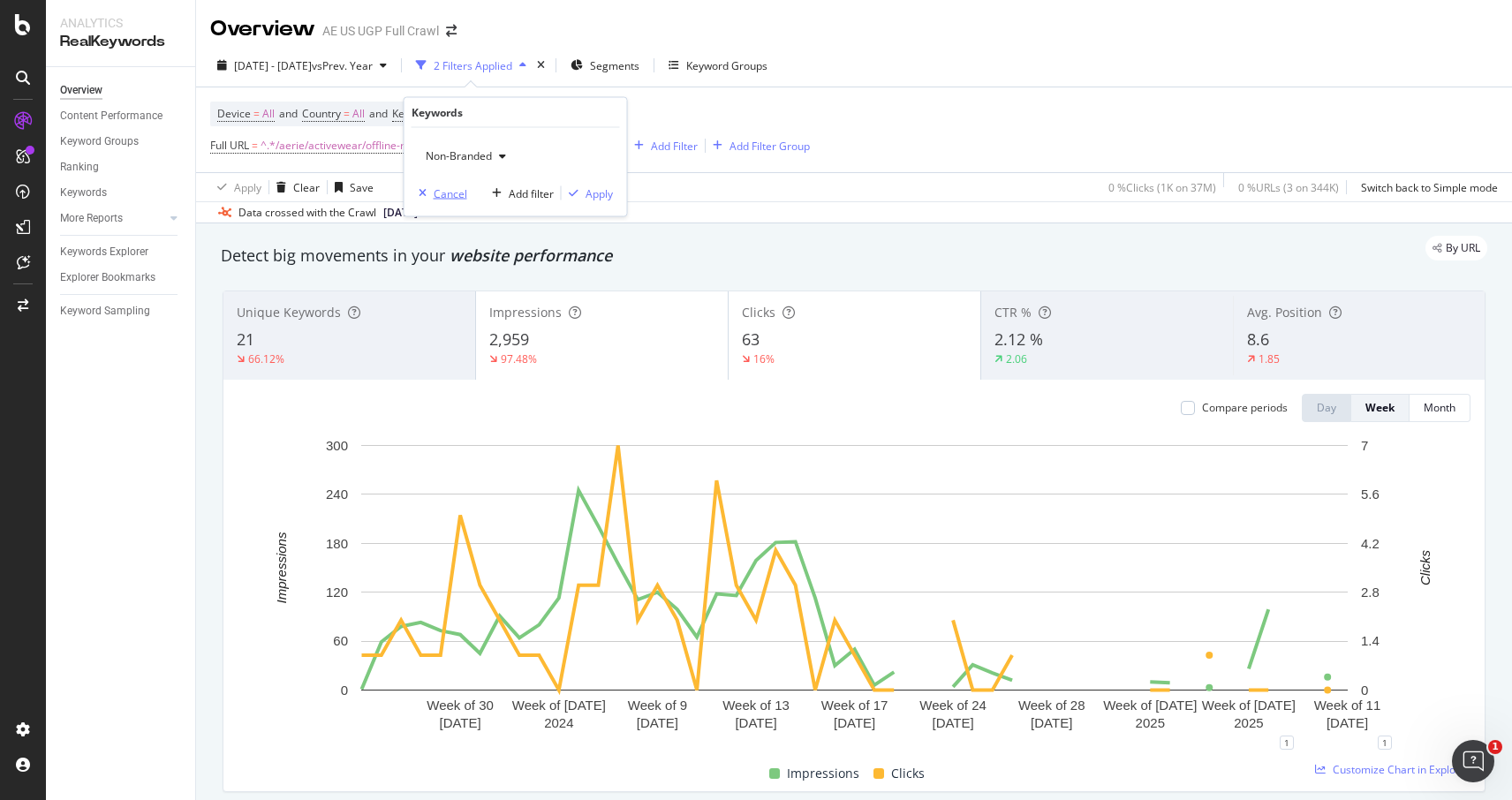
click at [423, 190] on icon "button" at bounding box center [422, 193] width 8 height 10
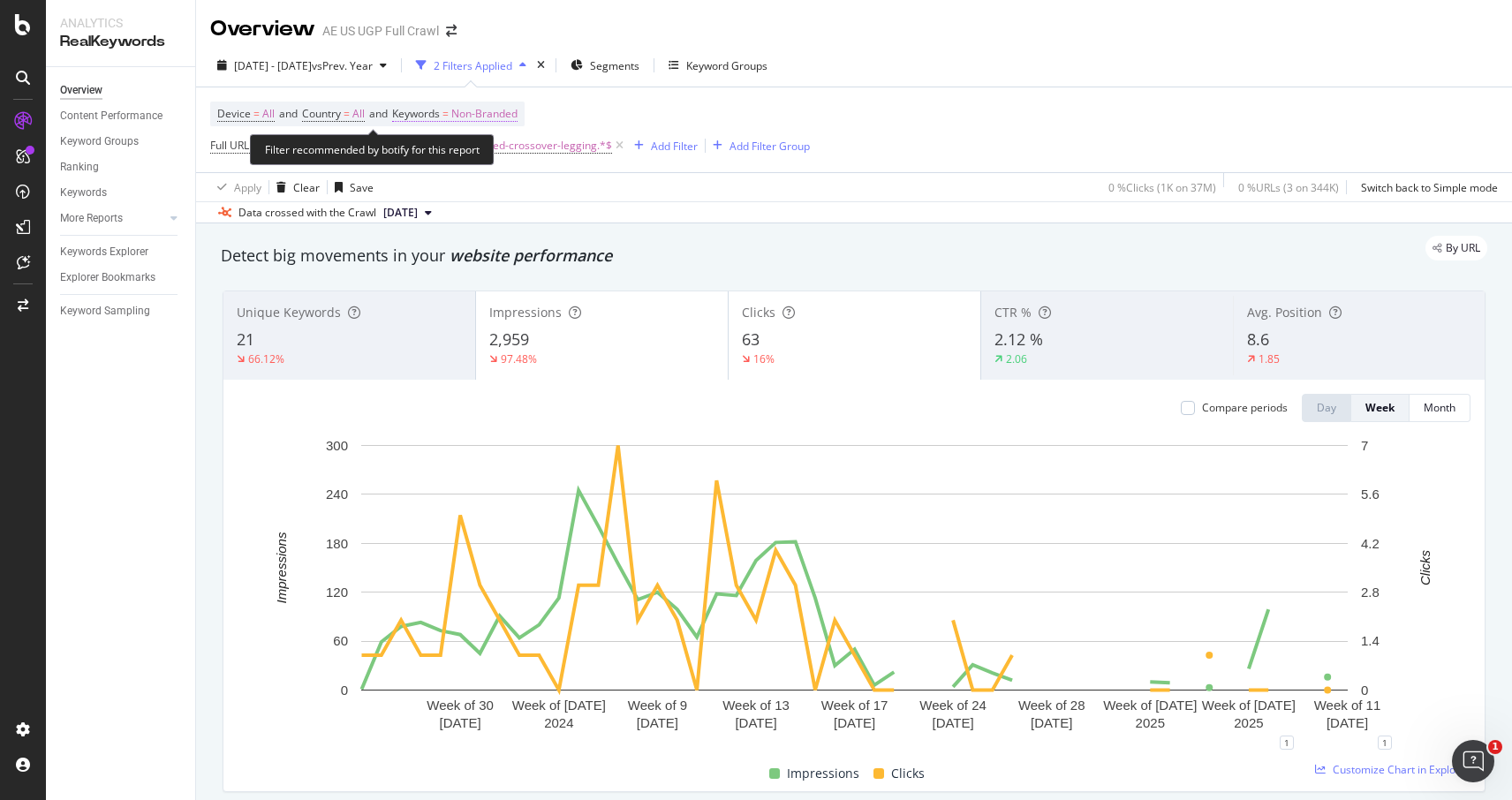
click at [499, 113] on span "Non-Branded" at bounding box center [483, 114] width 66 height 25
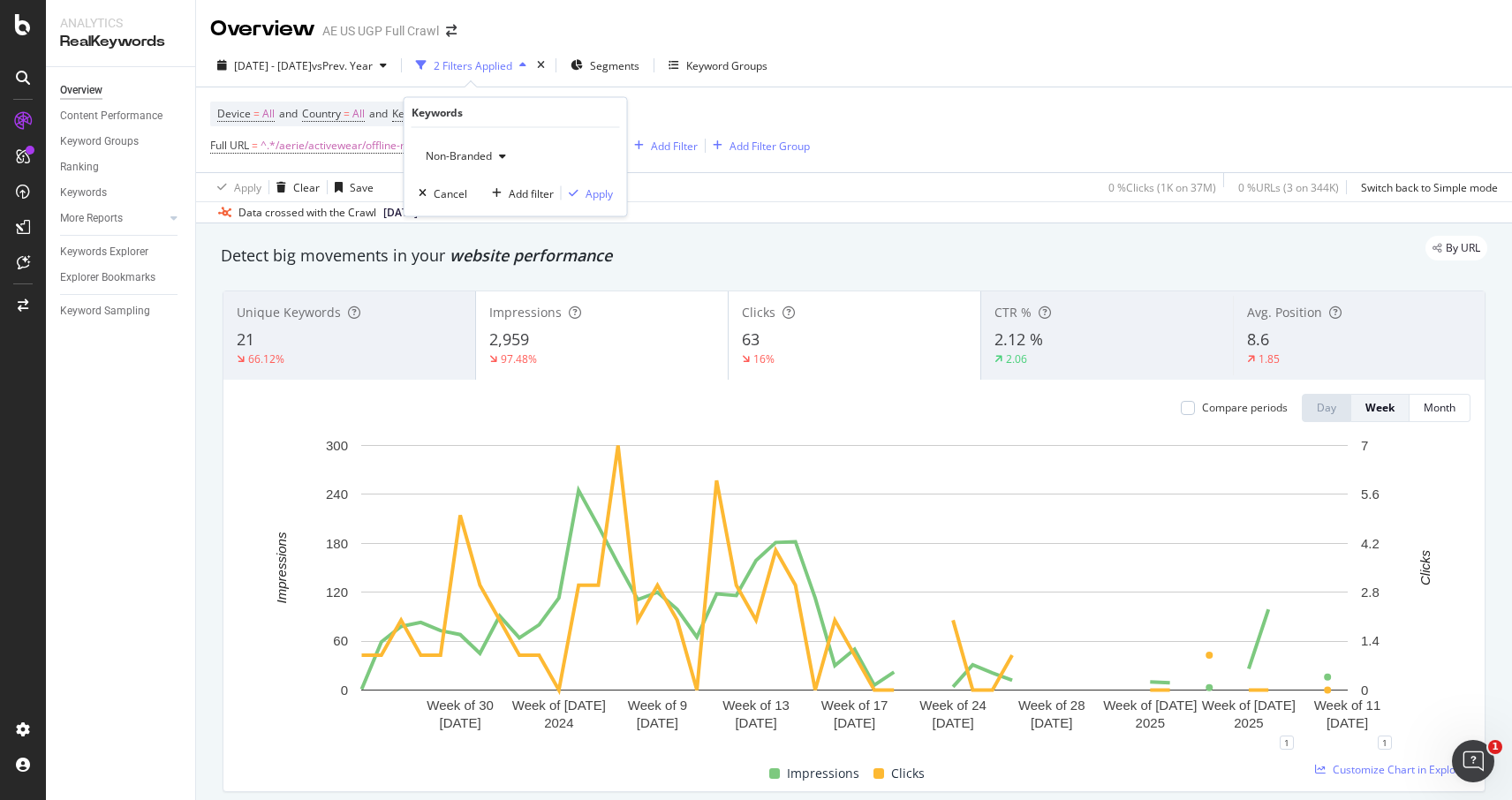
click at [482, 154] on span "Non-Branded" at bounding box center [455, 156] width 73 height 15
click at [477, 287] on span "All" at bounding box center [523, 293] width 180 height 16
click at [600, 190] on div "Apply" at bounding box center [599, 194] width 28 height 15
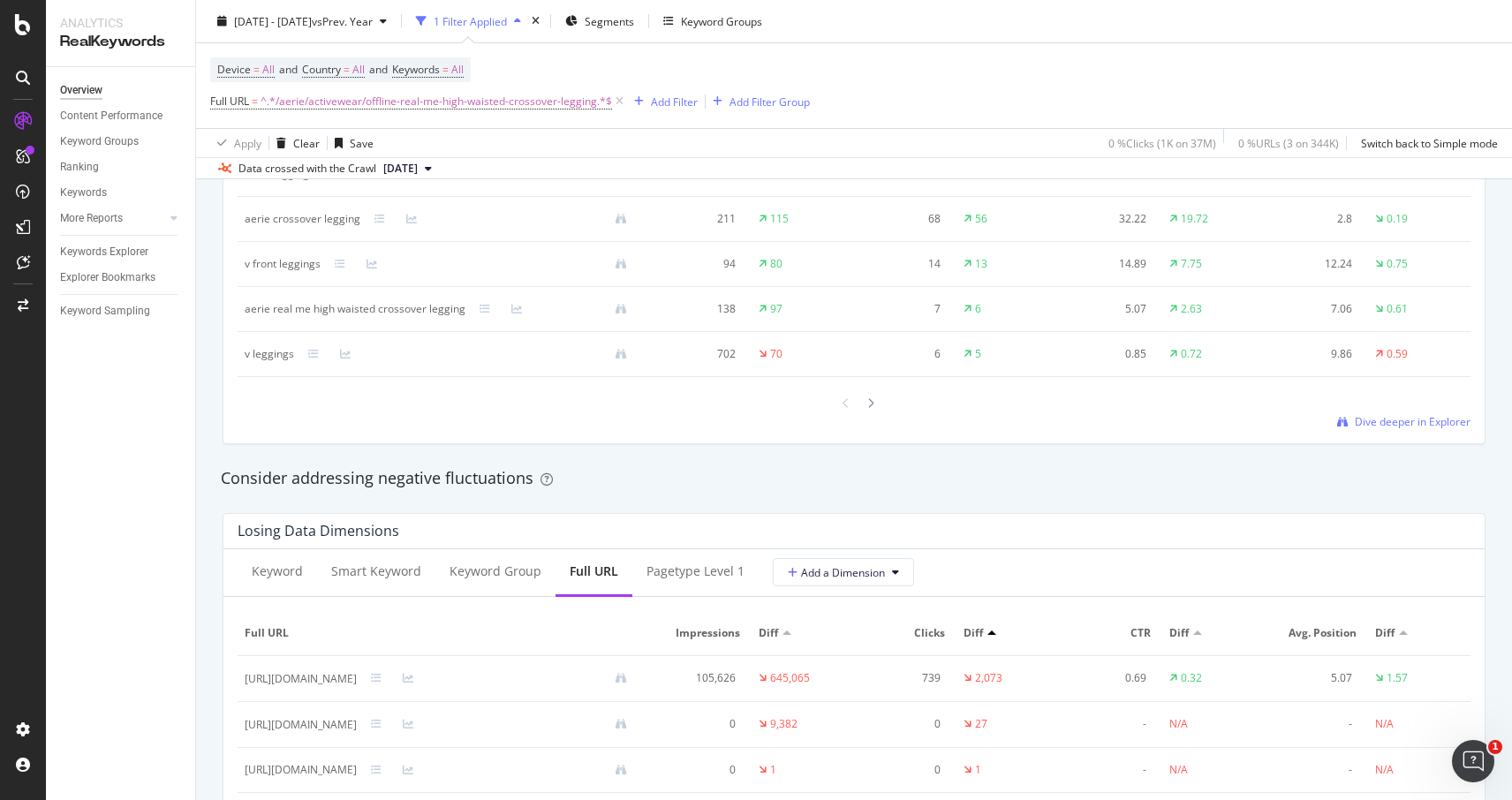
scroll to position [1787, 0]
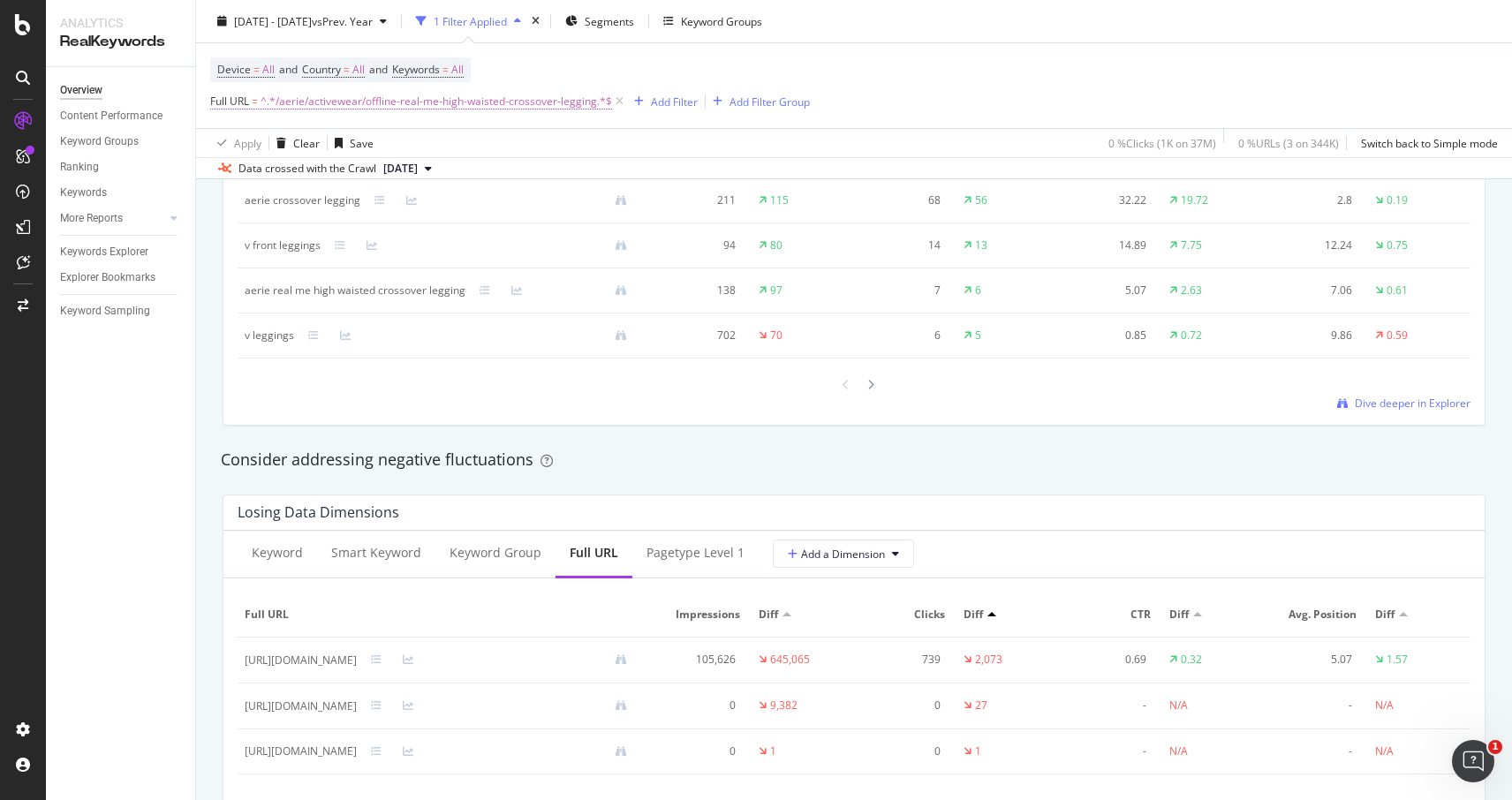
click at [451, 107] on span "^.*/aerie/activewear/offline-real-me-high-waisted-crossover-legging.*$" at bounding box center [436, 102] width 352 height 25
click at [312, 185] on input "/aerie/activewear/offline-real-me-high-waisted-crossover-legging" at bounding box center [309, 176] width 167 height 29
paste input "pajamas-best-sellers"
type input "pajamas-best-sellers"
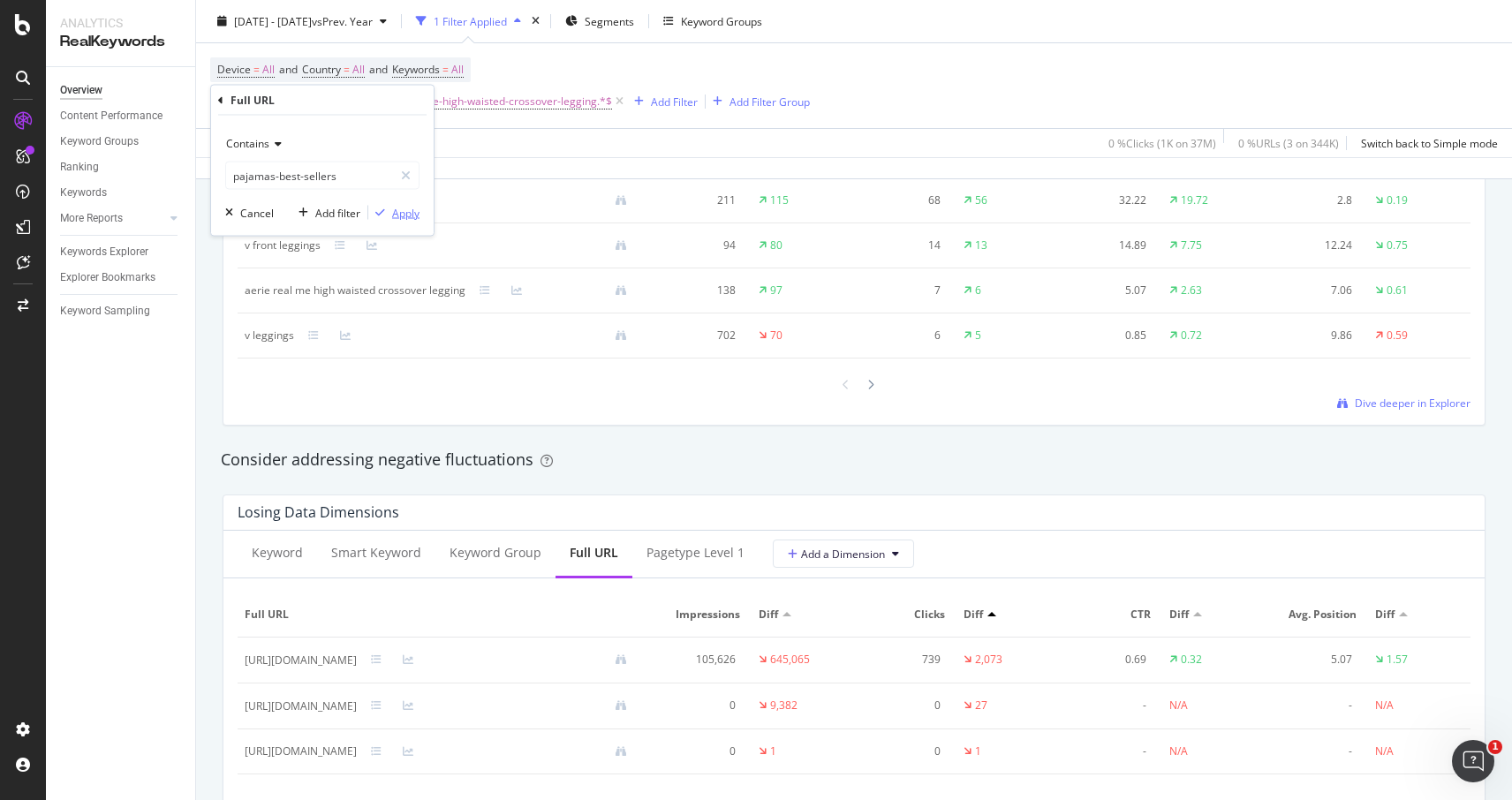
click at [399, 210] on div "Apply" at bounding box center [405, 213] width 28 height 15
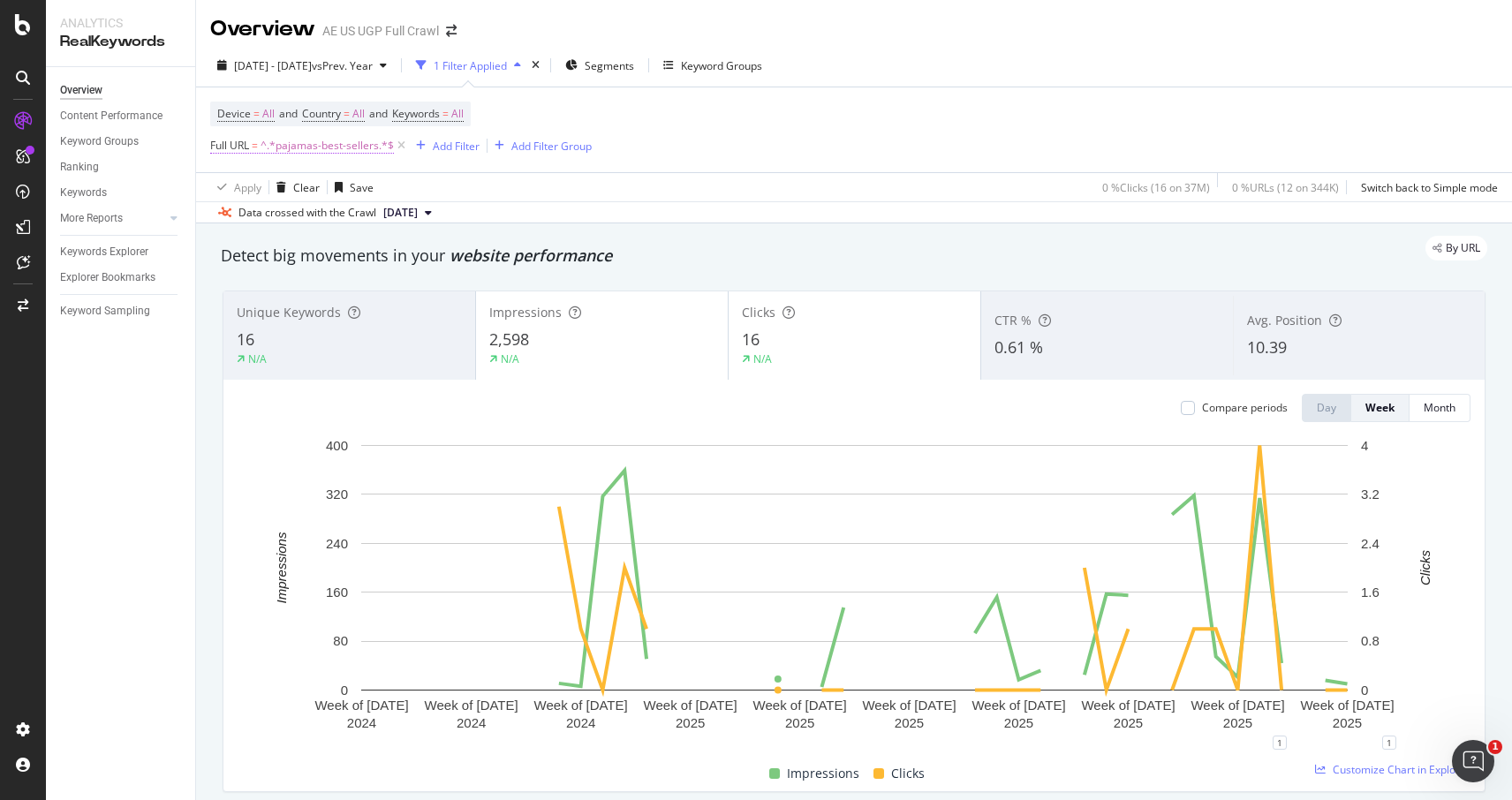
click at [342, 140] on span "^.*pajamas-best-sellers.*$" at bounding box center [327, 146] width 133 height 25
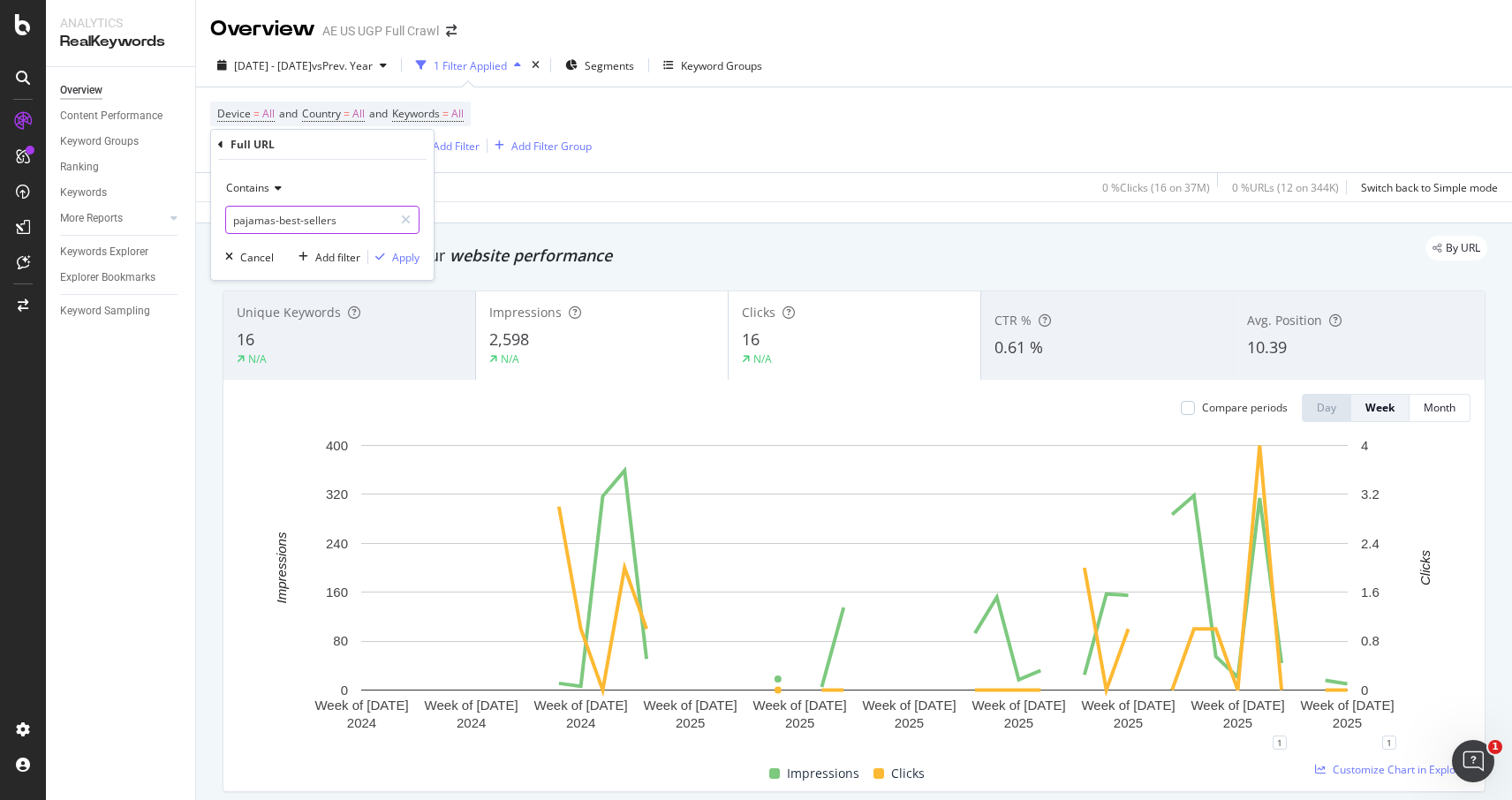
click at [310, 220] on input "pajamas-best-sellers" at bounding box center [309, 220] width 167 height 29
paste input "real-me-hold-up-collection"
type input "real-me-hold-up-collection"
click at [407, 258] on div "Apply" at bounding box center [405, 257] width 28 height 15
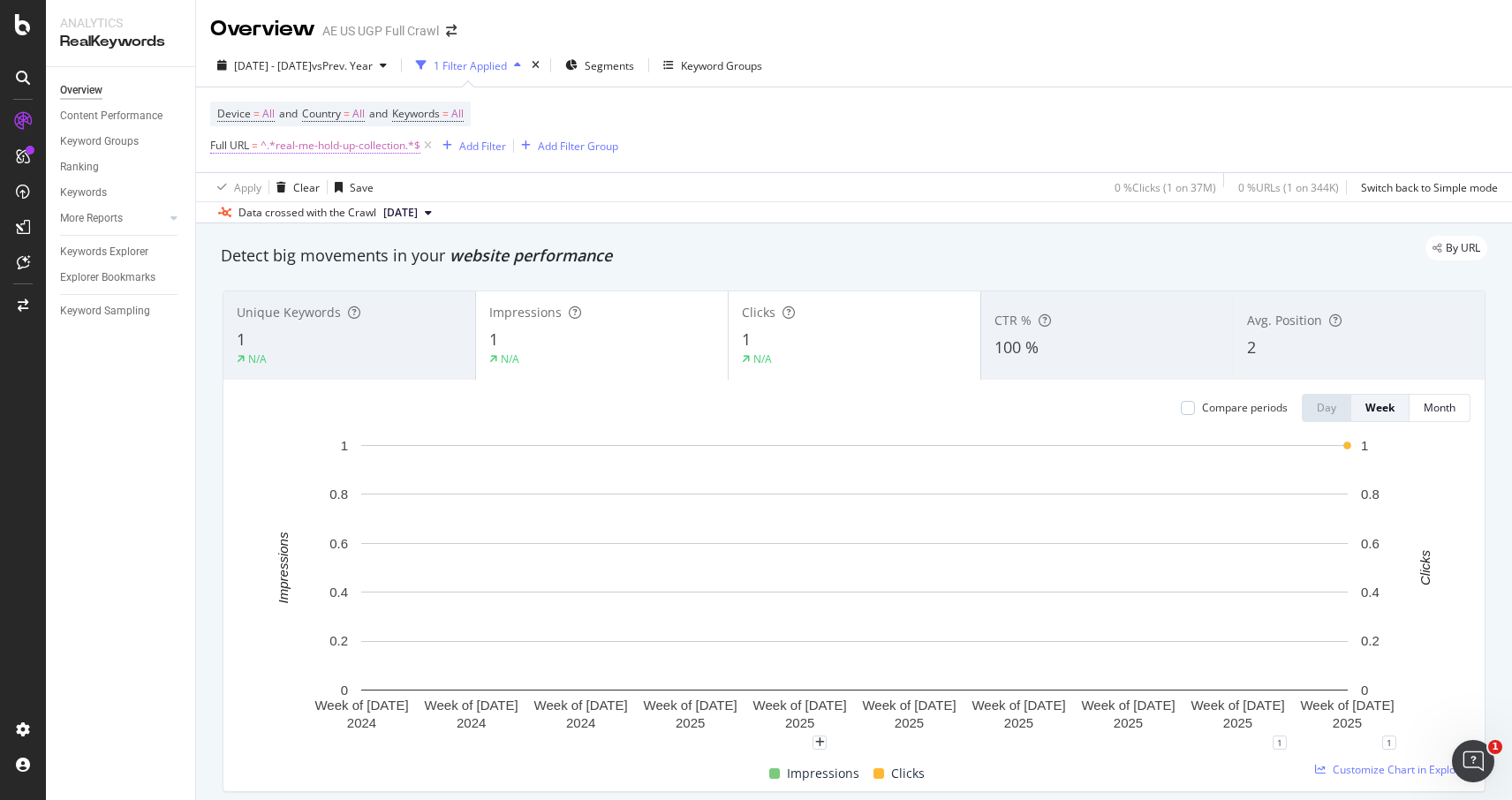
click at [317, 148] on span "^.*real-me-hold-up-collection.*$" at bounding box center [340, 146] width 160 height 25
click at [306, 222] on input "real-me-hold-up-collection" at bounding box center [309, 220] width 167 height 29
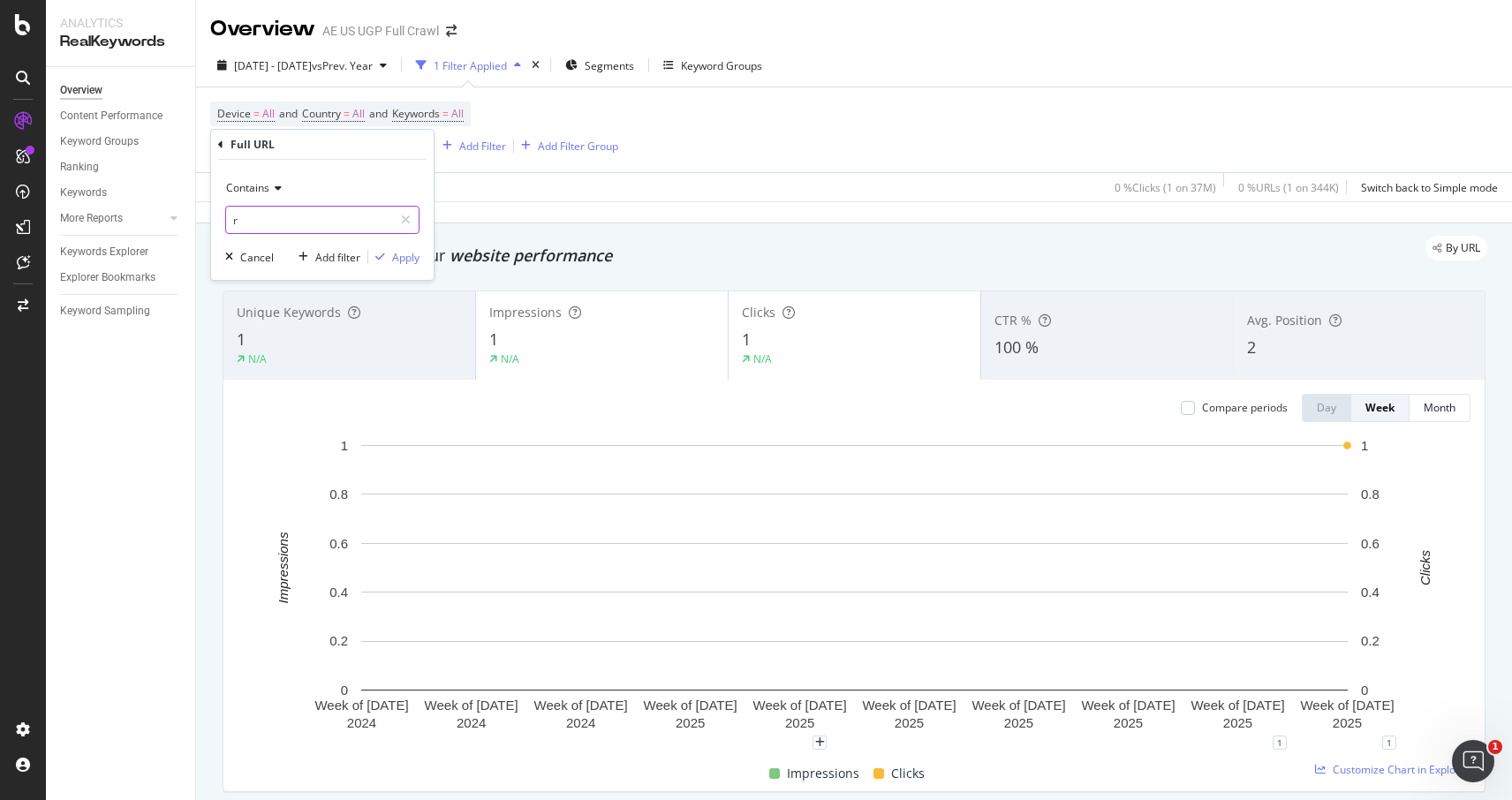
paste input "eal-me-xtra-ribbed-collection"
type input "real-me-xtra-ribbed-collection"
click at [414, 267] on div "Contains real-me-xtra-ribbed-collection Cancel Add filter Apply" at bounding box center [321, 220] width 222 height 120
click at [405, 264] on div "Apply" at bounding box center [405, 257] width 28 height 15
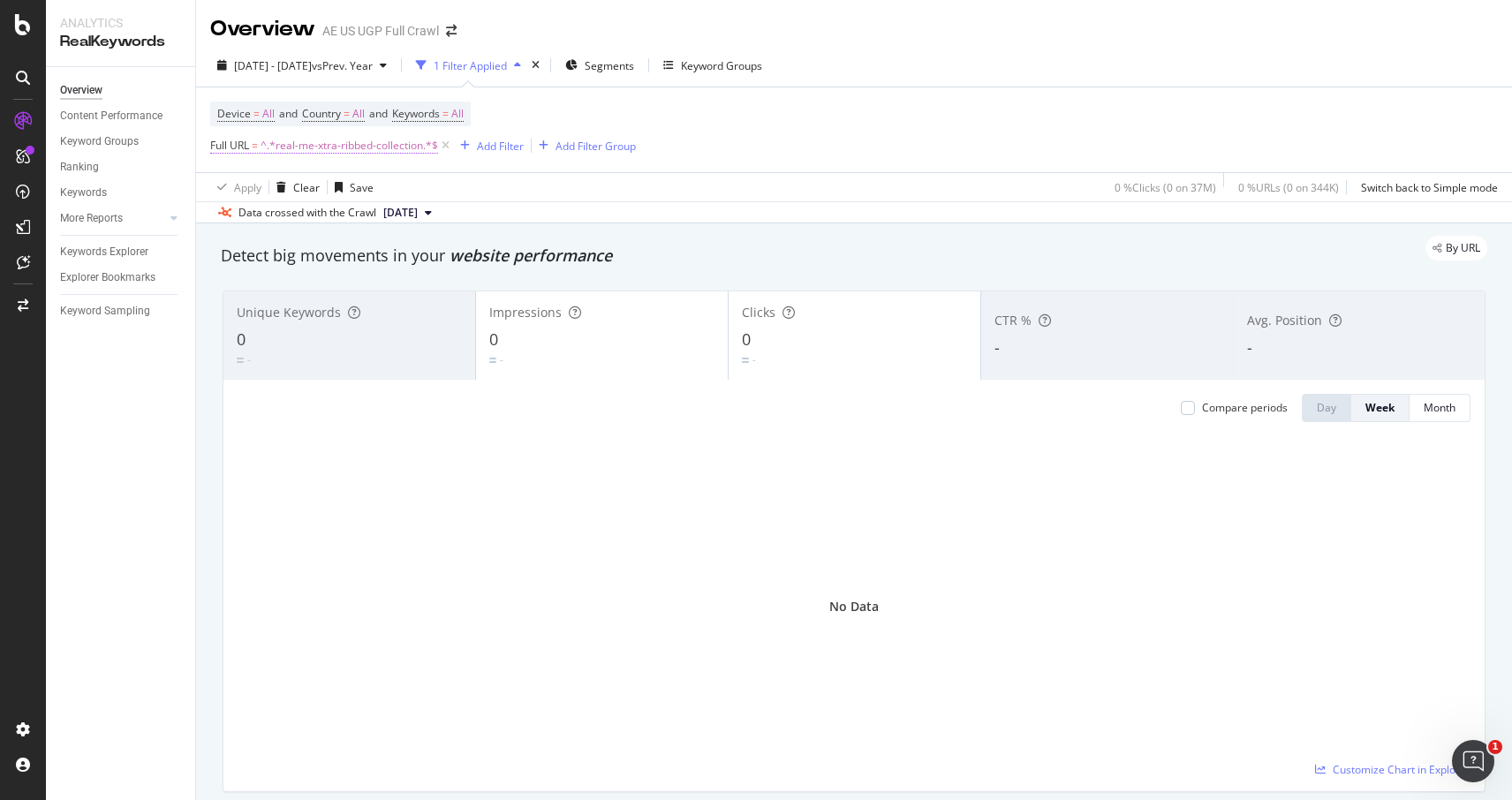
click at [330, 148] on span "^.*real-me-xtra-ribbed-collection.*$" at bounding box center [349, 146] width 177 height 25
click at [318, 215] on input "real-me-xtra-ribbed-collection" at bounding box center [309, 220] width 167 height 29
paste input "offline-by-aerie-real-me-high-waisted-crossover-legging"
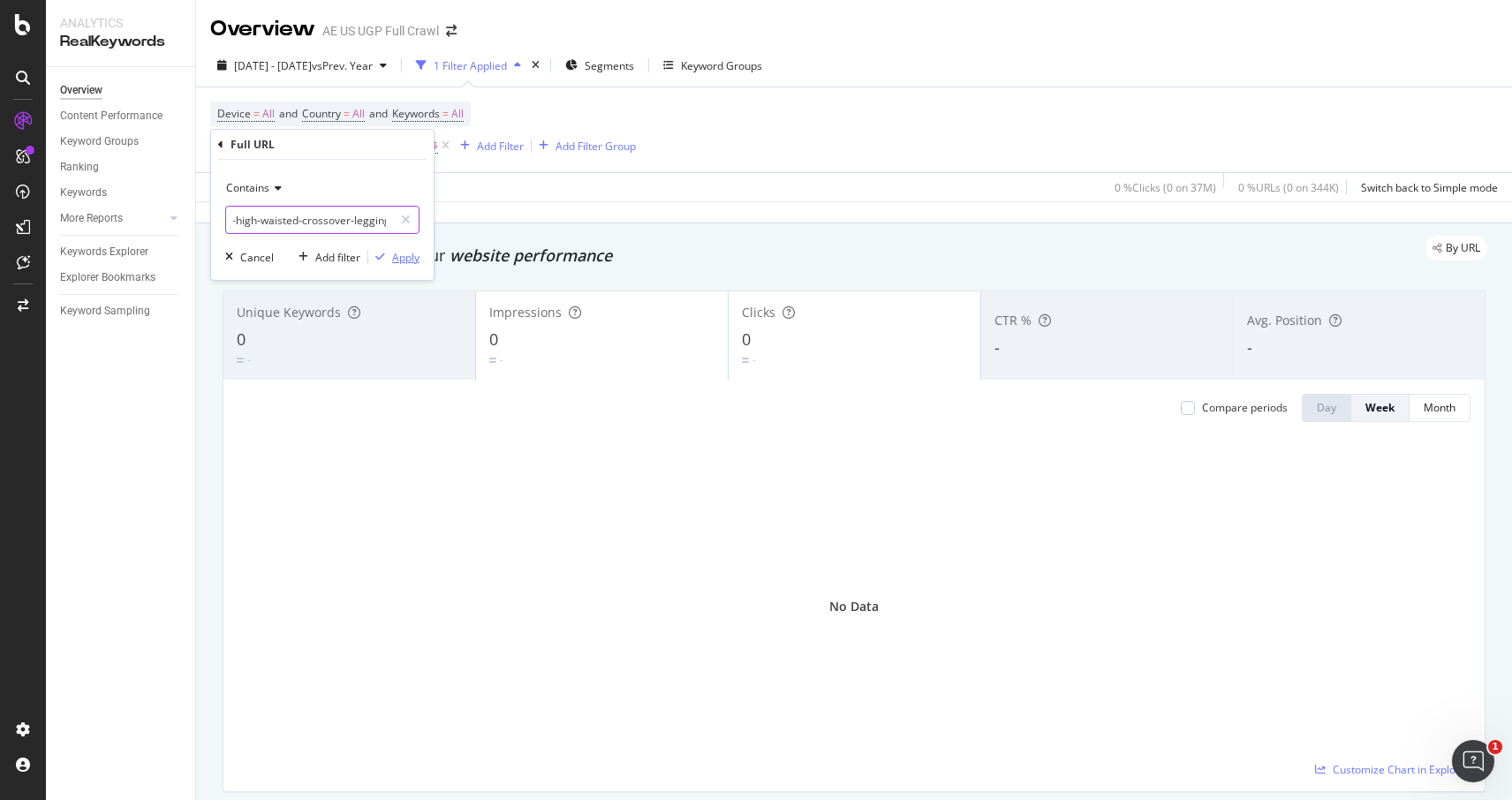
type input "offline-by-aerie-real-me-high-waisted-crossover-legging"
click at [406, 258] on div "Apply" at bounding box center [405, 257] width 28 height 15
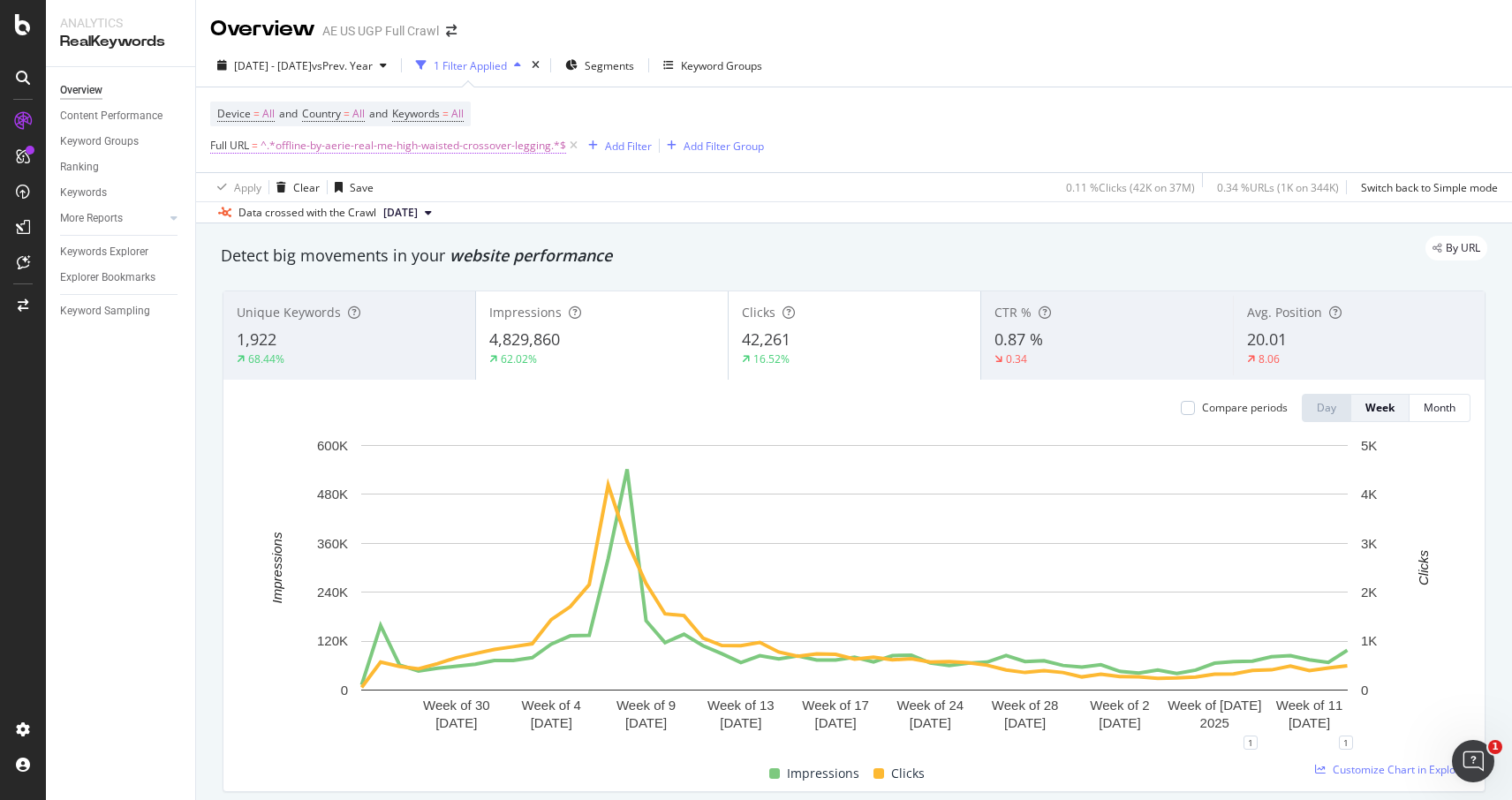
click at [473, 151] on span "^.*offline-by-aerie-real-me-high-waisted-crossover-legging.*$" at bounding box center [413, 146] width 306 height 25
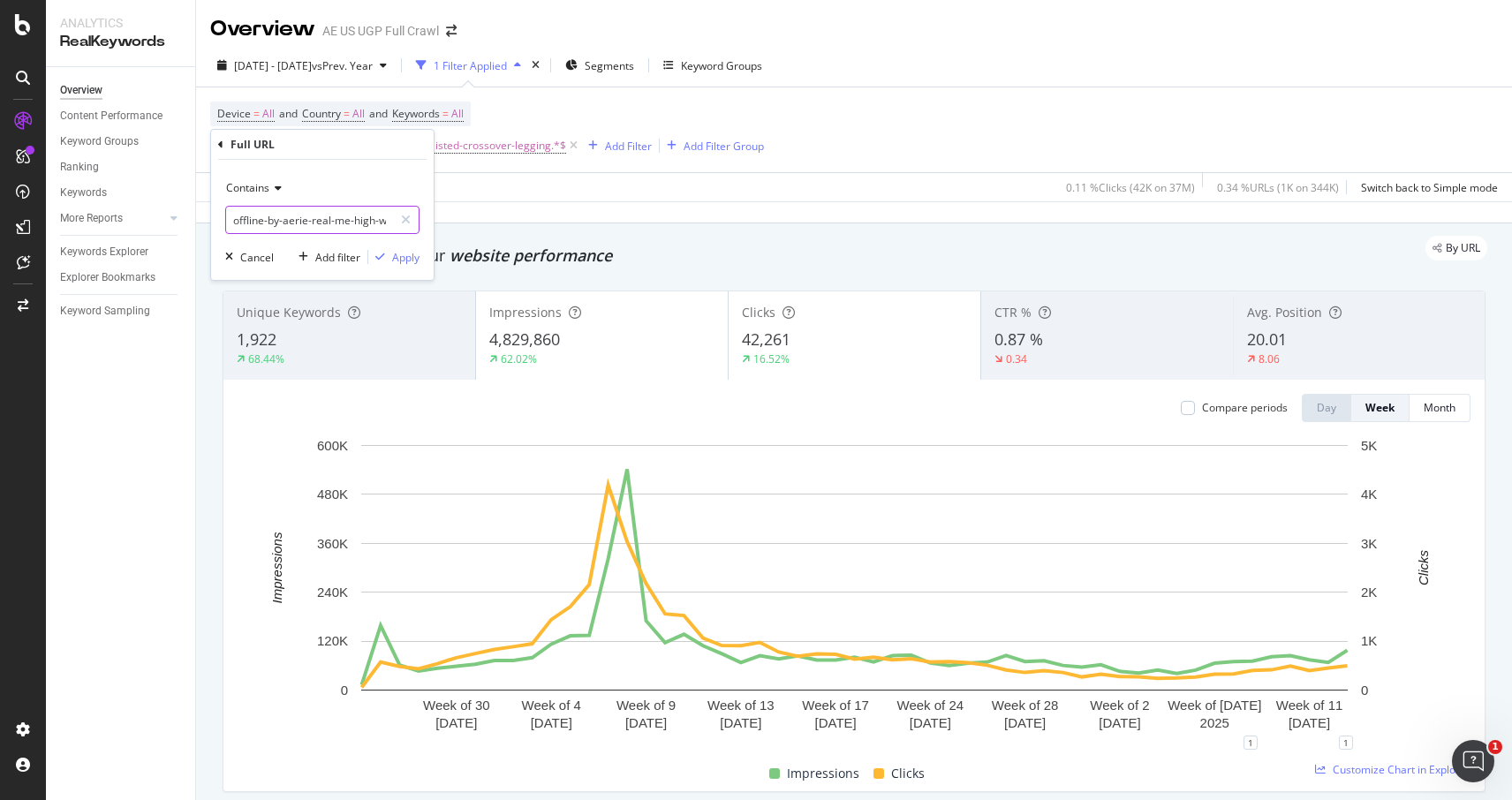
click at [309, 222] on input "offline-by-aerie-real-me-high-waisted-crossover-legging" at bounding box center [309, 220] width 167 height 29
paste input "activewear/offlin"
type input "activewear/offline-real-me-high-waisted-crossover-legging"
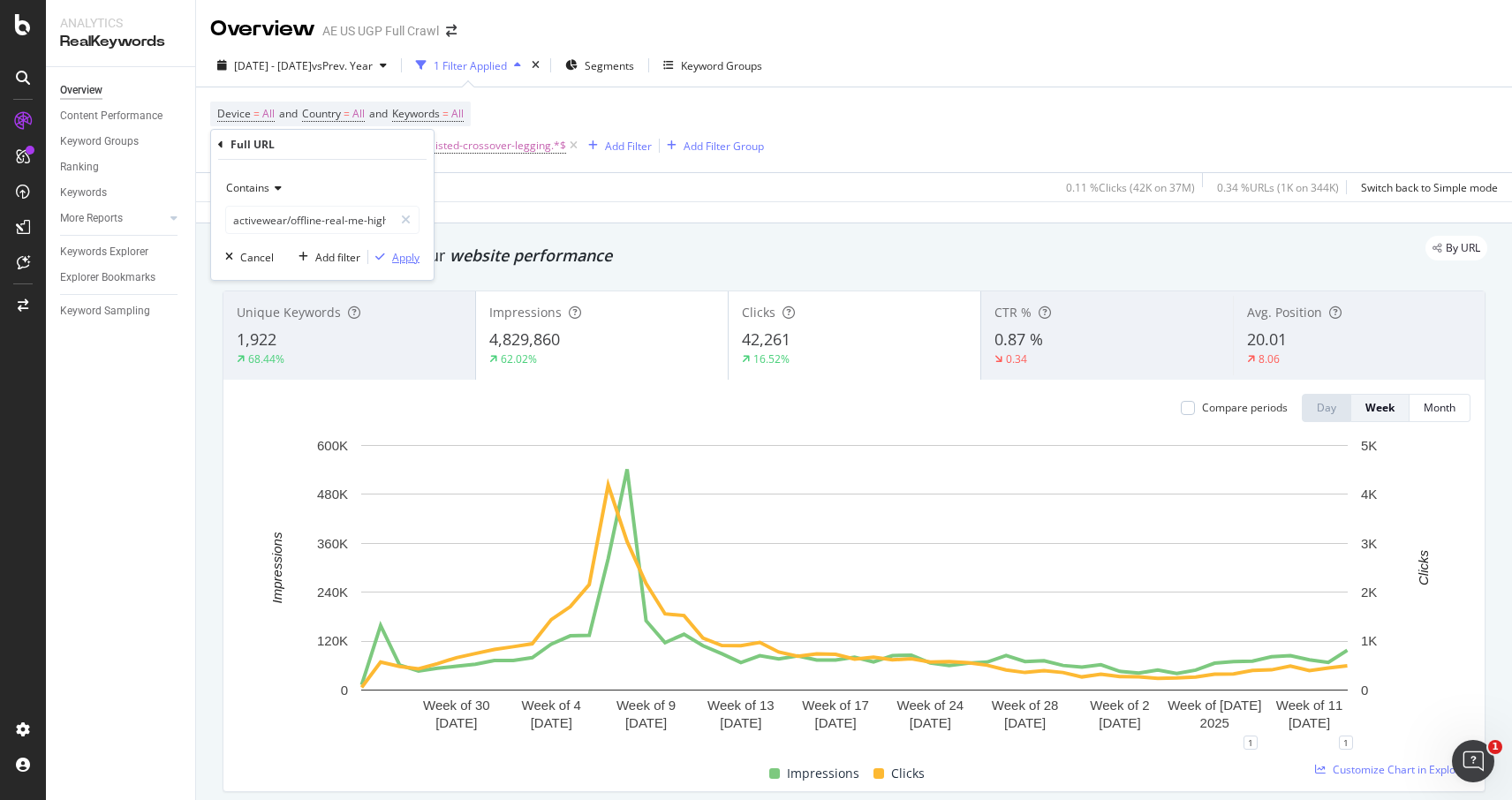
click at [398, 256] on div "Apply" at bounding box center [405, 257] width 28 height 15
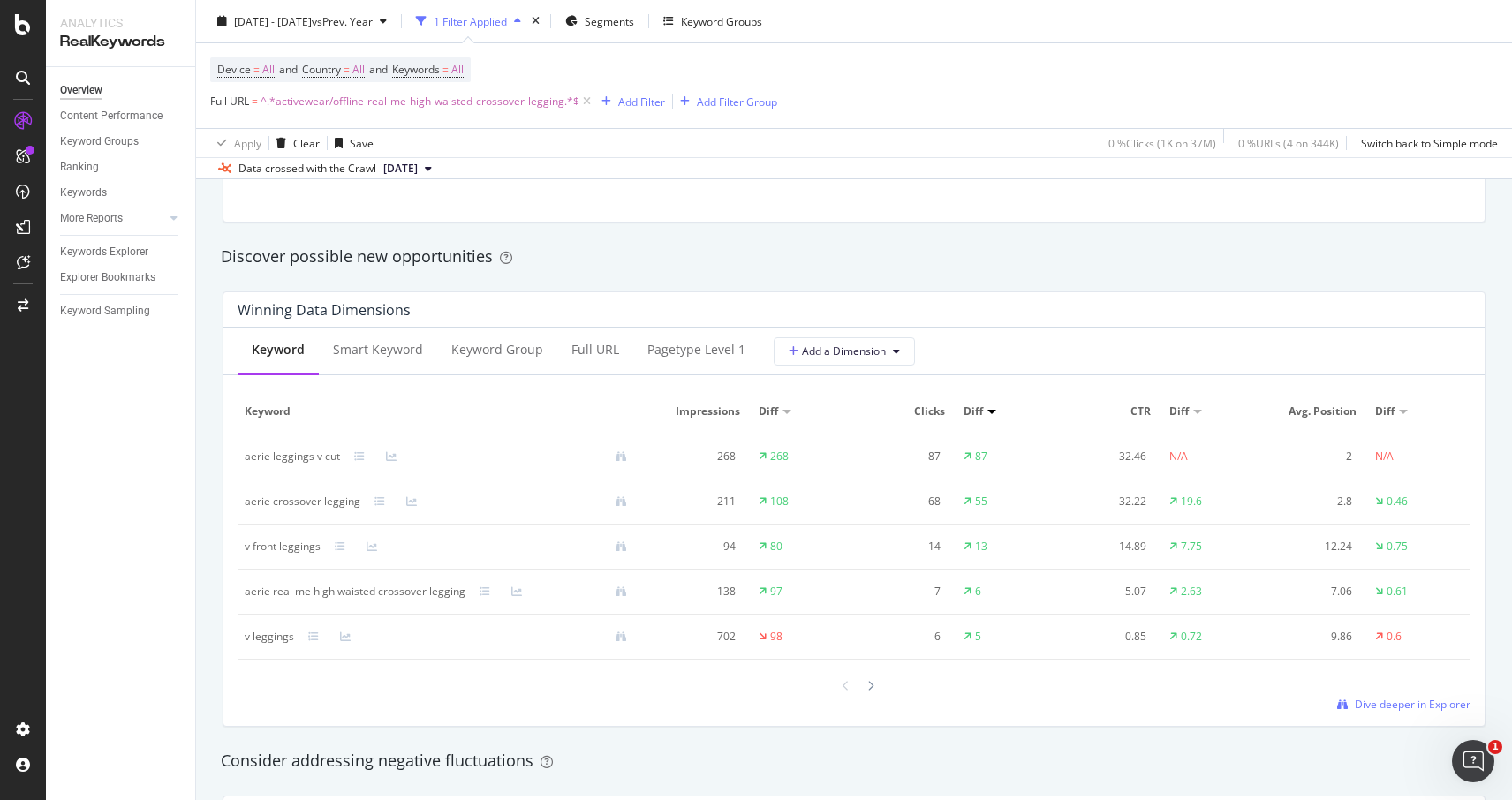
scroll to position [1501, 0]
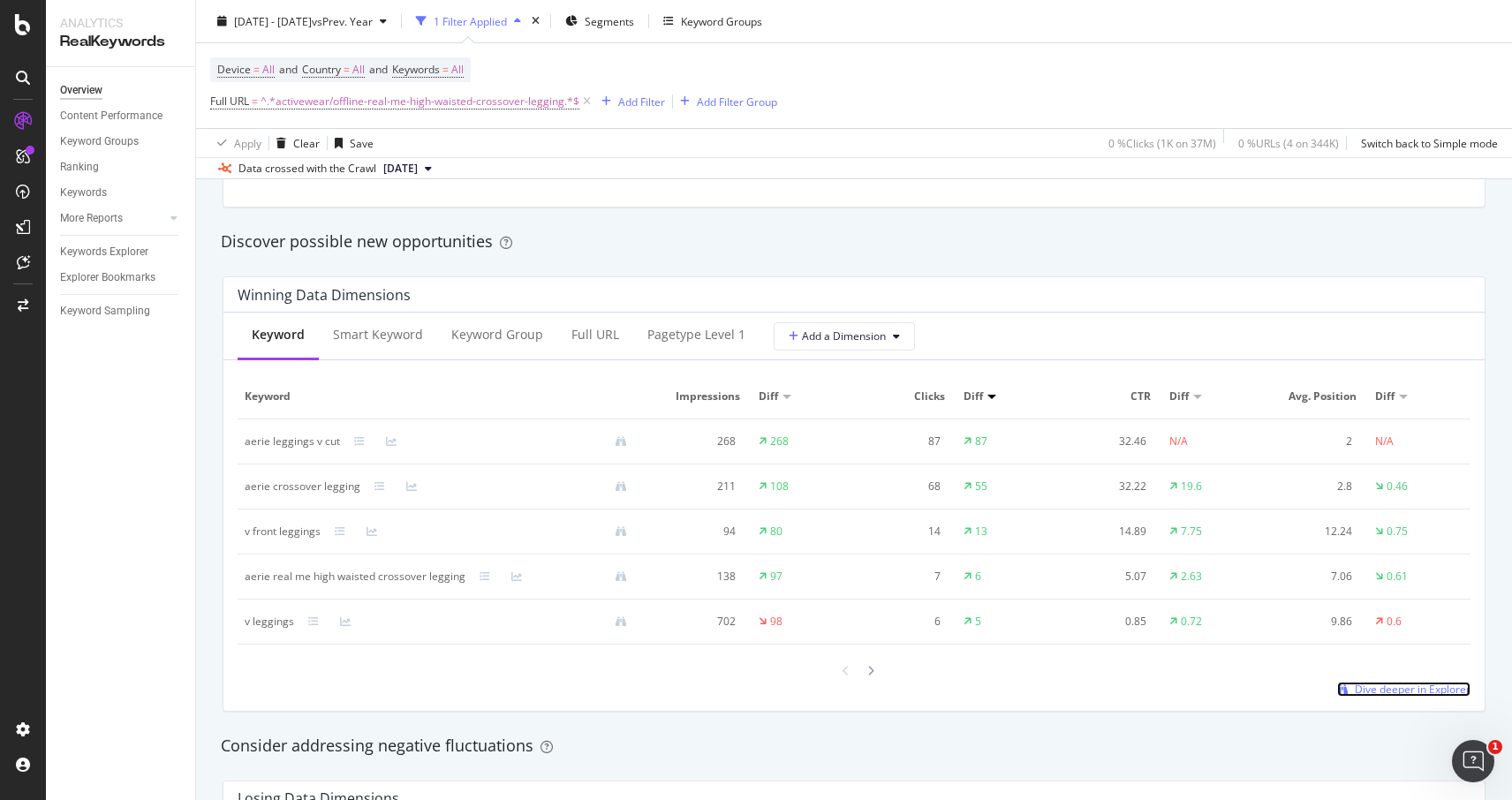
click at [1393, 688] on span "Dive deeper in Explorer" at bounding box center [1412, 689] width 115 height 15
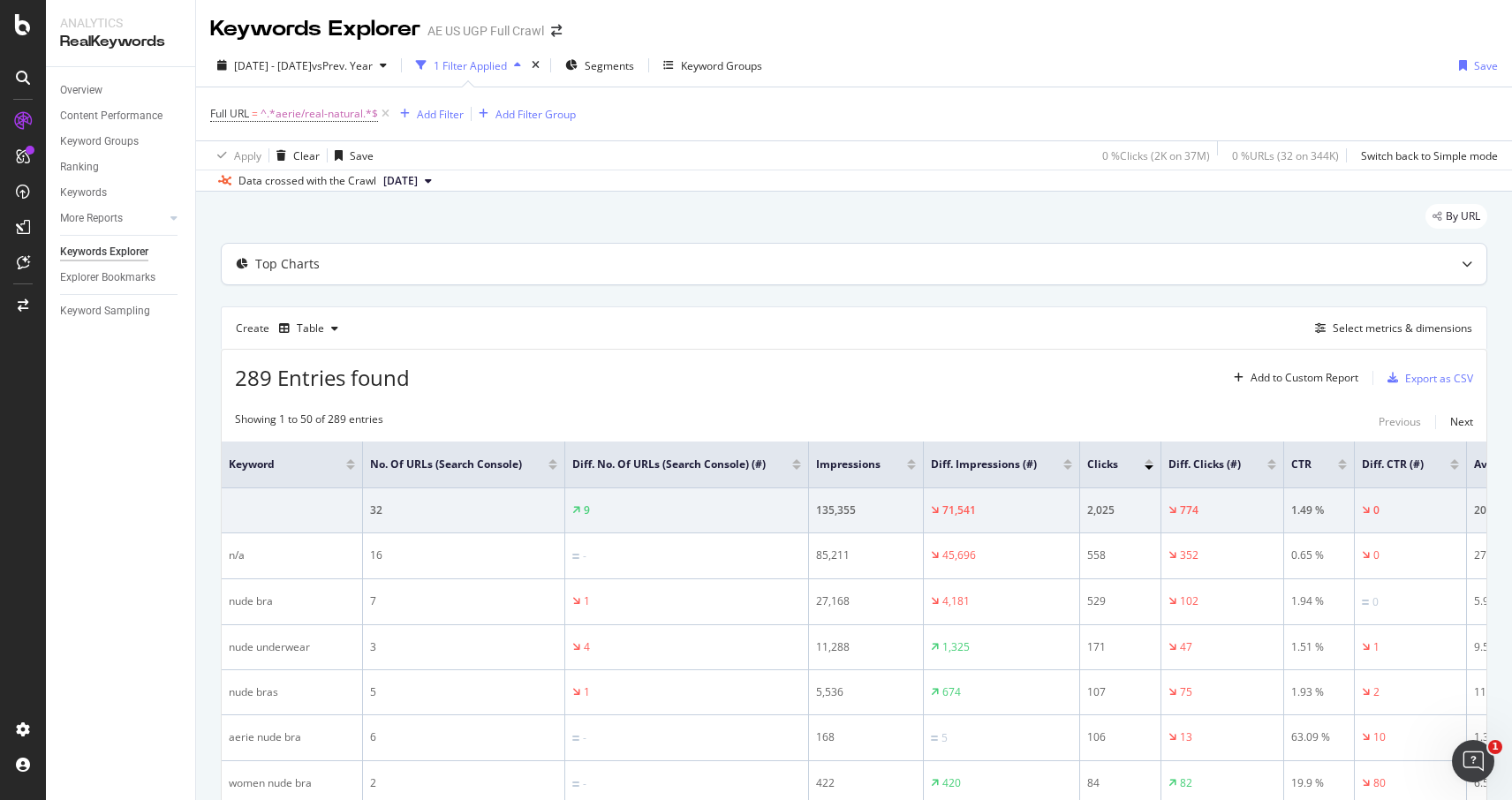
scroll to position [51, 0]
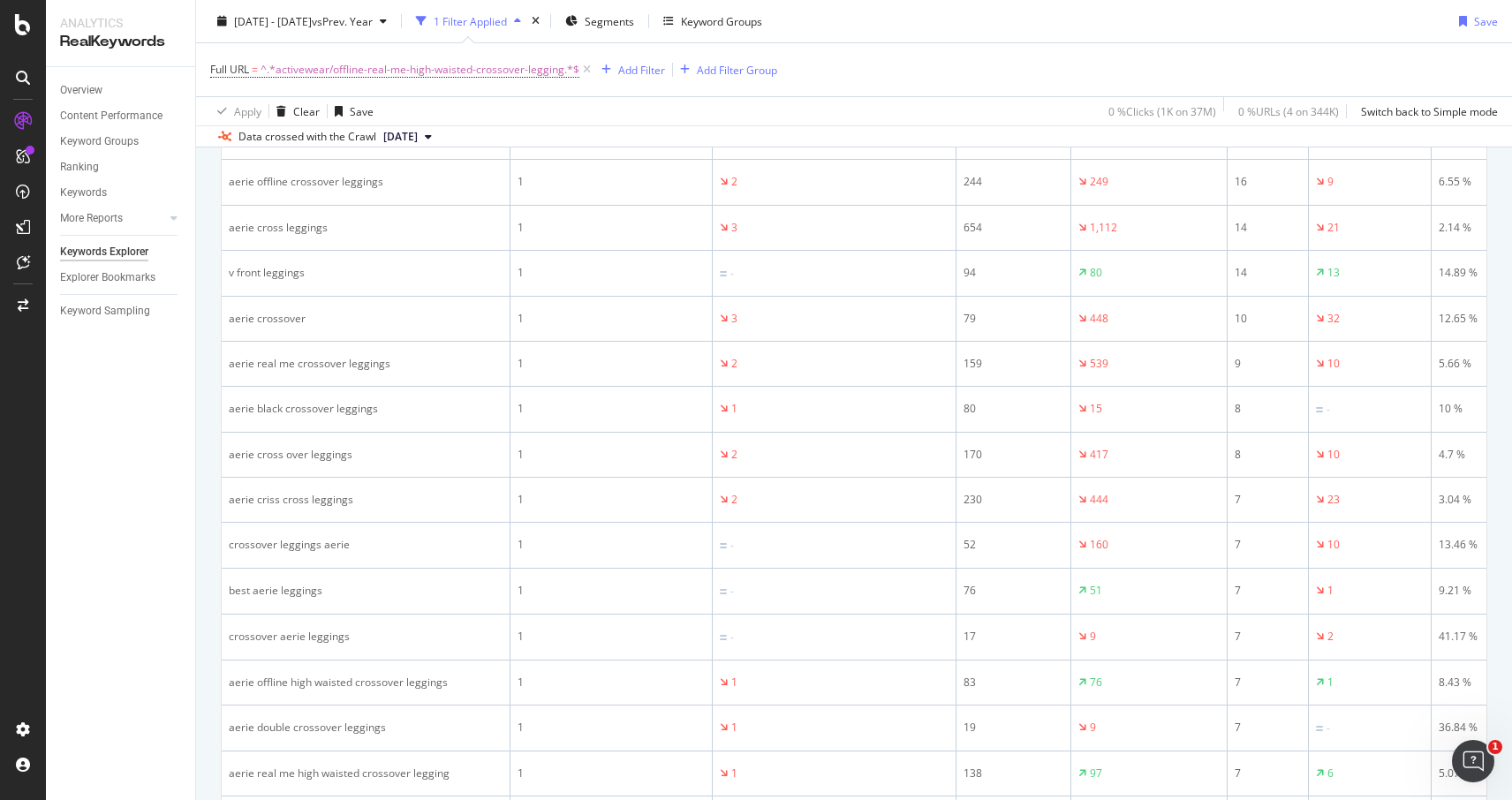
scroll to position [736, 0]
